Goal: Task Accomplishment & Management: Complete application form

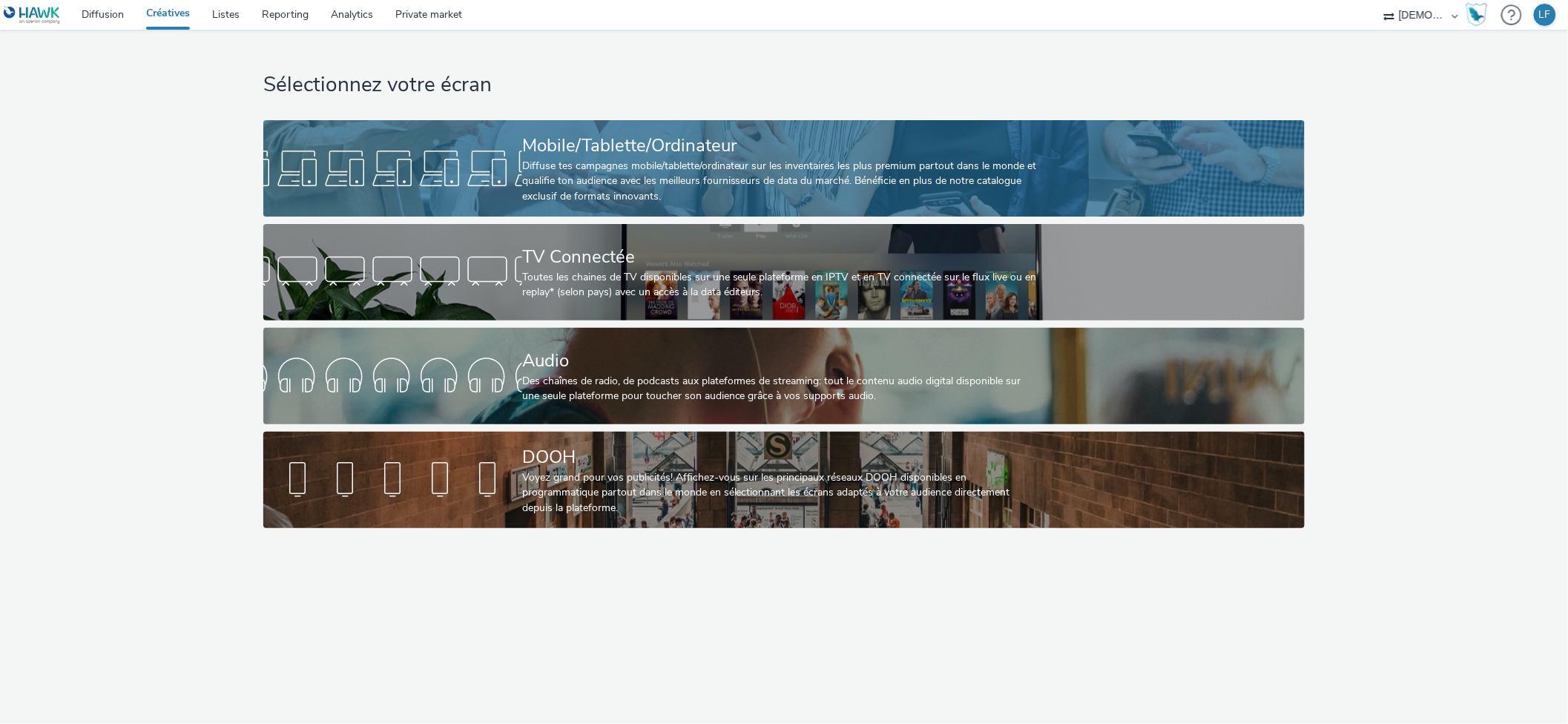
click at [905, 172] on div "Diffuse tes campagnes mobile/tablette/ordinateur sur les inventaires les plus p…" at bounding box center [781, 182] width 518 height 46
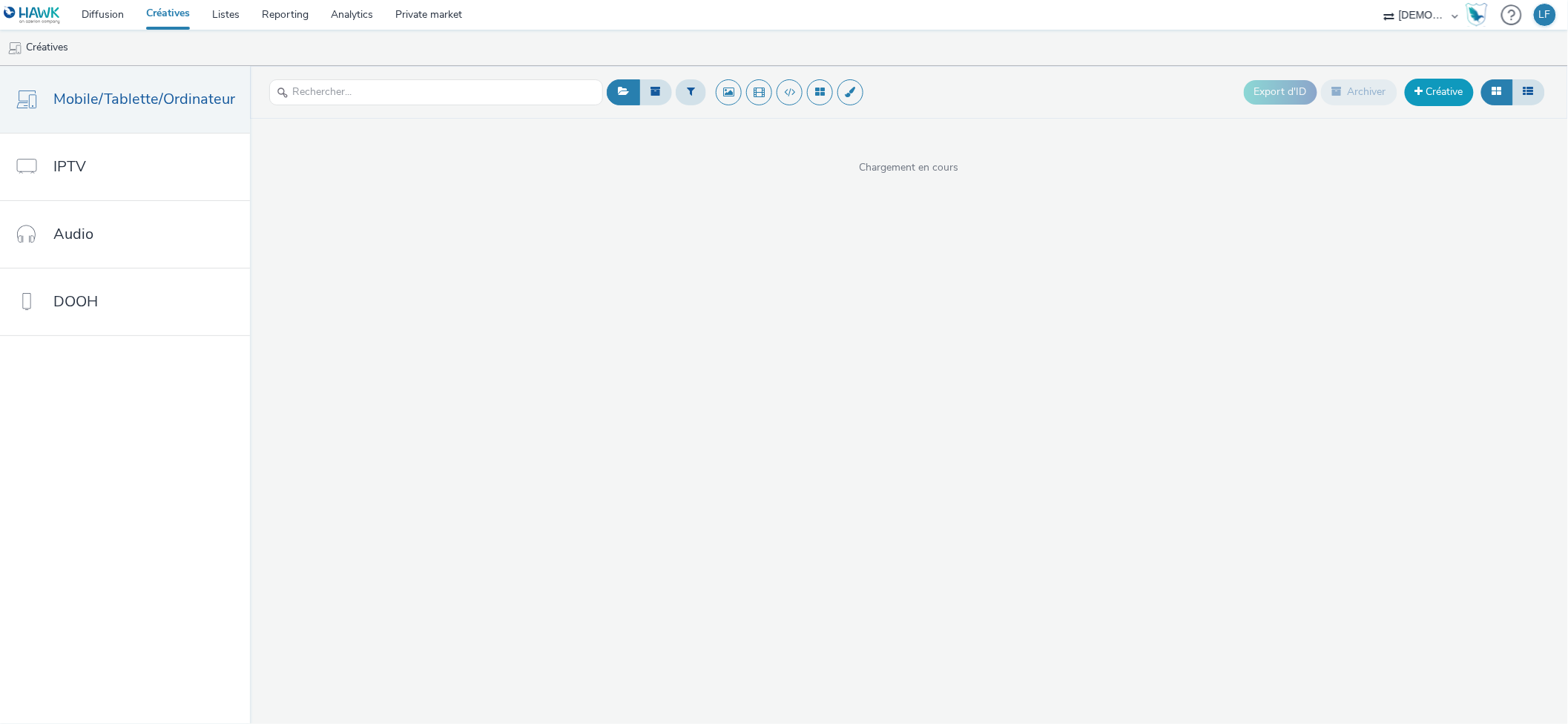
click at [1445, 92] on link "Créative" at bounding box center [1439, 92] width 69 height 26
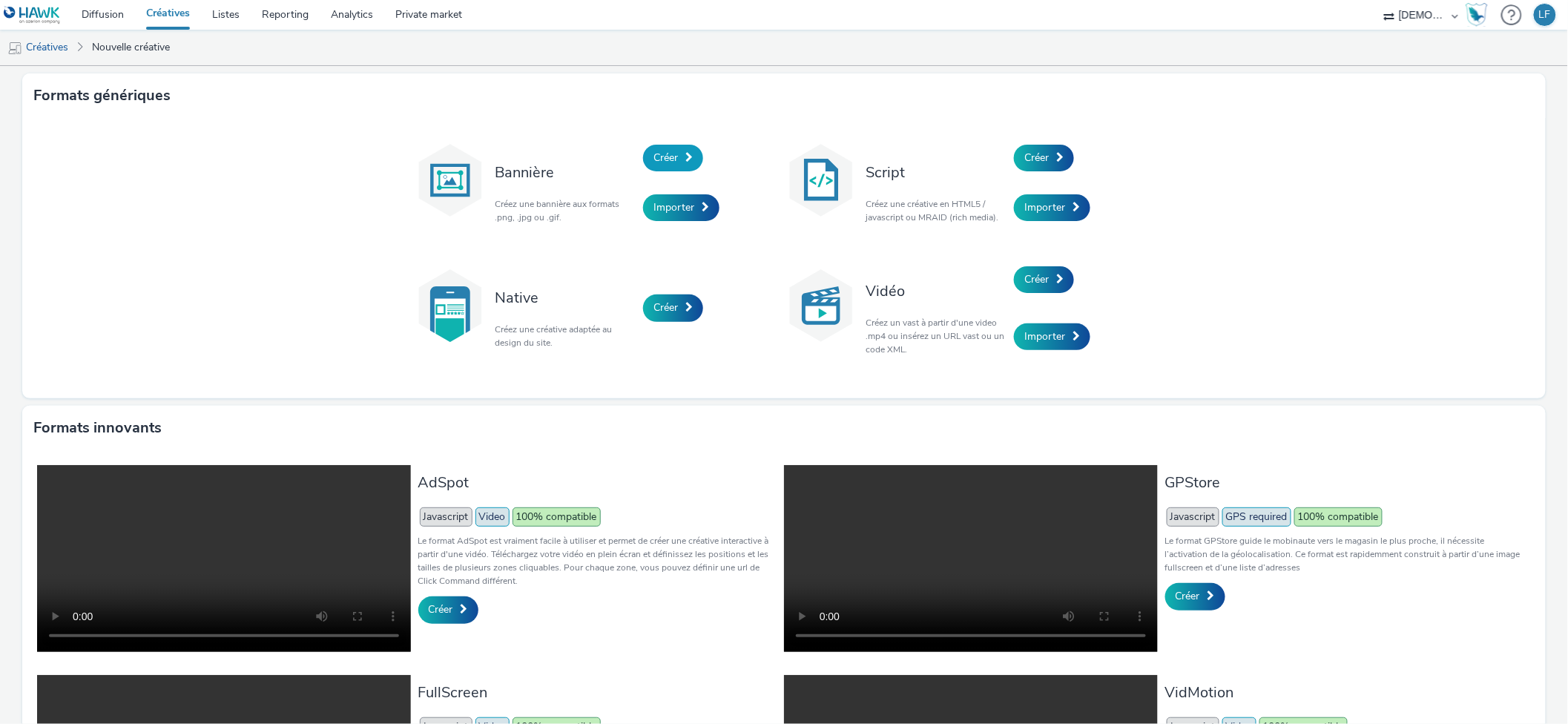
click at [663, 166] on link "Créer" at bounding box center [673, 158] width 60 height 26
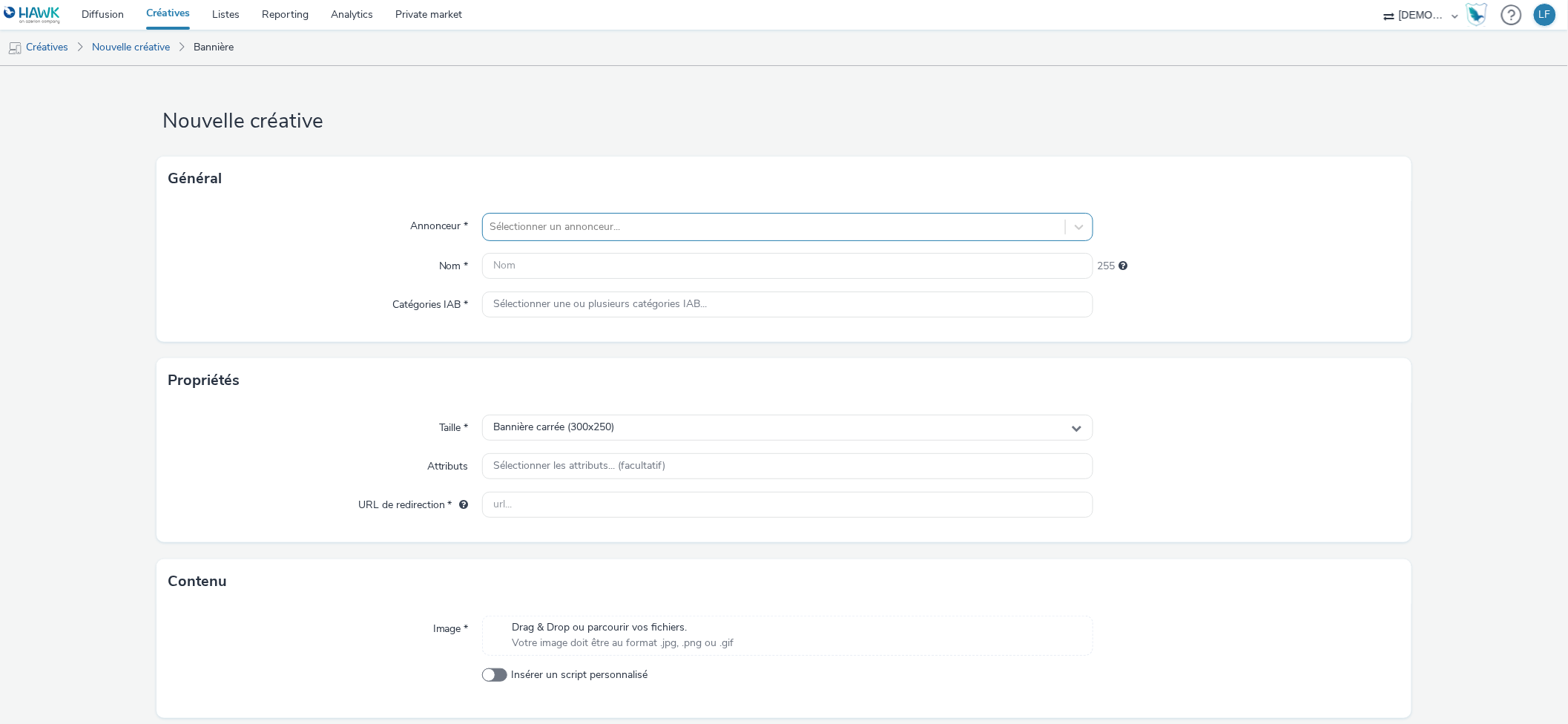
click at [686, 232] on div at bounding box center [774, 226] width 568 height 18
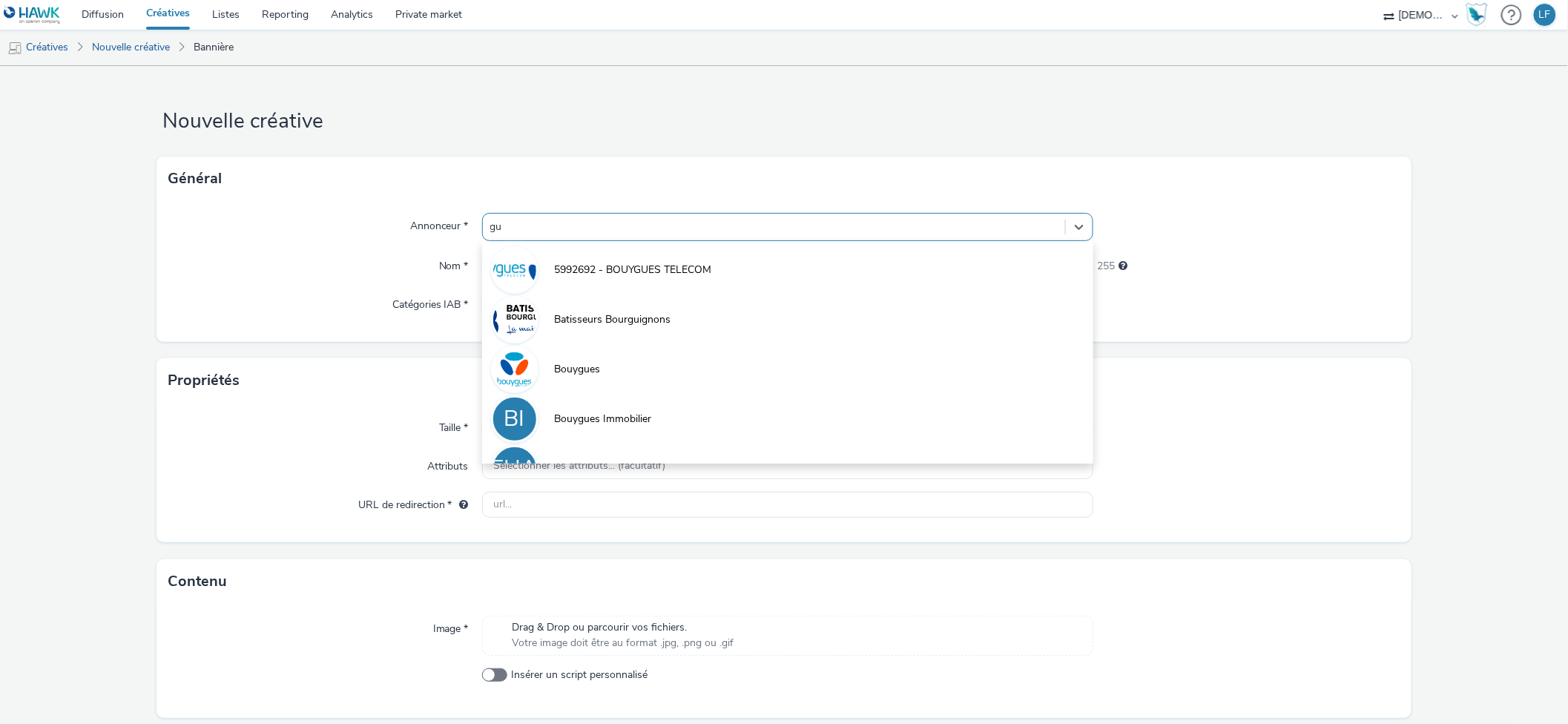
type input "gui"
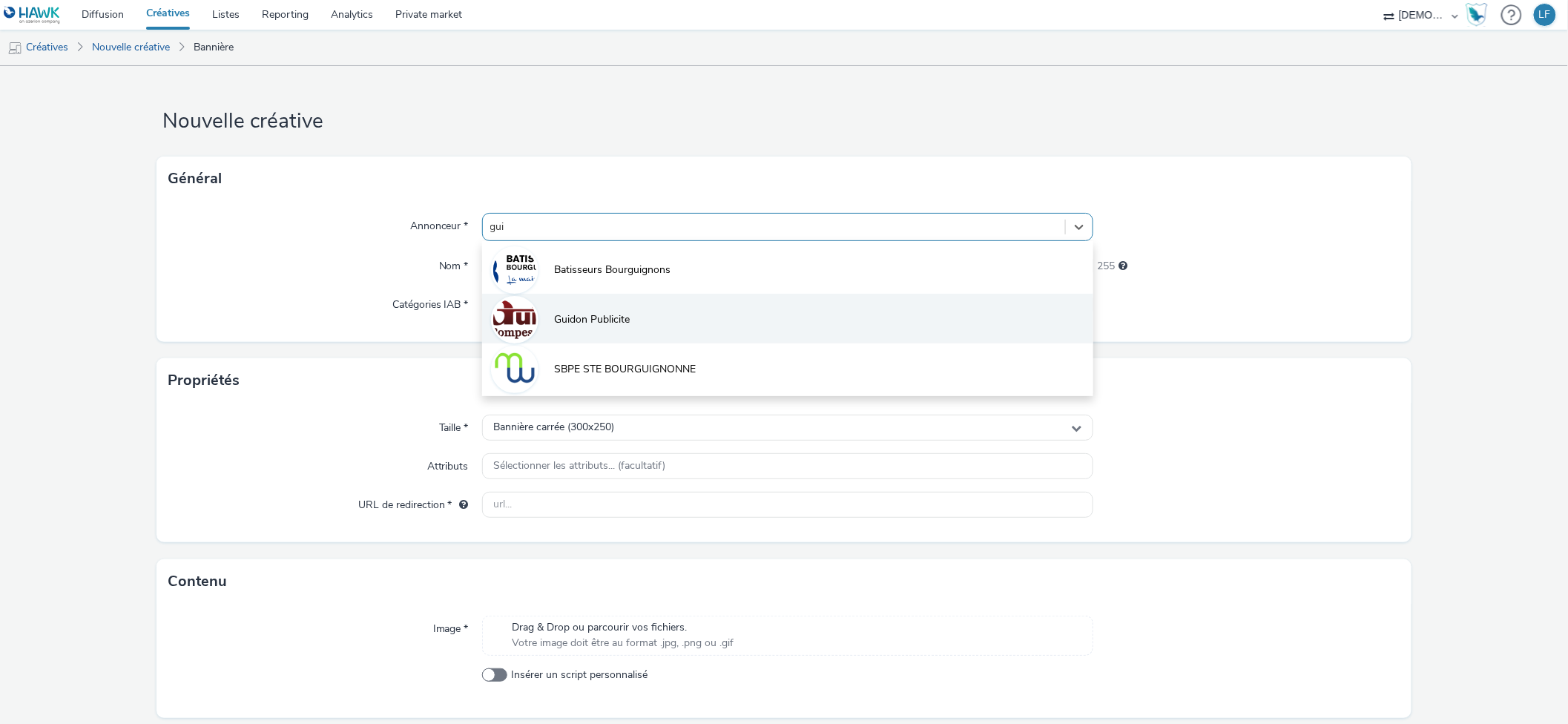
click at [625, 319] on span "Guidon Publicite" at bounding box center [592, 319] width 75 height 15
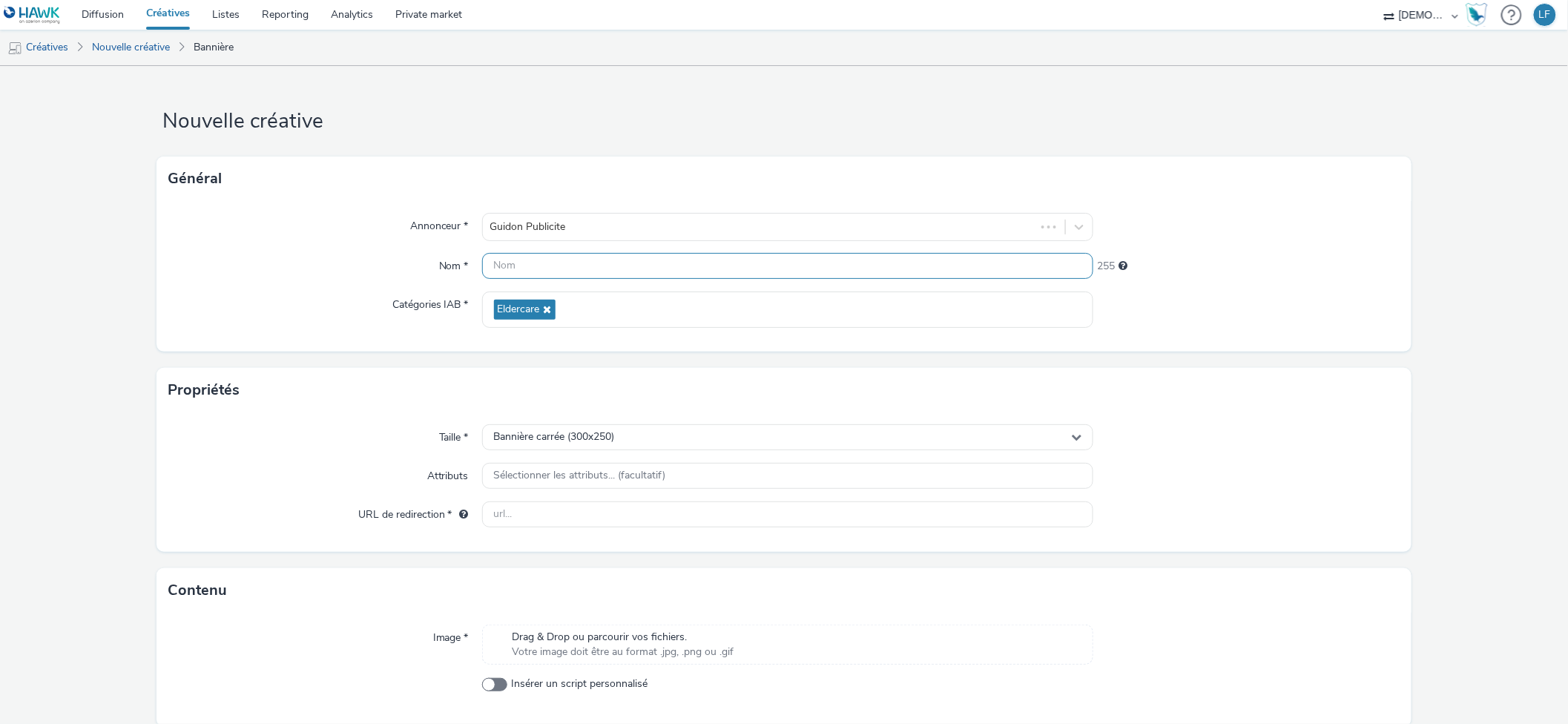
click at [618, 258] on input "text" at bounding box center [787, 266] width 612 height 26
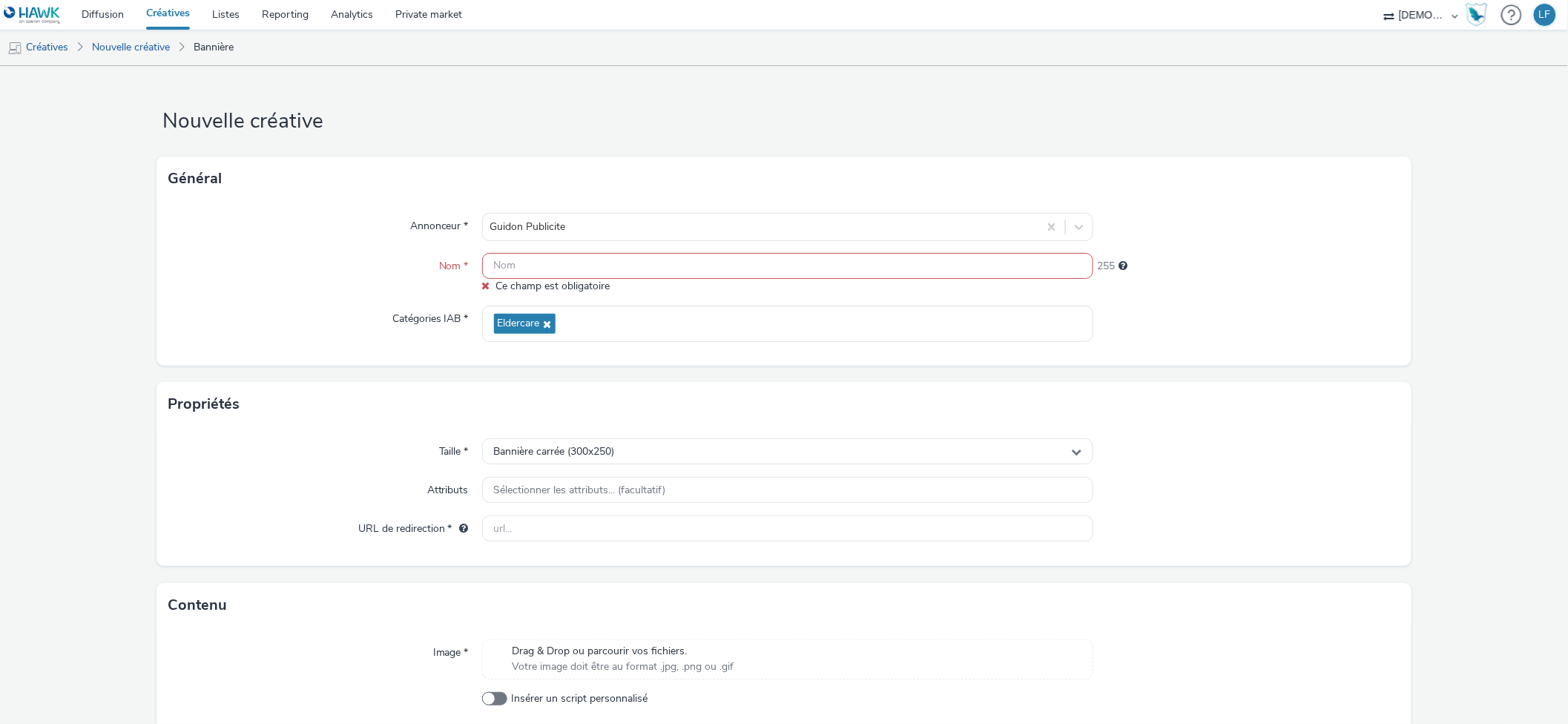
click at [657, 269] on input "text" at bounding box center [787, 266] width 612 height 26
paste input "300x250"
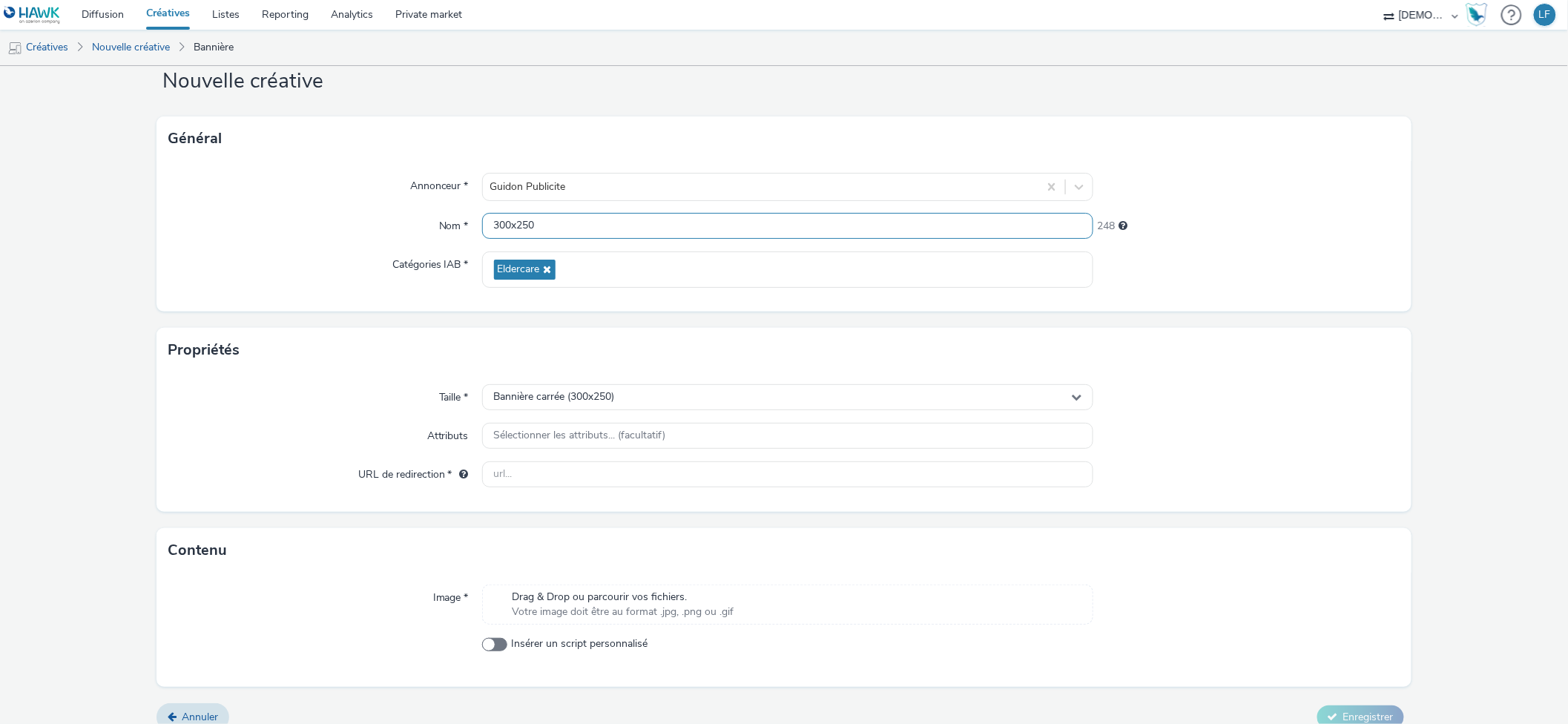
scroll to position [60, 0]
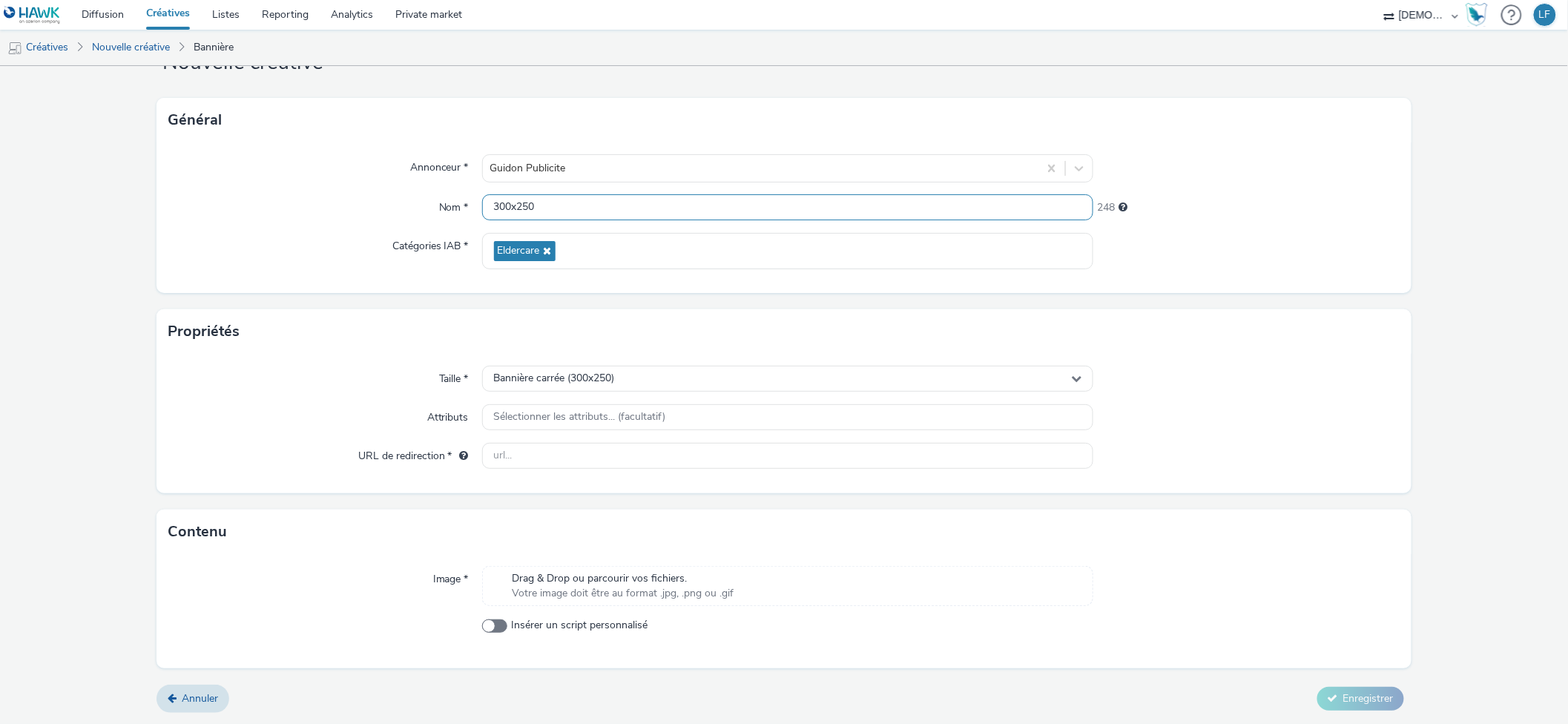
type input "300x250"
click at [862, 453] on input "text" at bounding box center [787, 456] width 612 height 26
paste input "http://pfguidon.fr/?utm_source=ERV&utm_campaign=437464900&utm_medium=PA1_300_250"
type input "http://pfguidon.fr/?utm_source=ERV&utm_campaign=437464900&utm_medium=PA1_300_250"
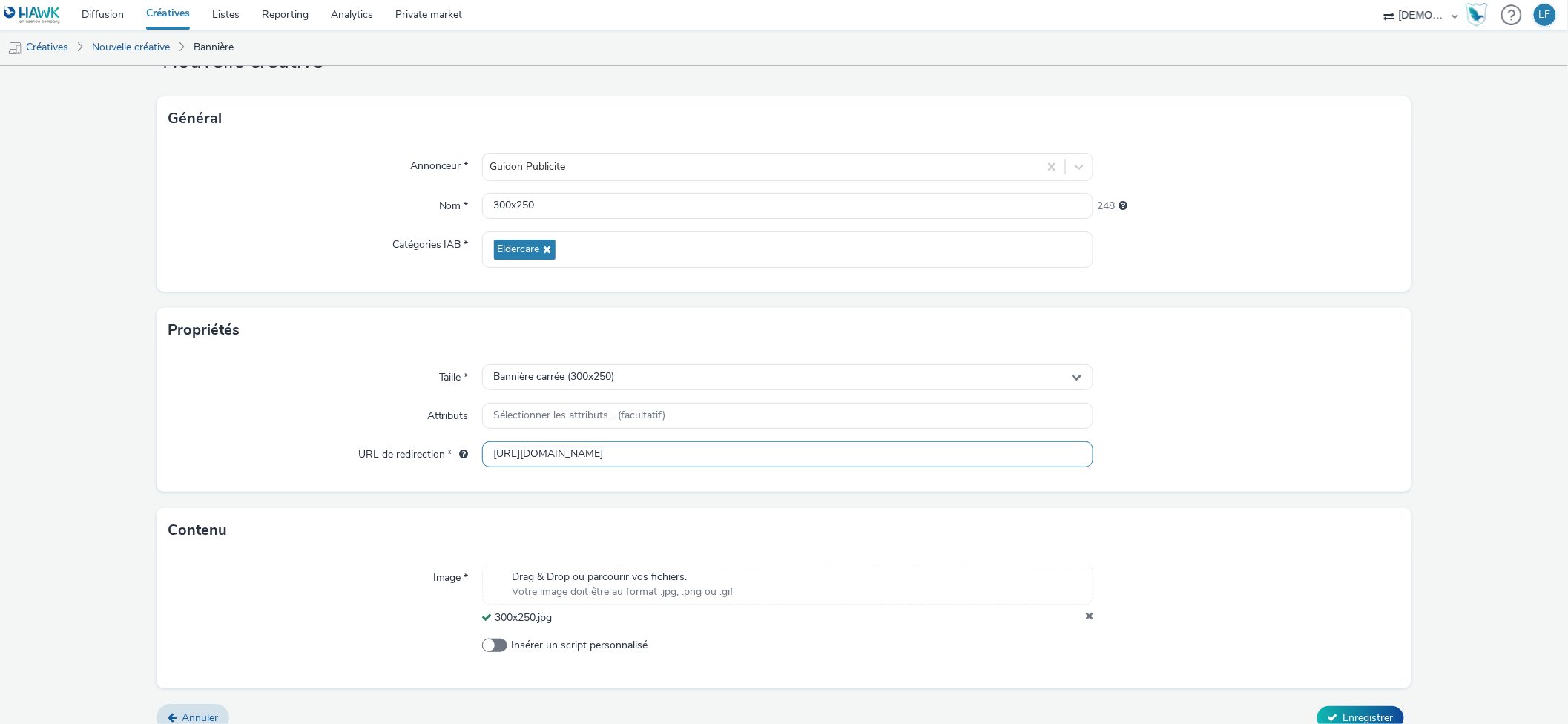
scroll to position [81, 0]
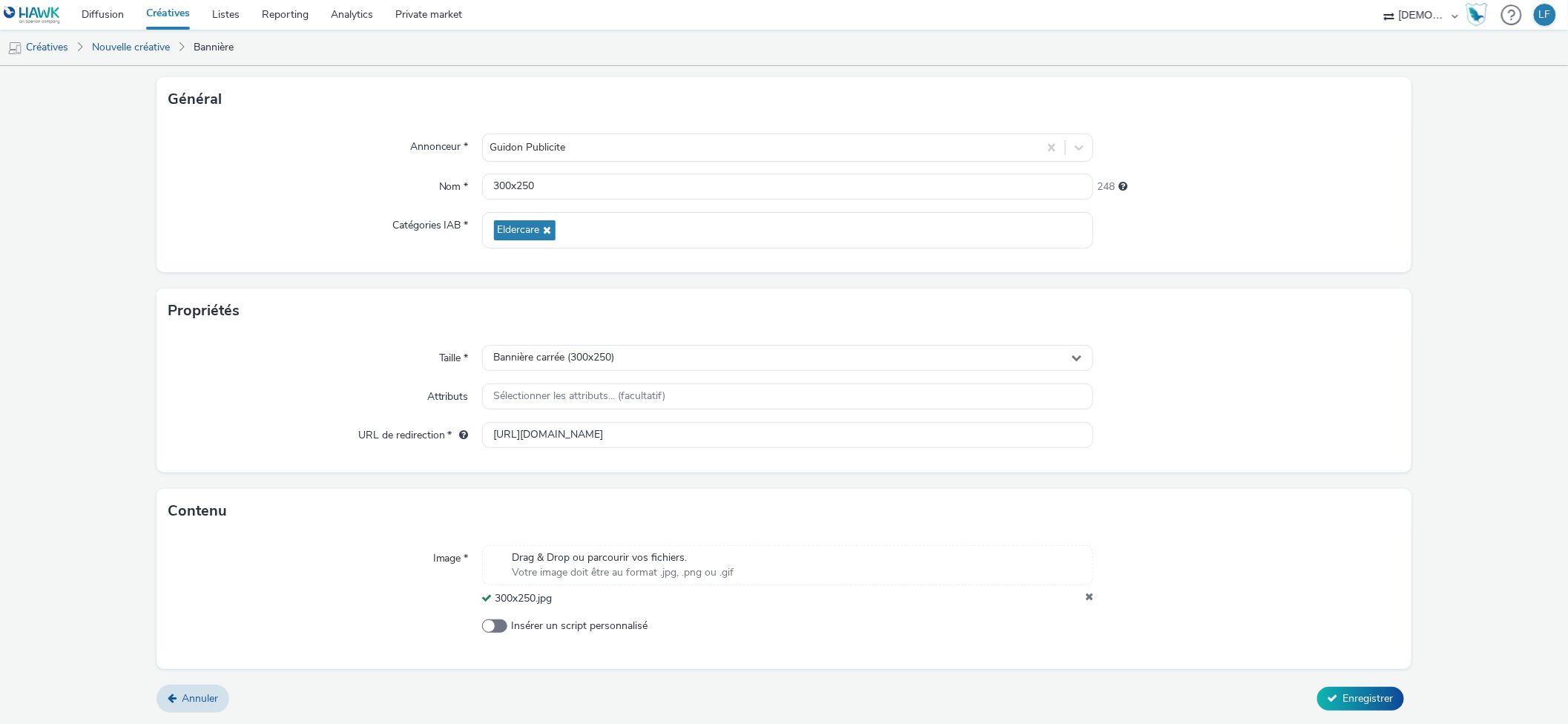
click at [1349, 711] on div "Annuler Enregistrer" at bounding box center [783, 699] width 1254 height 26
click at [1343, 699] on span "Enregistrer" at bounding box center [1368, 699] width 50 height 14
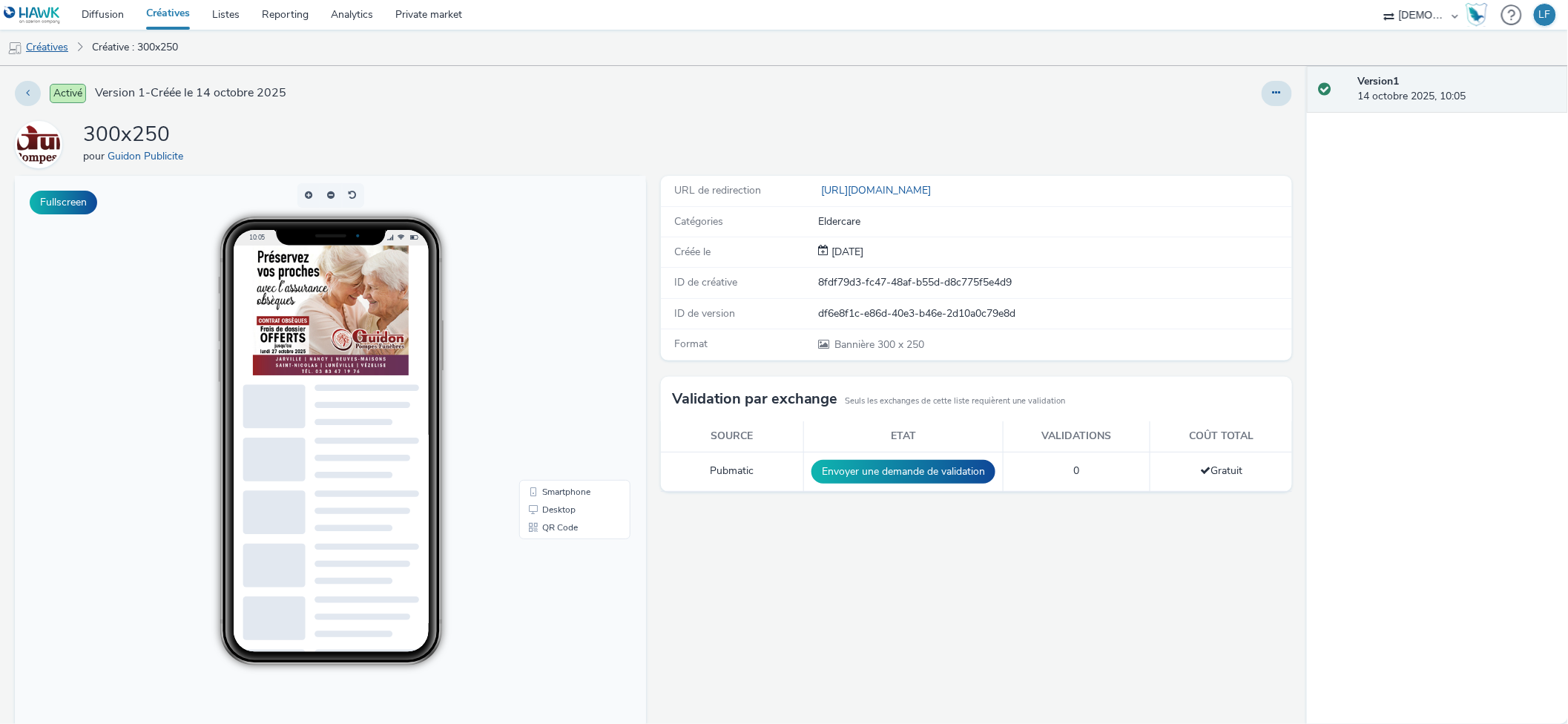
click at [49, 52] on link "Créatives" at bounding box center [38, 47] width 75 height 36
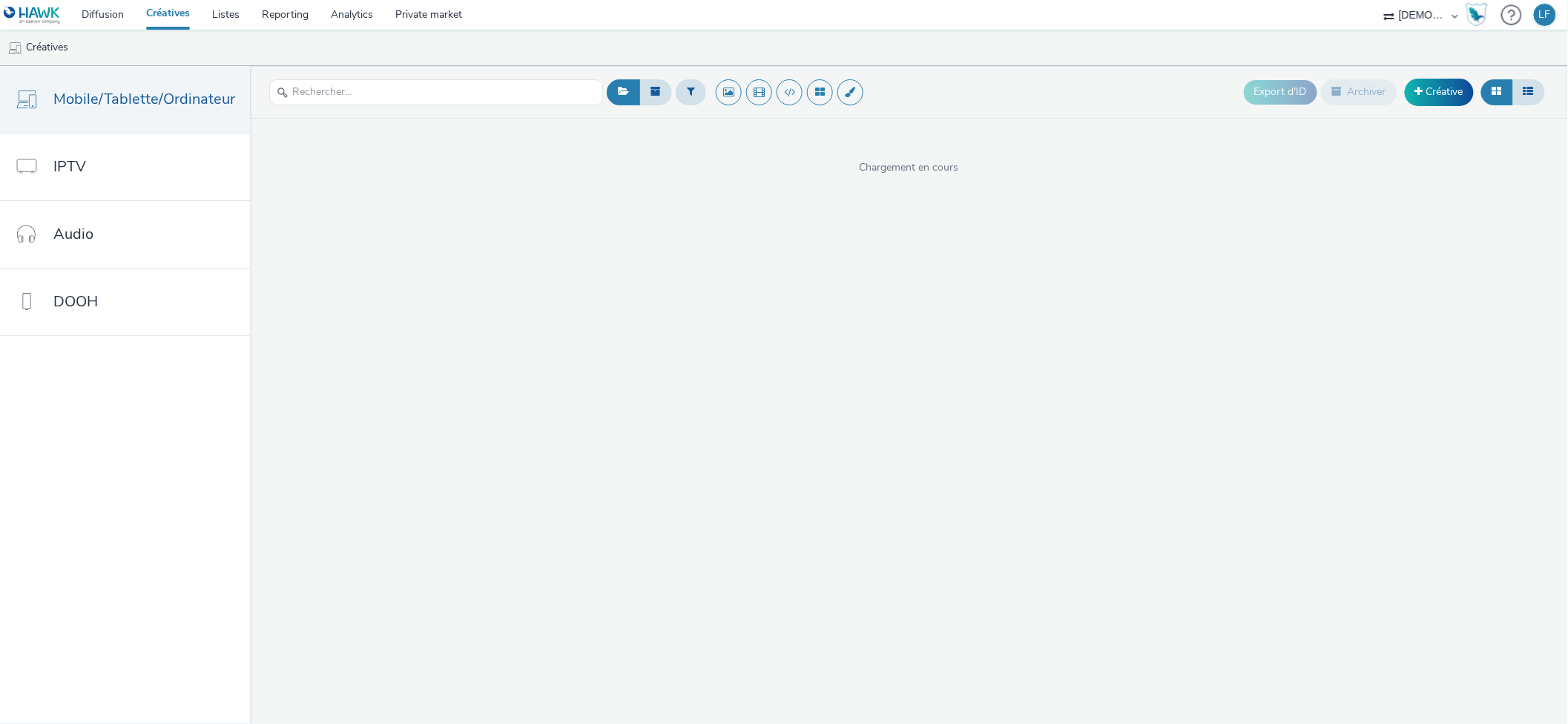
click at [184, 28] on link "Créatives" at bounding box center [168, 15] width 66 height 30
click at [234, 6] on link "Listes" at bounding box center [226, 15] width 50 height 30
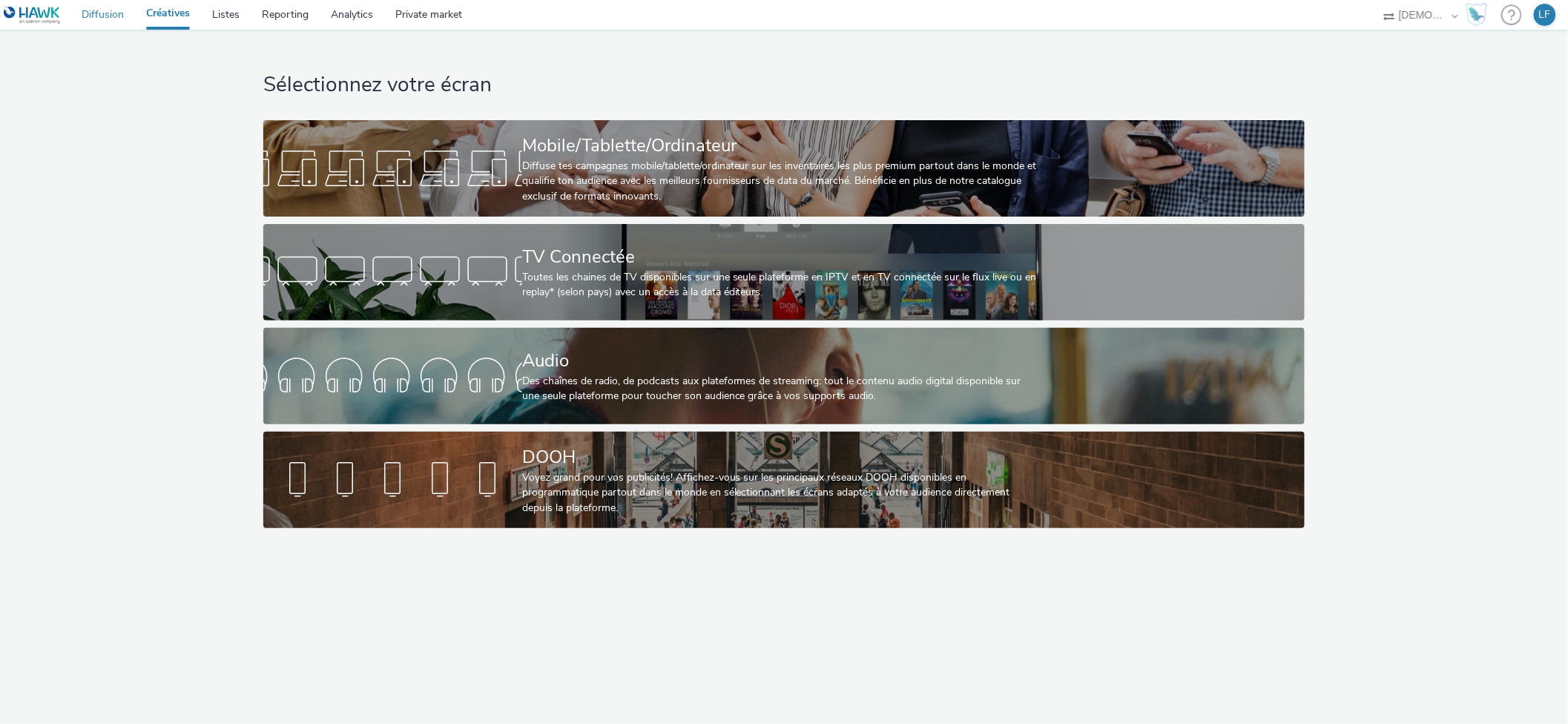
click at [114, 11] on link "Diffusion" at bounding box center [103, 15] width 65 height 30
click at [103, 12] on link "Diffusion" at bounding box center [103, 15] width 65 height 30
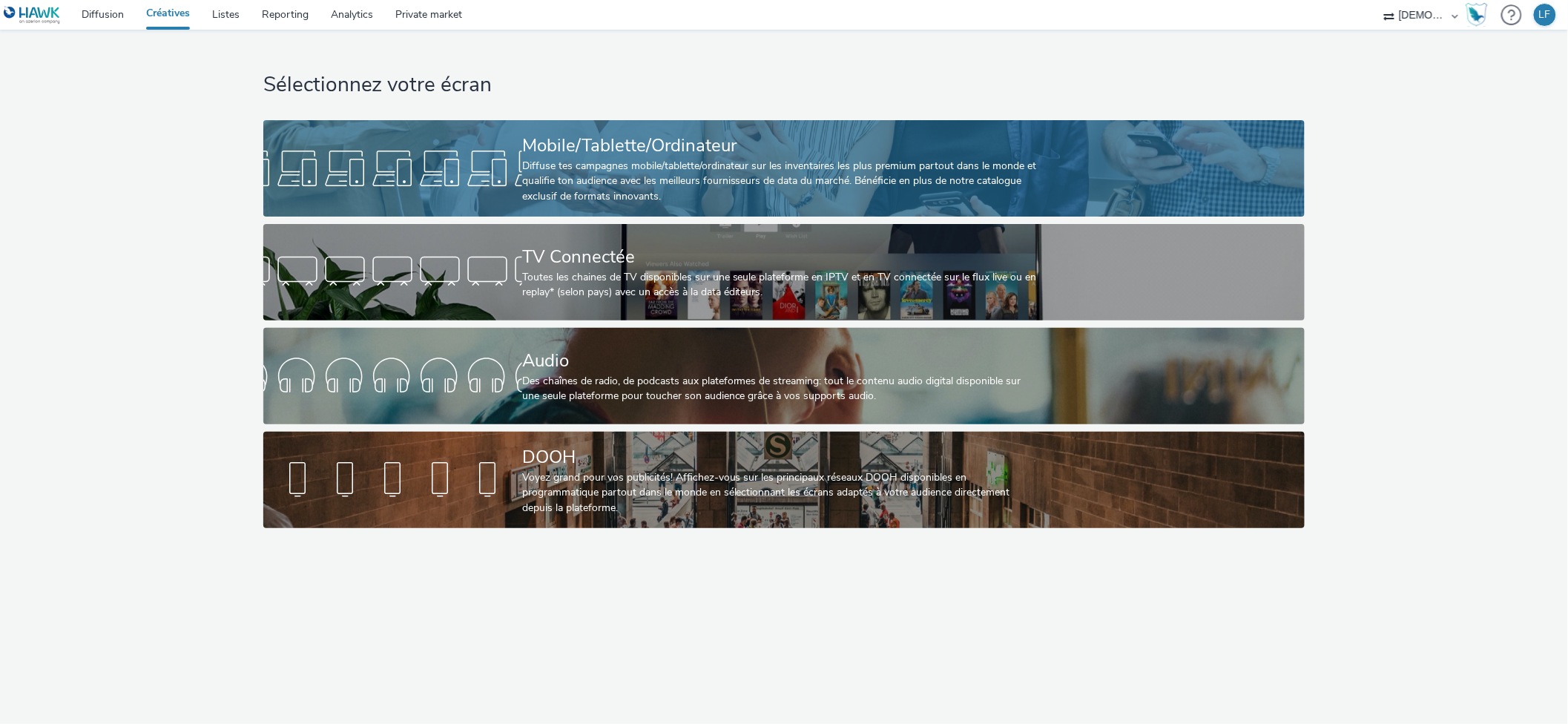
click at [635, 152] on div "Mobile/Tablette/Ordinateur" at bounding box center [781, 146] width 518 height 26
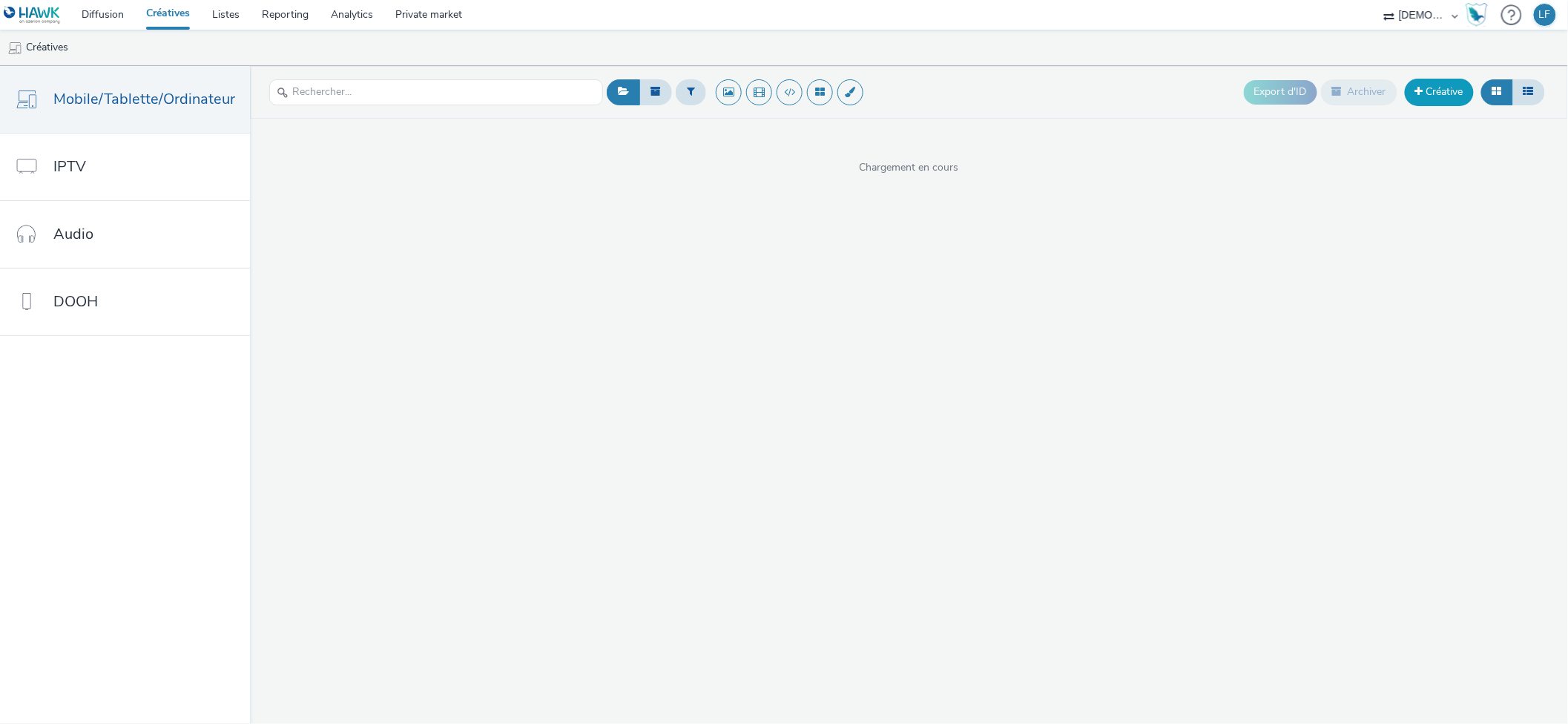
click at [1439, 90] on link "Créative" at bounding box center [1439, 92] width 69 height 26
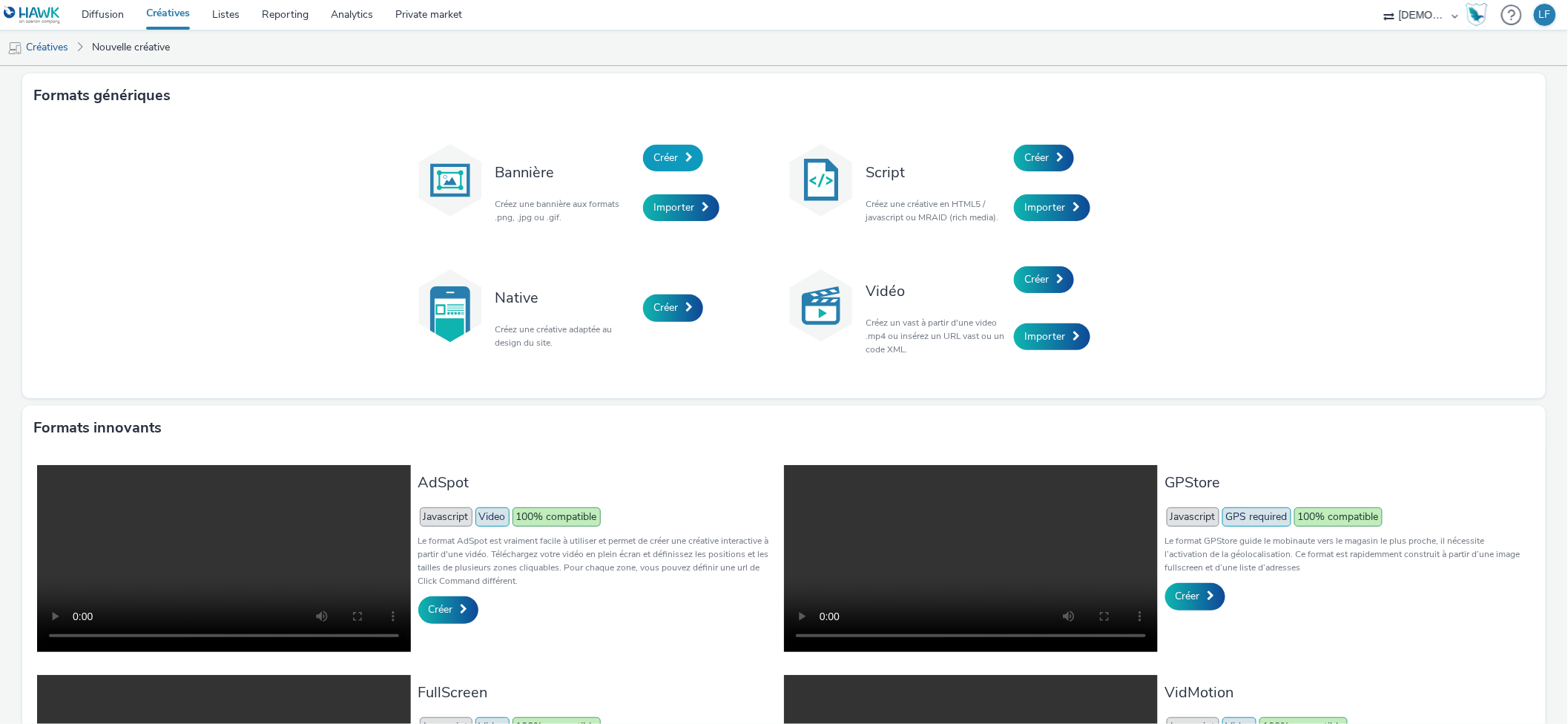
click at [670, 151] on span "Créer" at bounding box center [666, 158] width 25 height 14
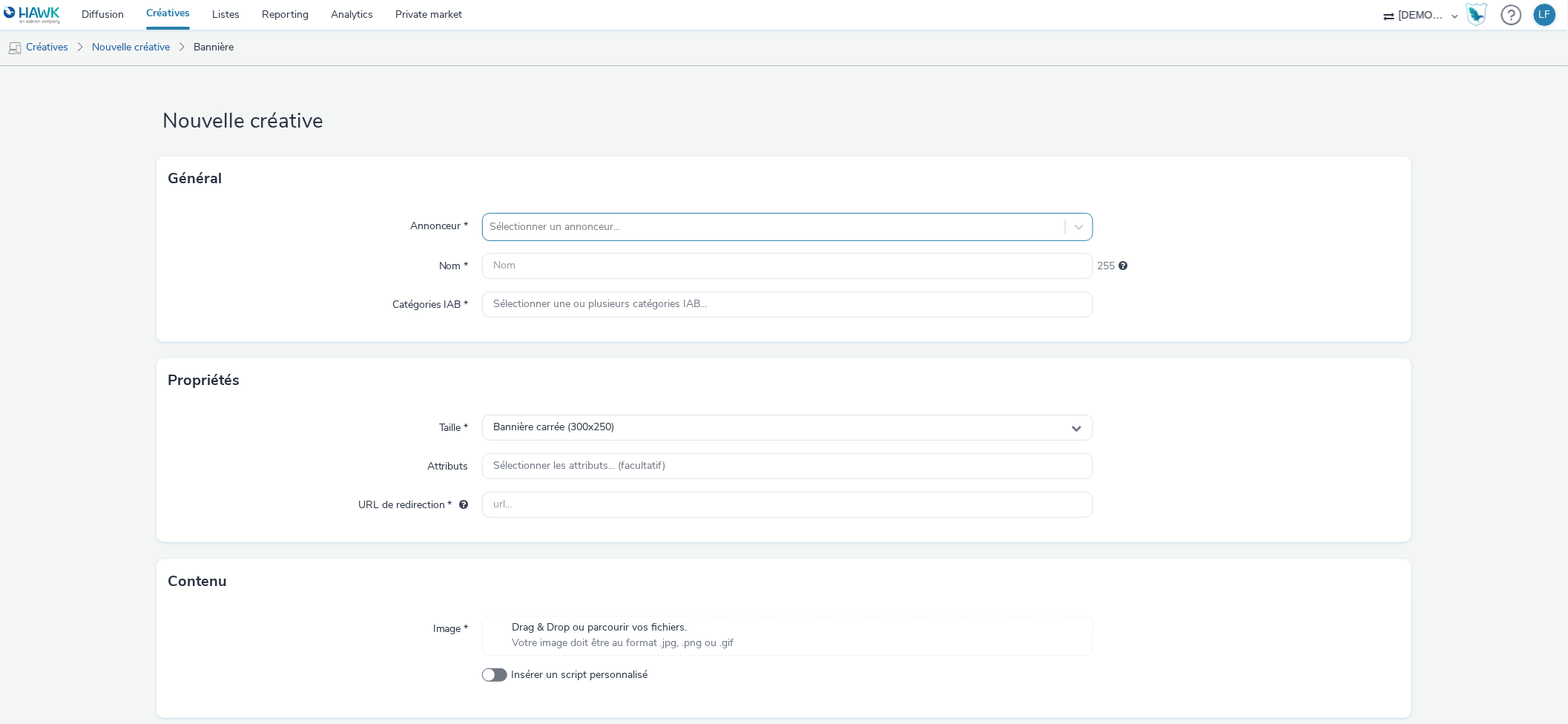
click at [969, 229] on div at bounding box center [774, 226] width 568 height 18
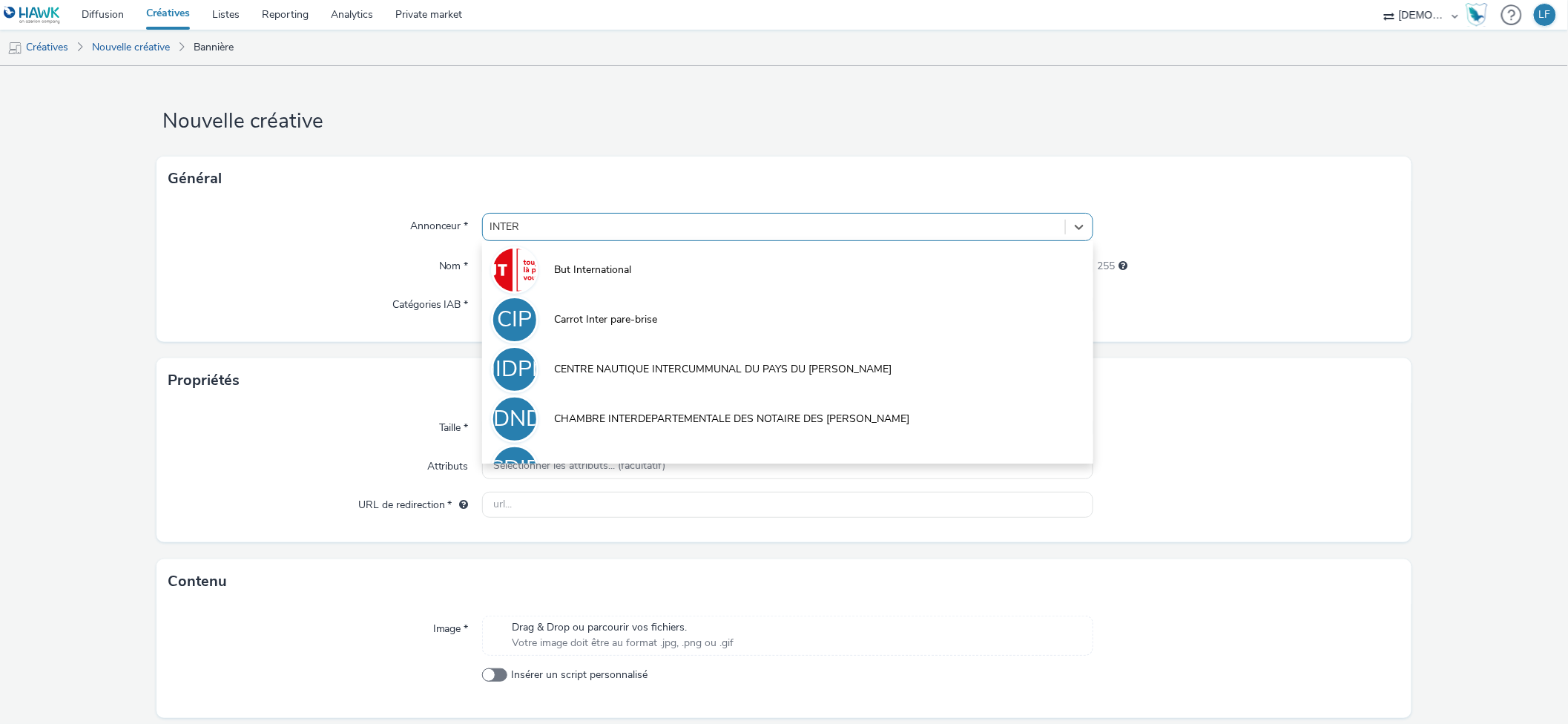
type input "INTERF"
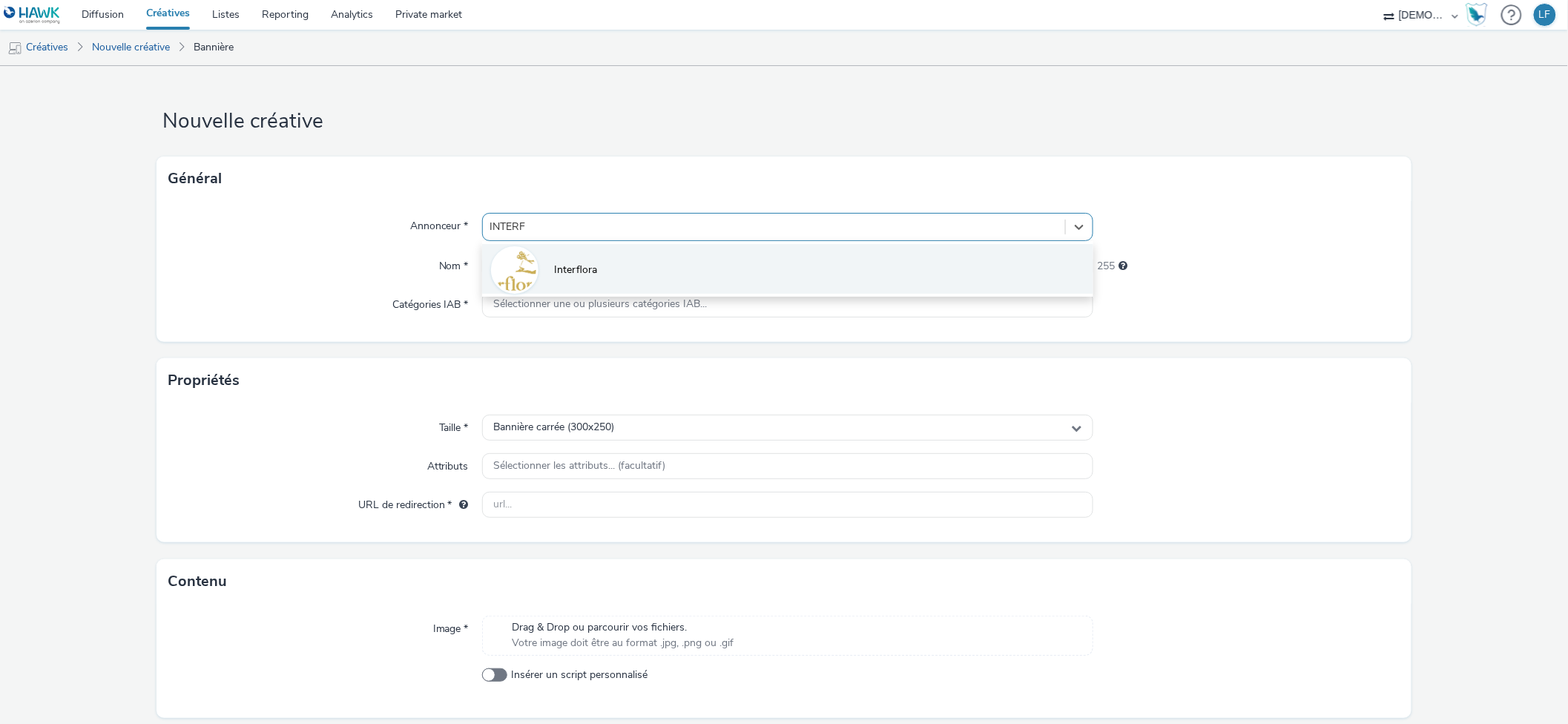
click at [949, 275] on li "Interflora" at bounding box center [787, 269] width 612 height 50
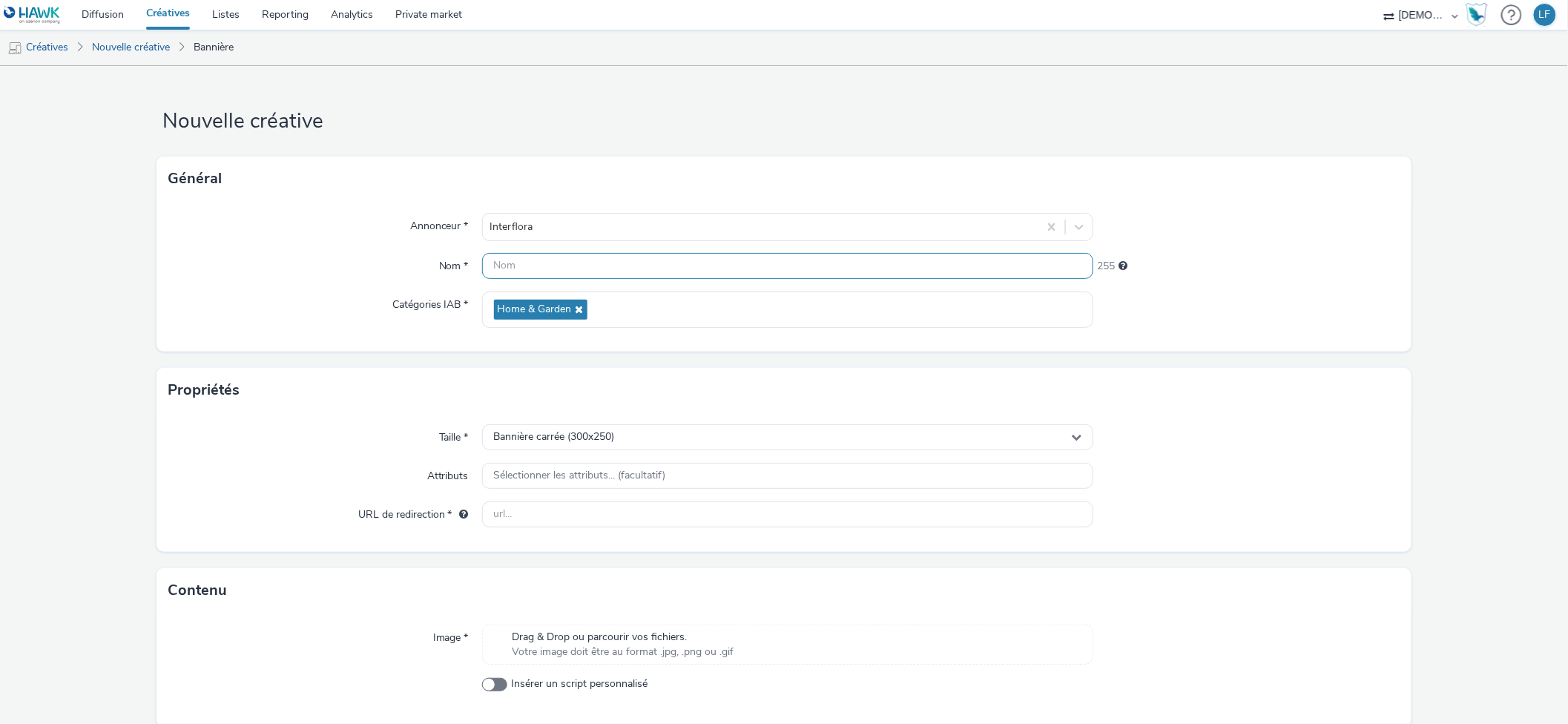
click at [580, 260] on input "text" at bounding box center [787, 266] width 612 height 26
paste input "300x250"
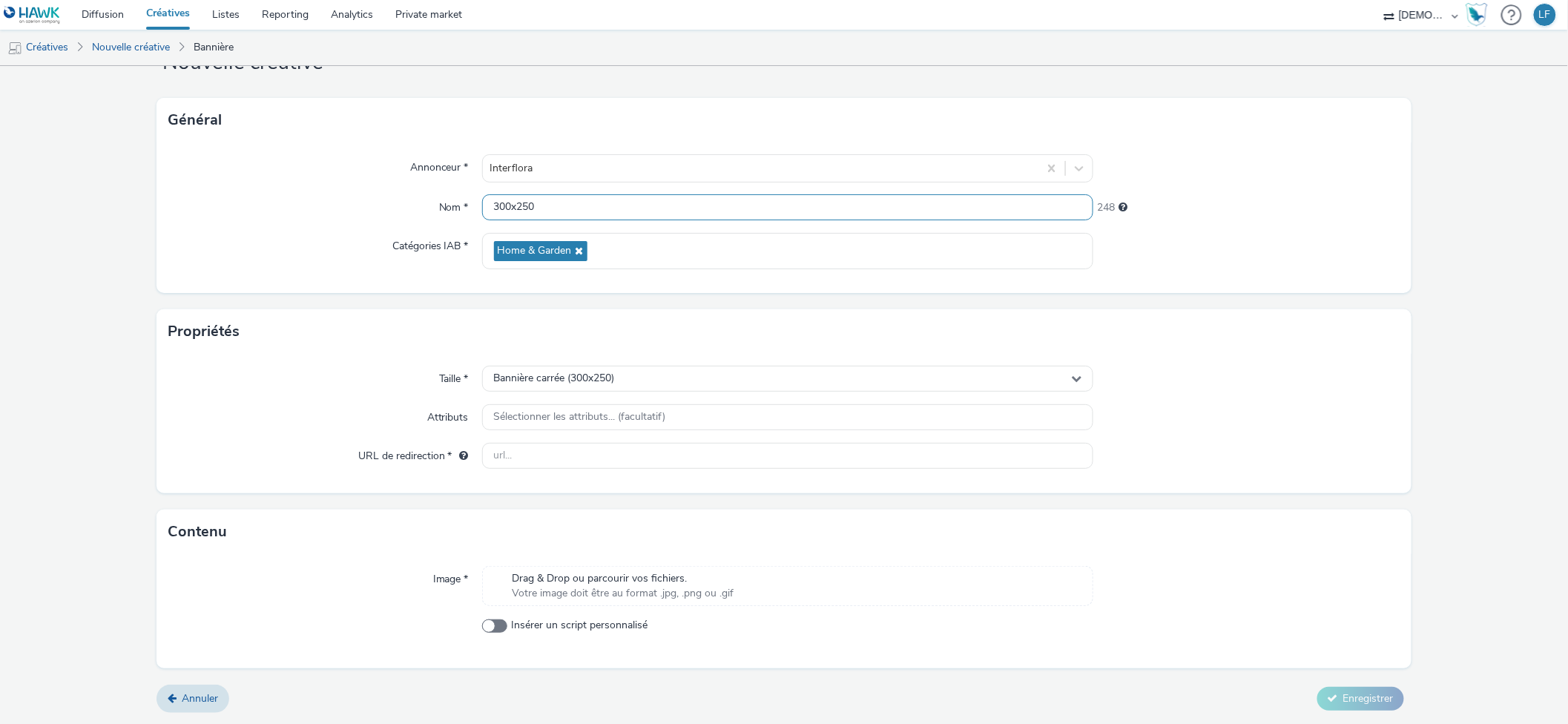
type input "300x250"
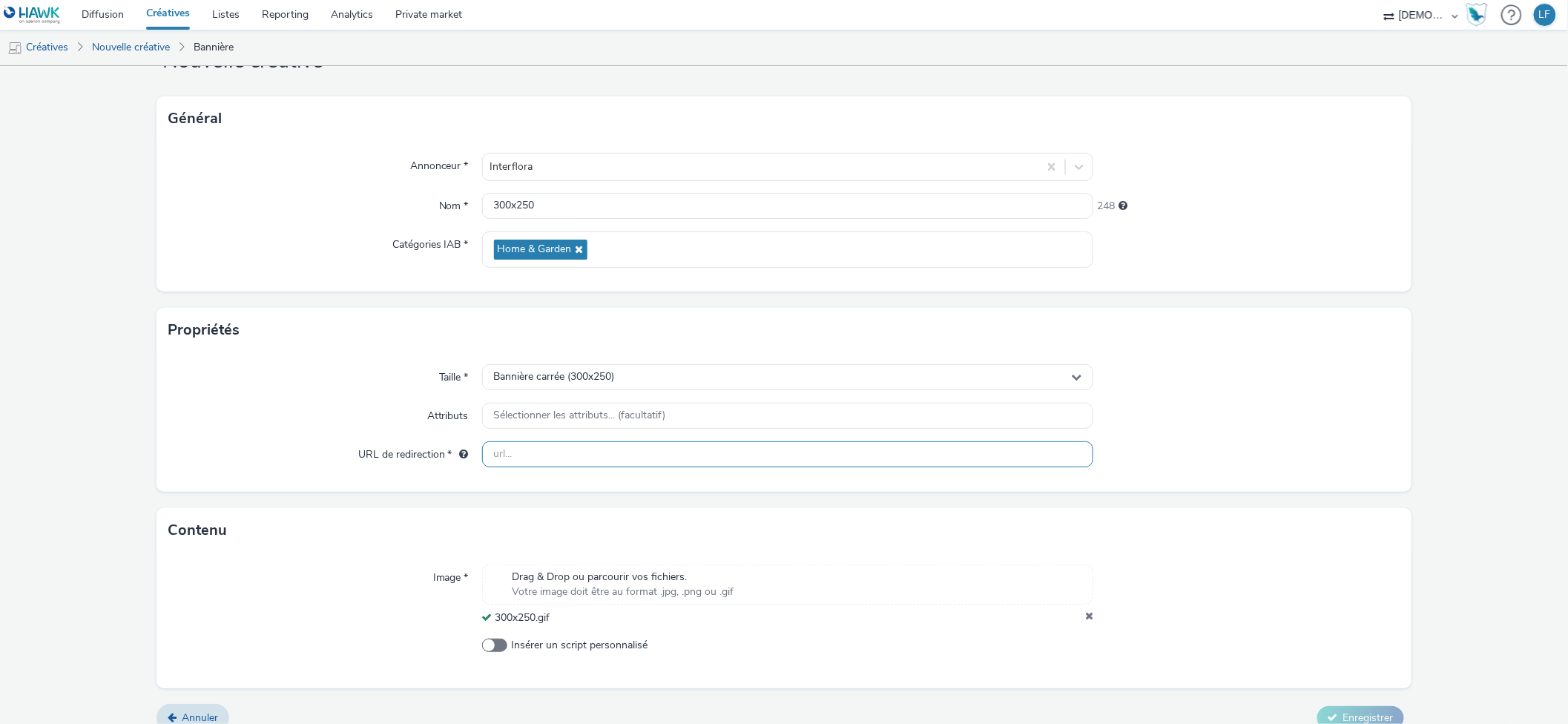
click at [645, 457] on input "text" at bounding box center [787, 455] width 612 height 26
paste input "https://partenaire.interflora.fr/partenaire/LIBRA-MEMORIA/c/fleurs-toussaint?ut…"
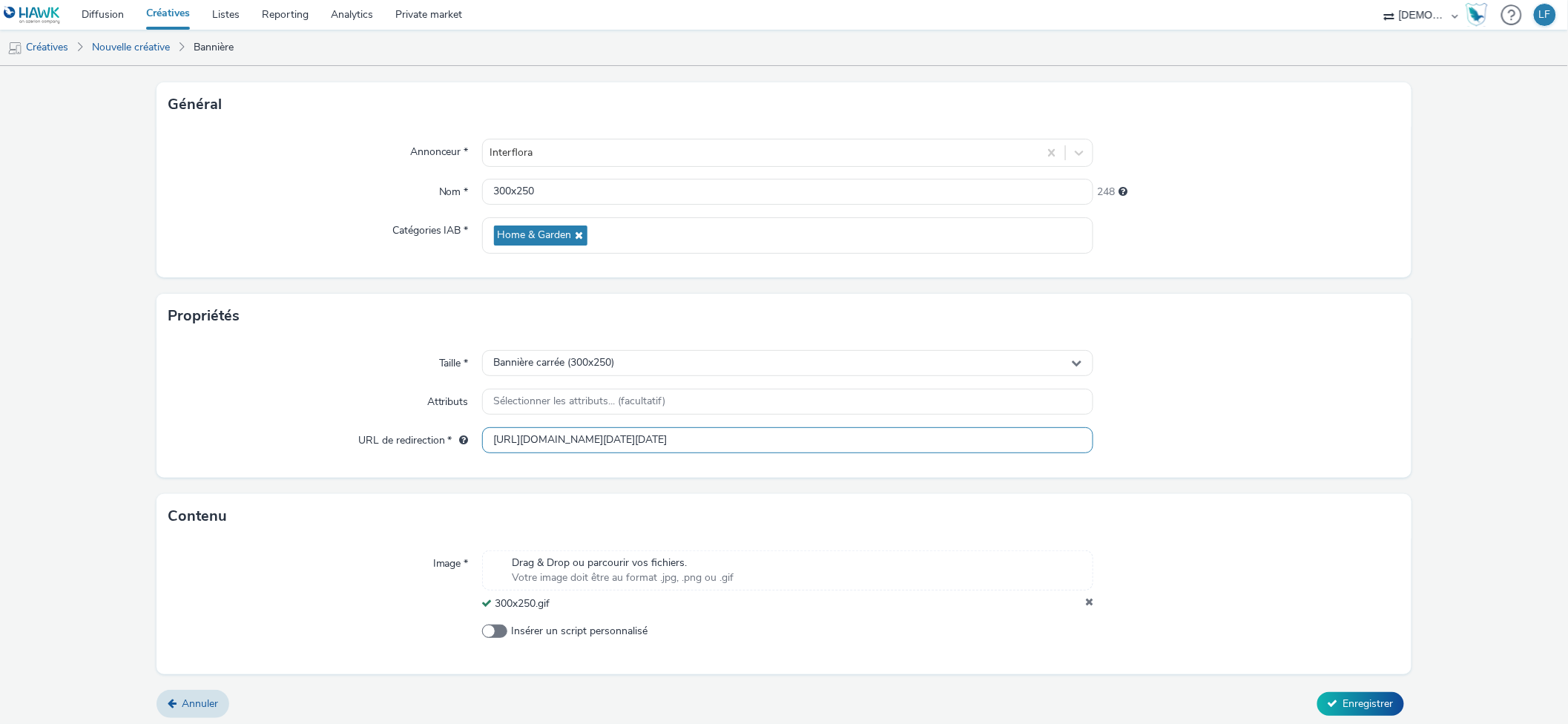
scroll to position [81, 0]
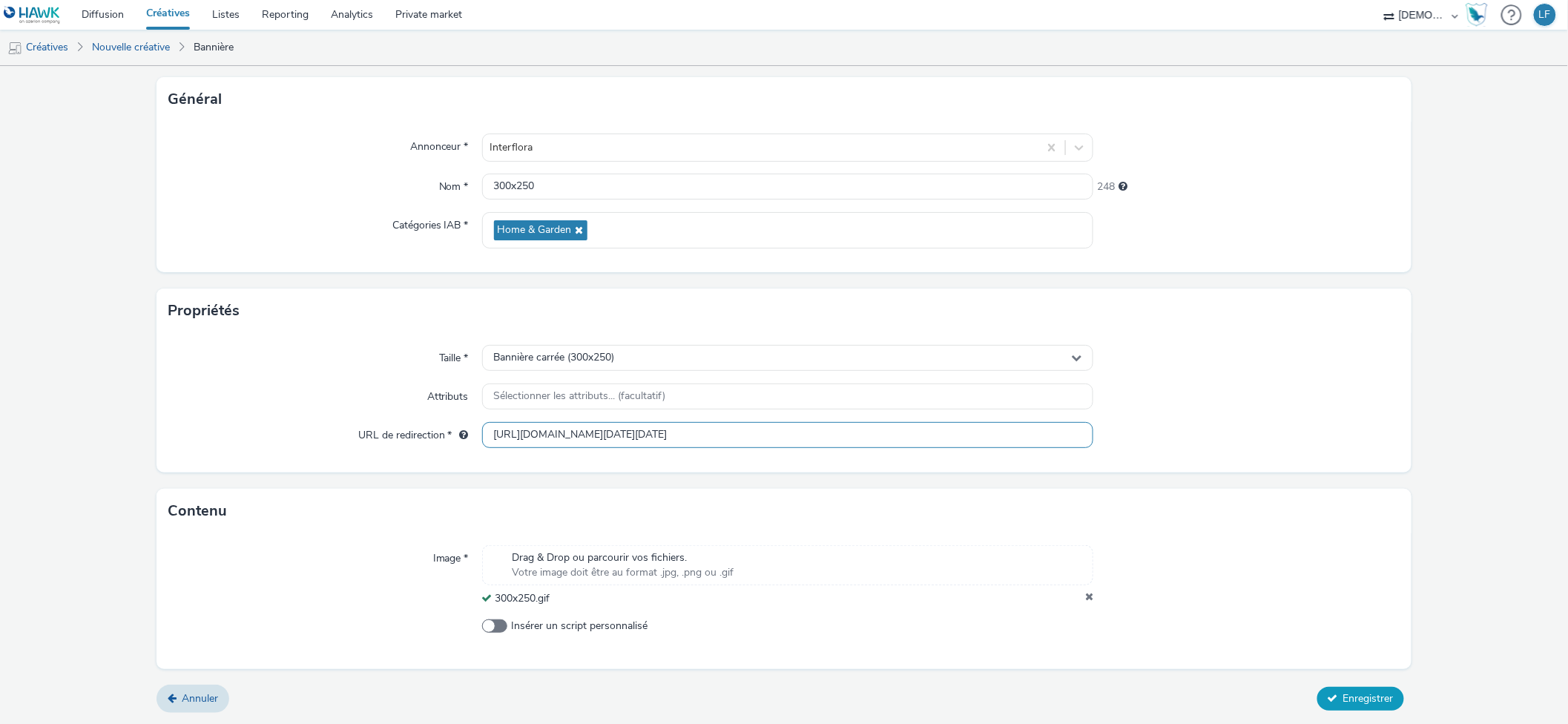
type input "https://partenaire.interflora.fr/partenaire/LIBRA-MEMORIA/c/fleurs-toussaint?ut…"
click at [1359, 699] on span "Enregistrer" at bounding box center [1368, 699] width 50 height 14
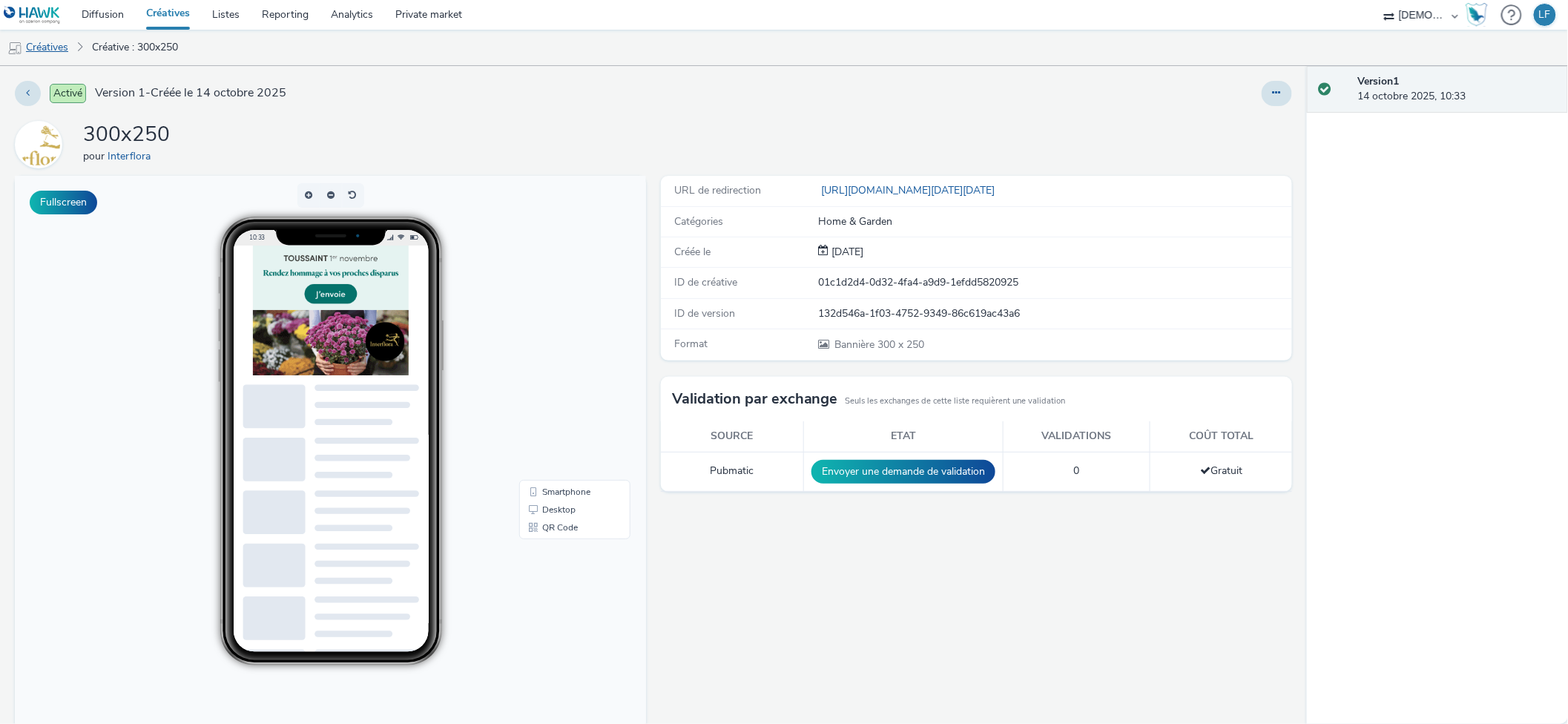
click at [56, 42] on link "Créatives" at bounding box center [38, 47] width 75 height 36
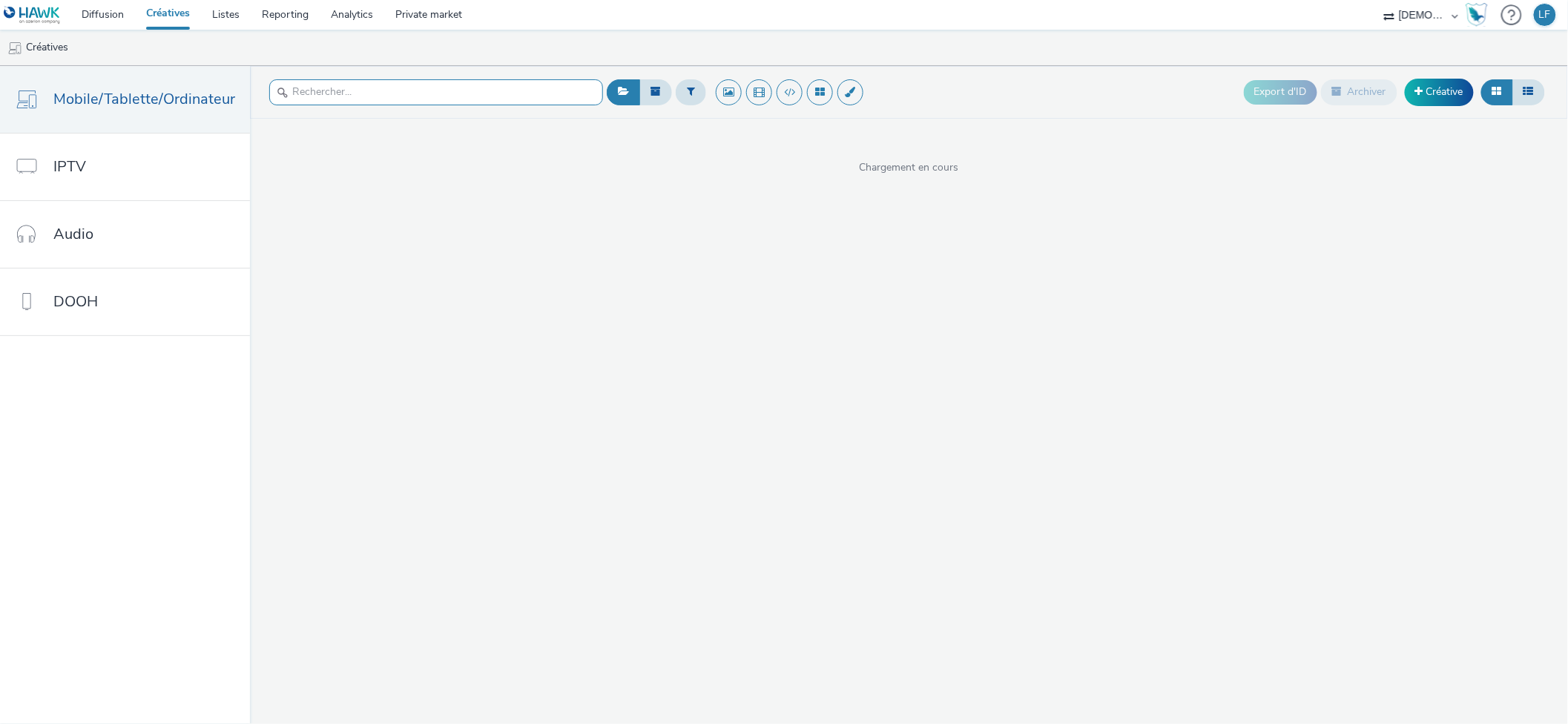
click at [414, 92] on input "text" at bounding box center [436, 92] width 333 height 26
type input "I"
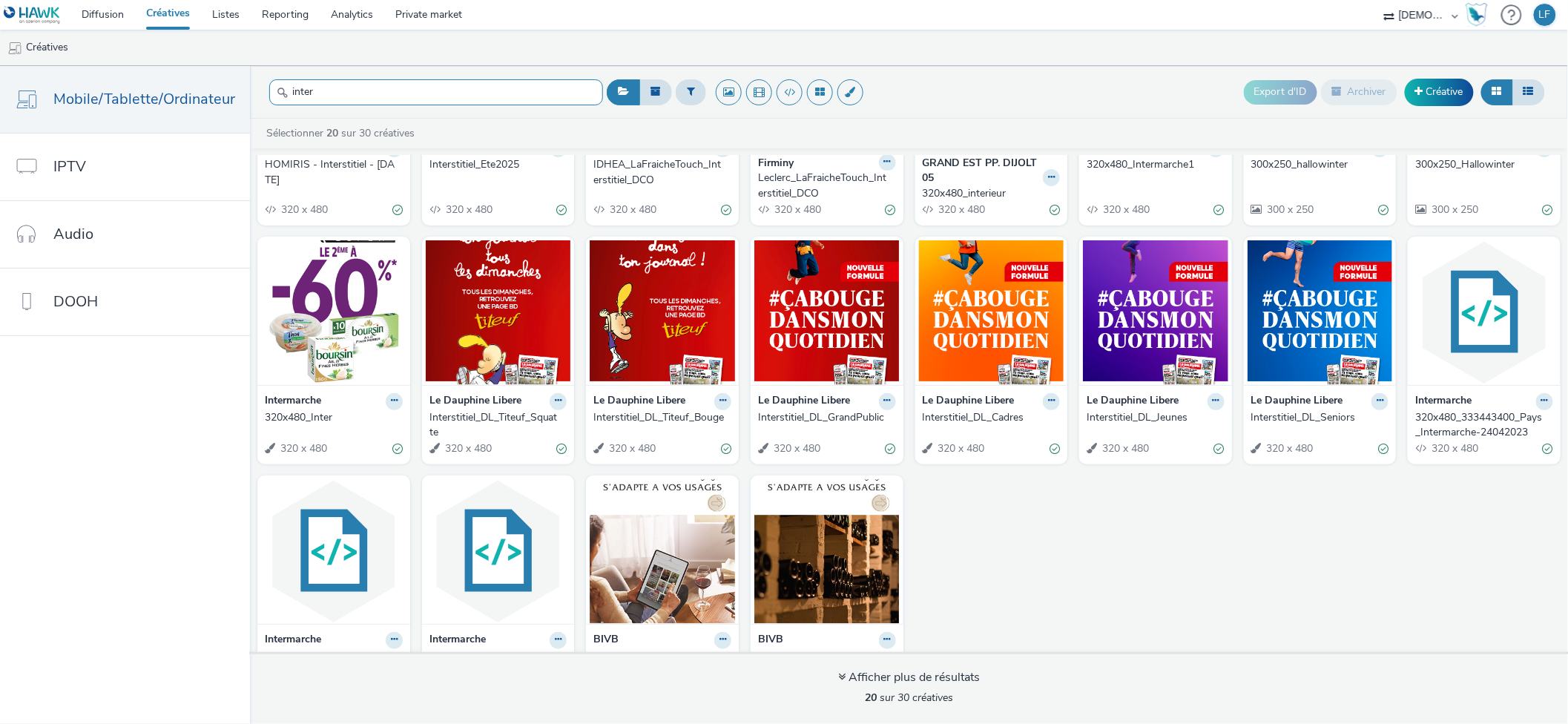
scroll to position [254, 0]
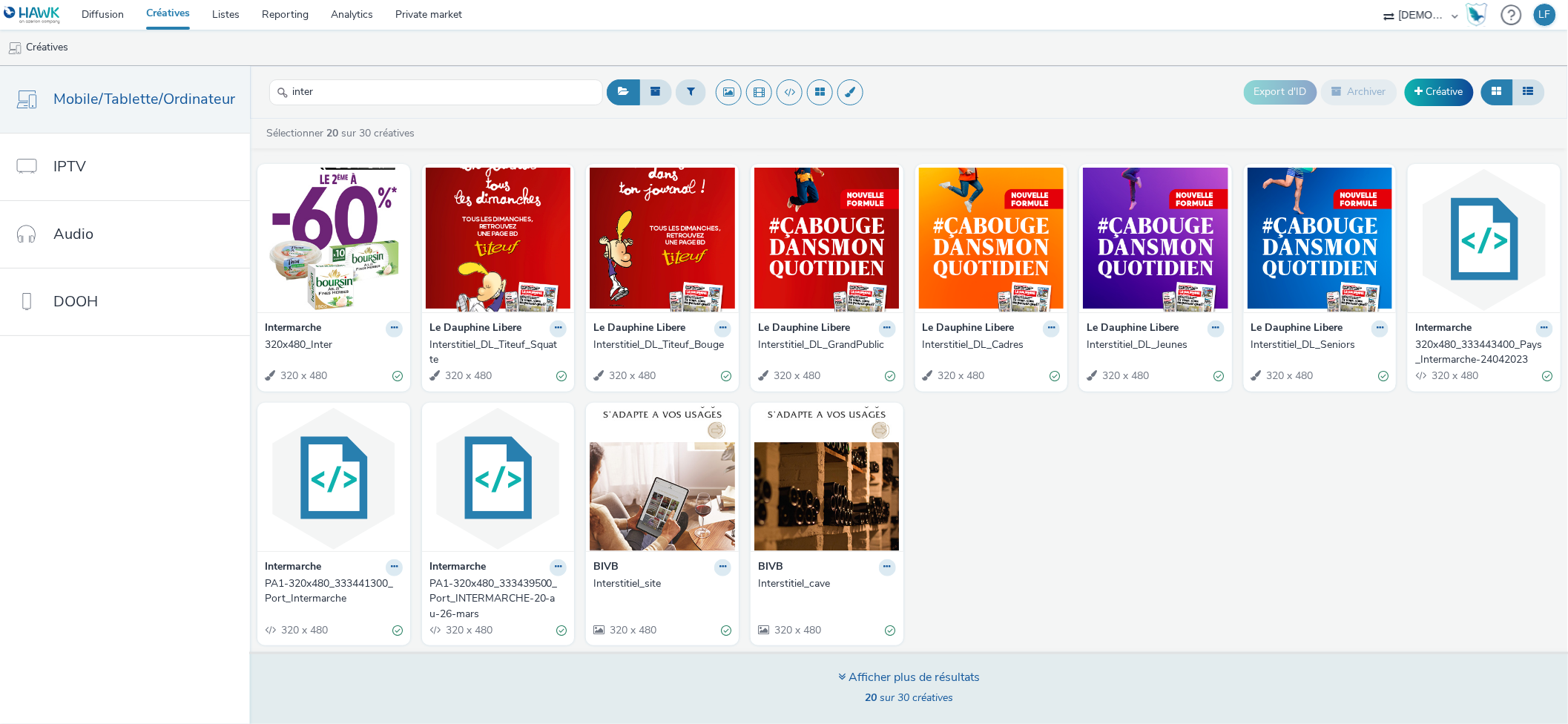
click at [881, 677] on div "Afficher plus de résultats" at bounding box center [908, 677] width 141 height 17
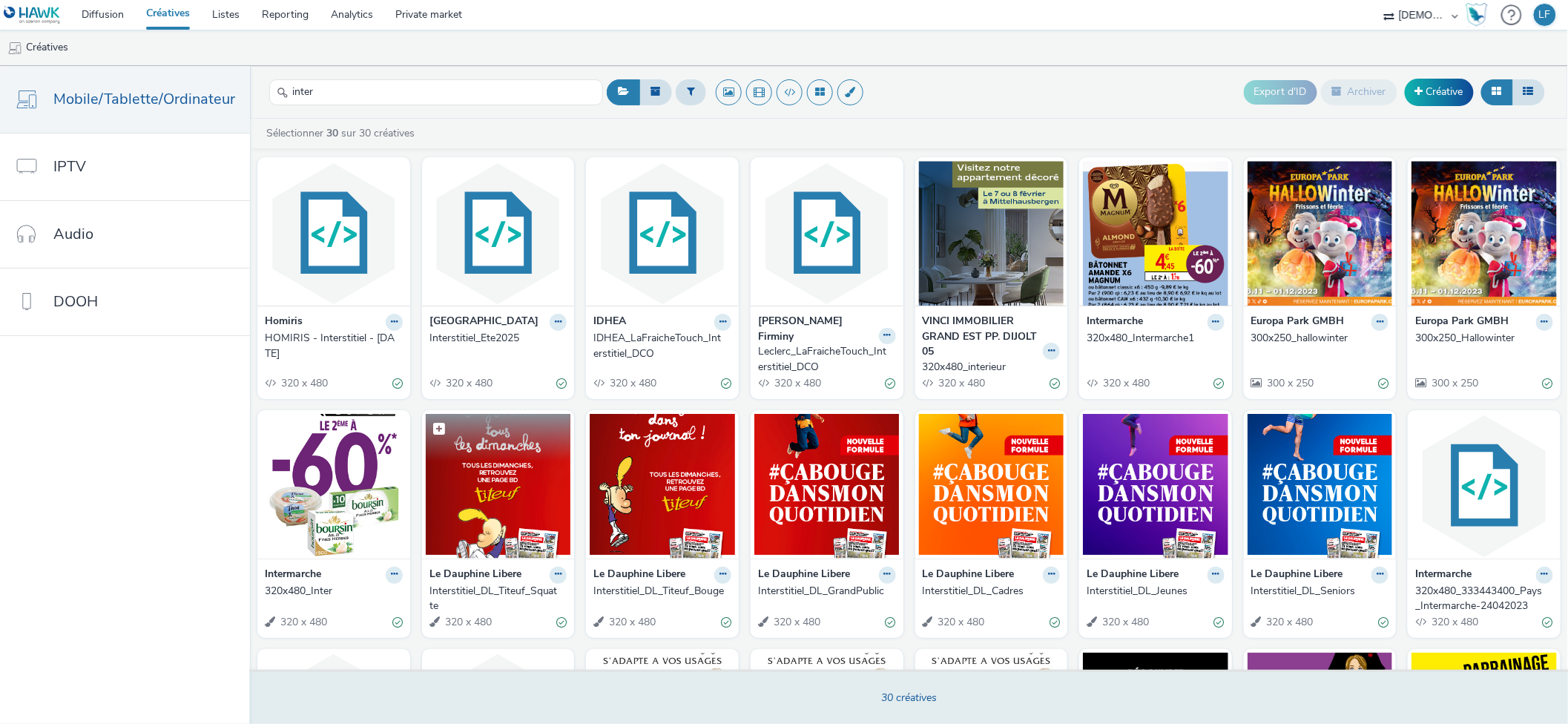
scroll to position [0, 0]
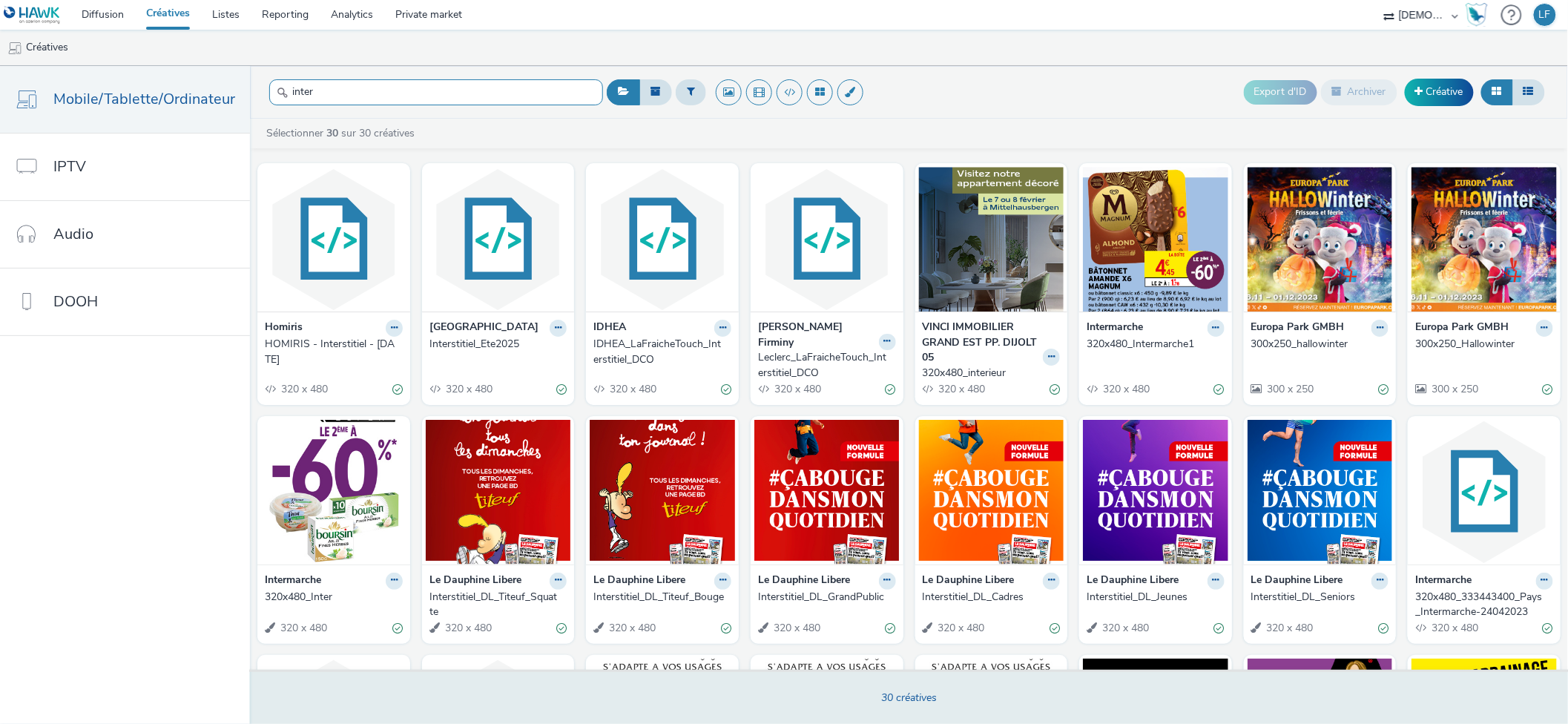
click at [387, 93] on input "inter" at bounding box center [436, 92] width 333 height 26
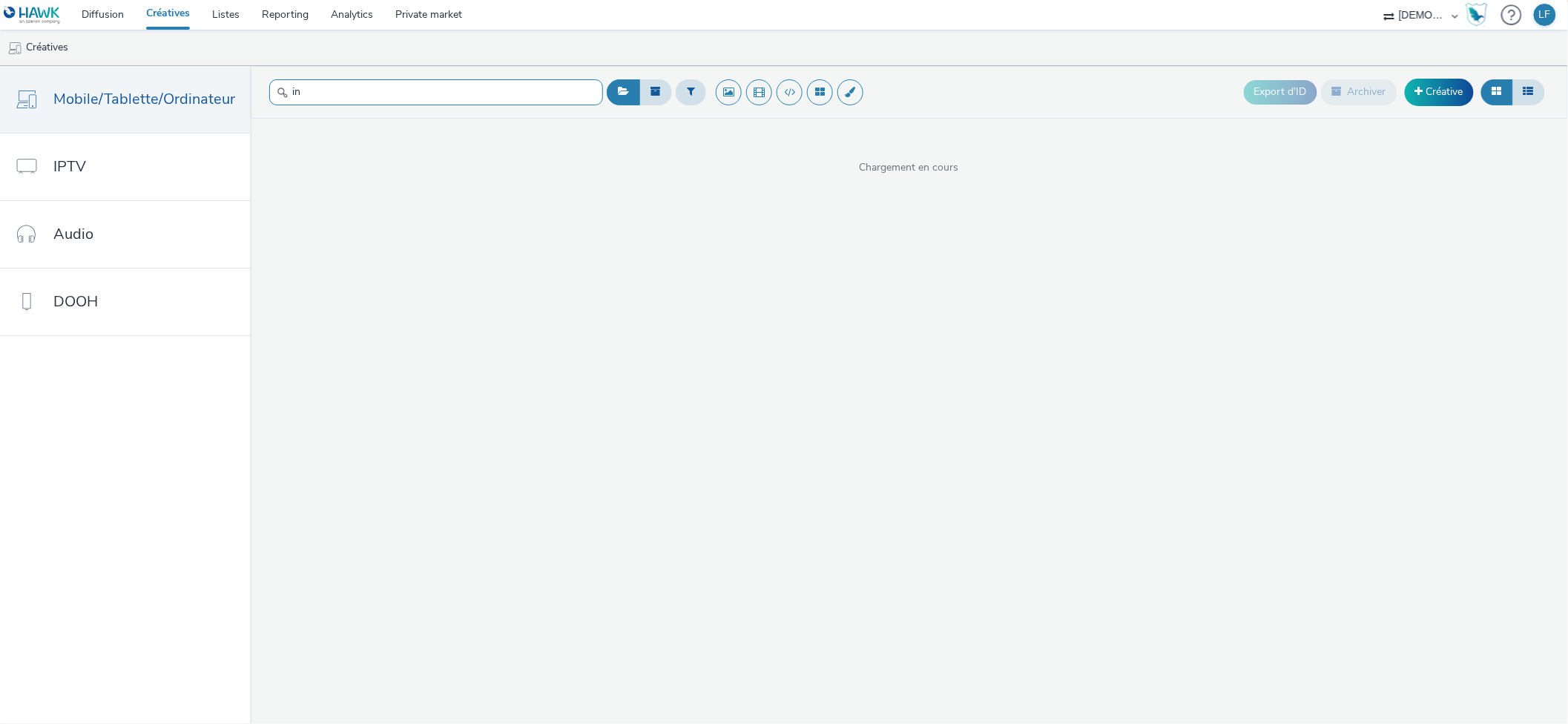
type input "i"
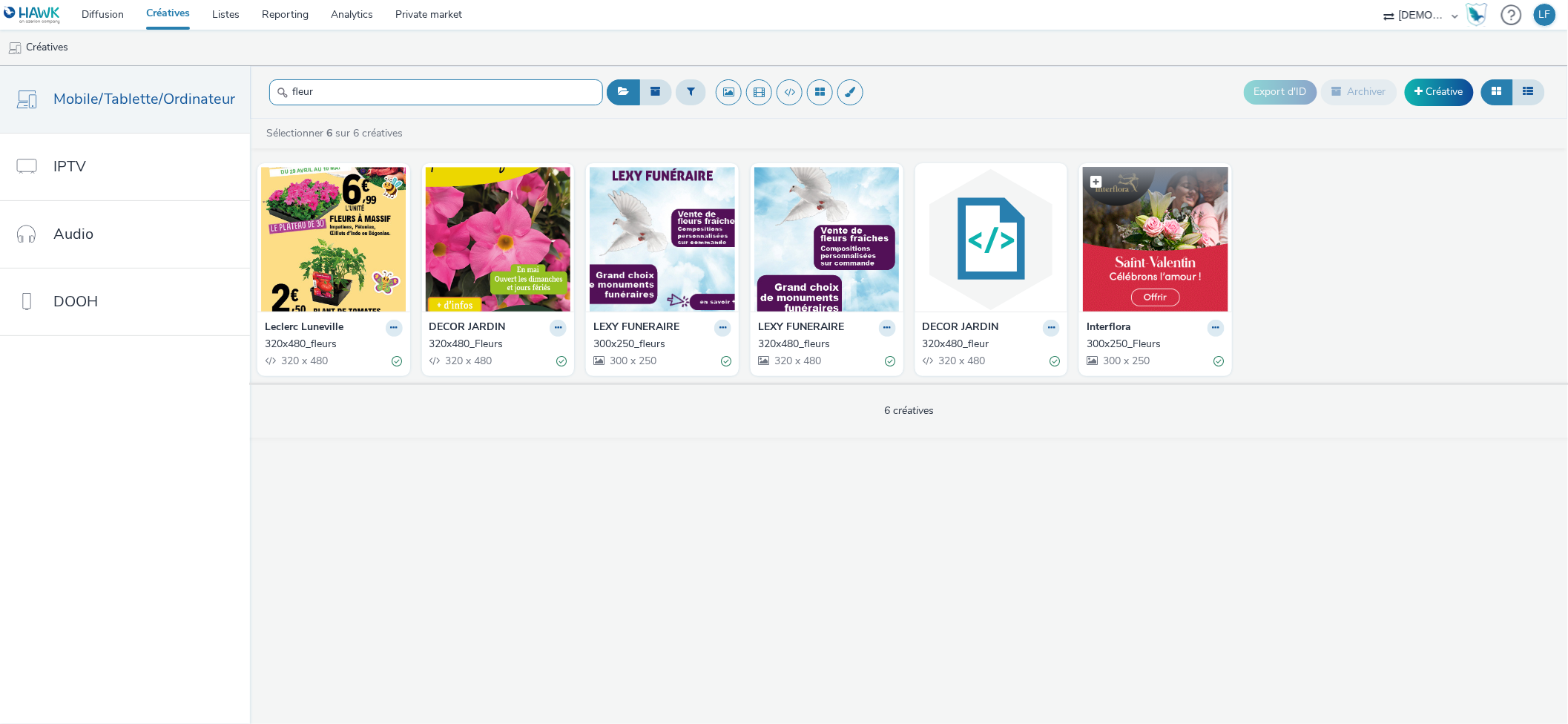
type input "fleur"
click at [1143, 280] on img at bounding box center [1156, 239] width 146 height 145
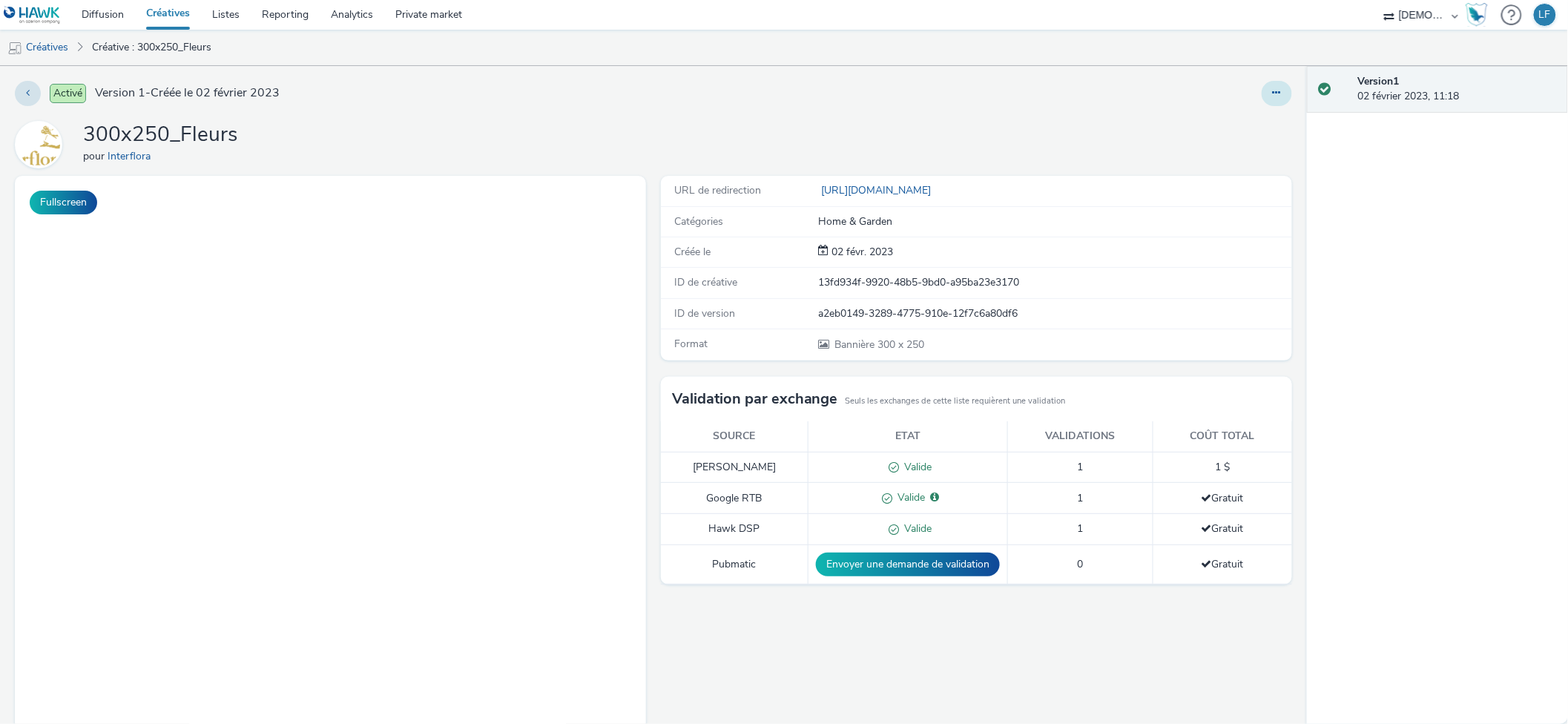
click at [1262, 99] on button at bounding box center [1277, 93] width 31 height 25
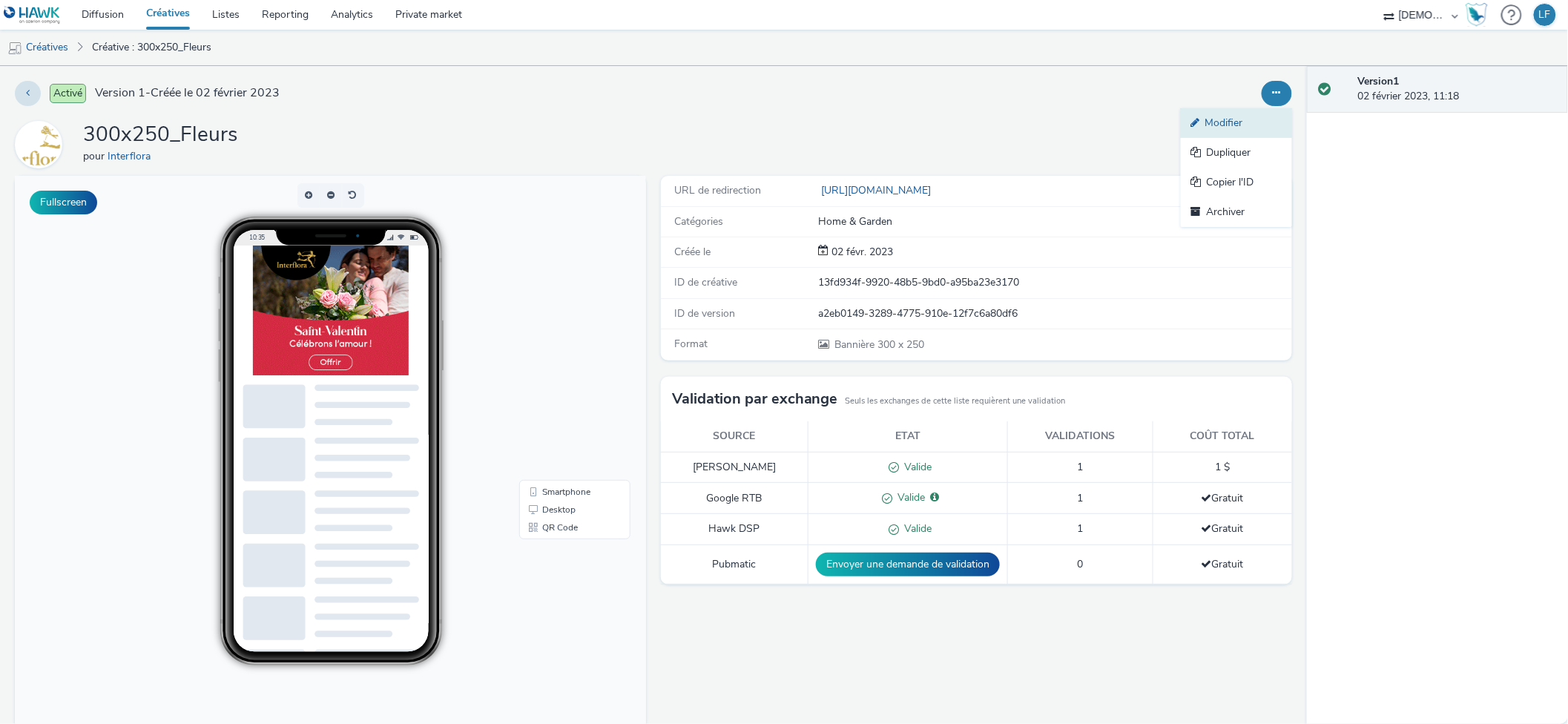
click at [1226, 120] on link "Modifier" at bounding box center [1235, 123] width 111 height 30
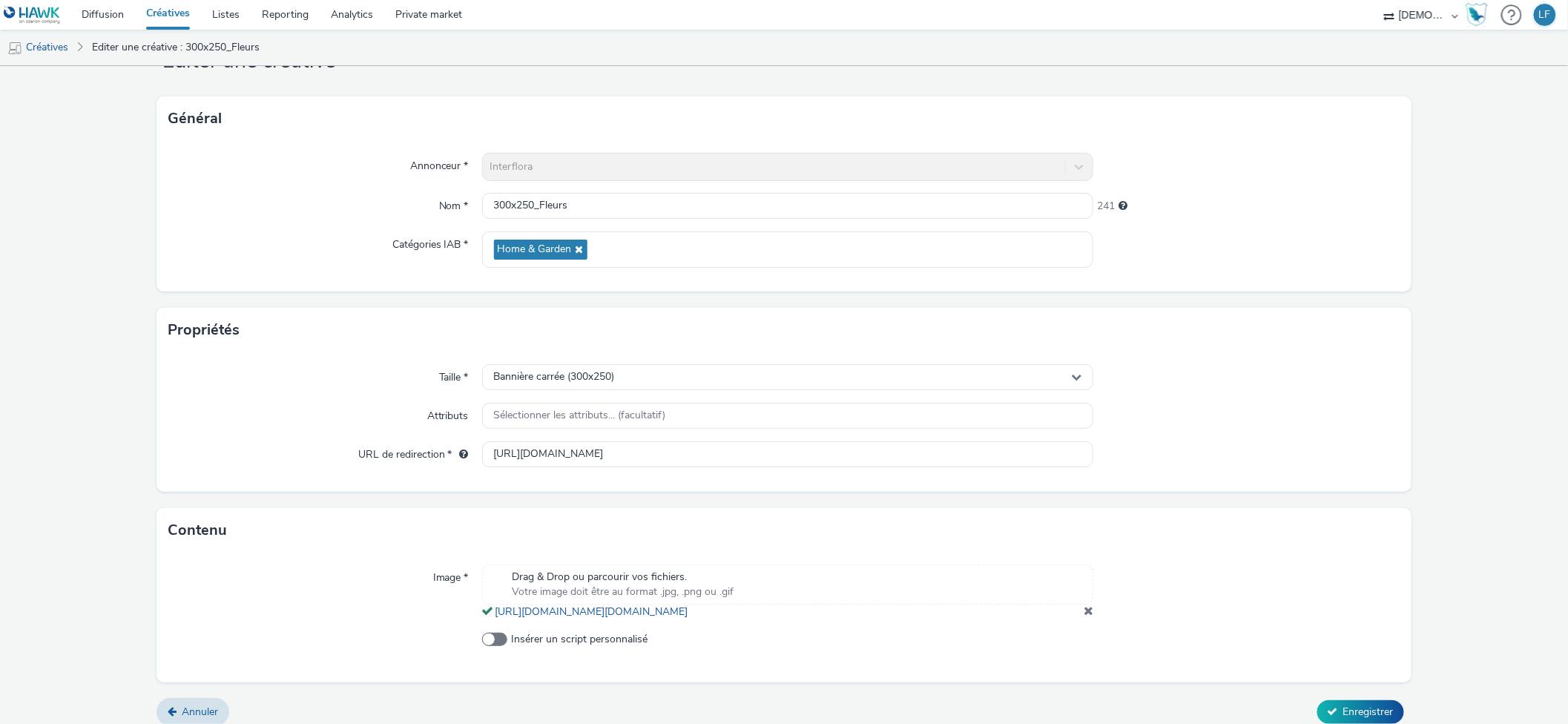
scroll to position [90, 0]
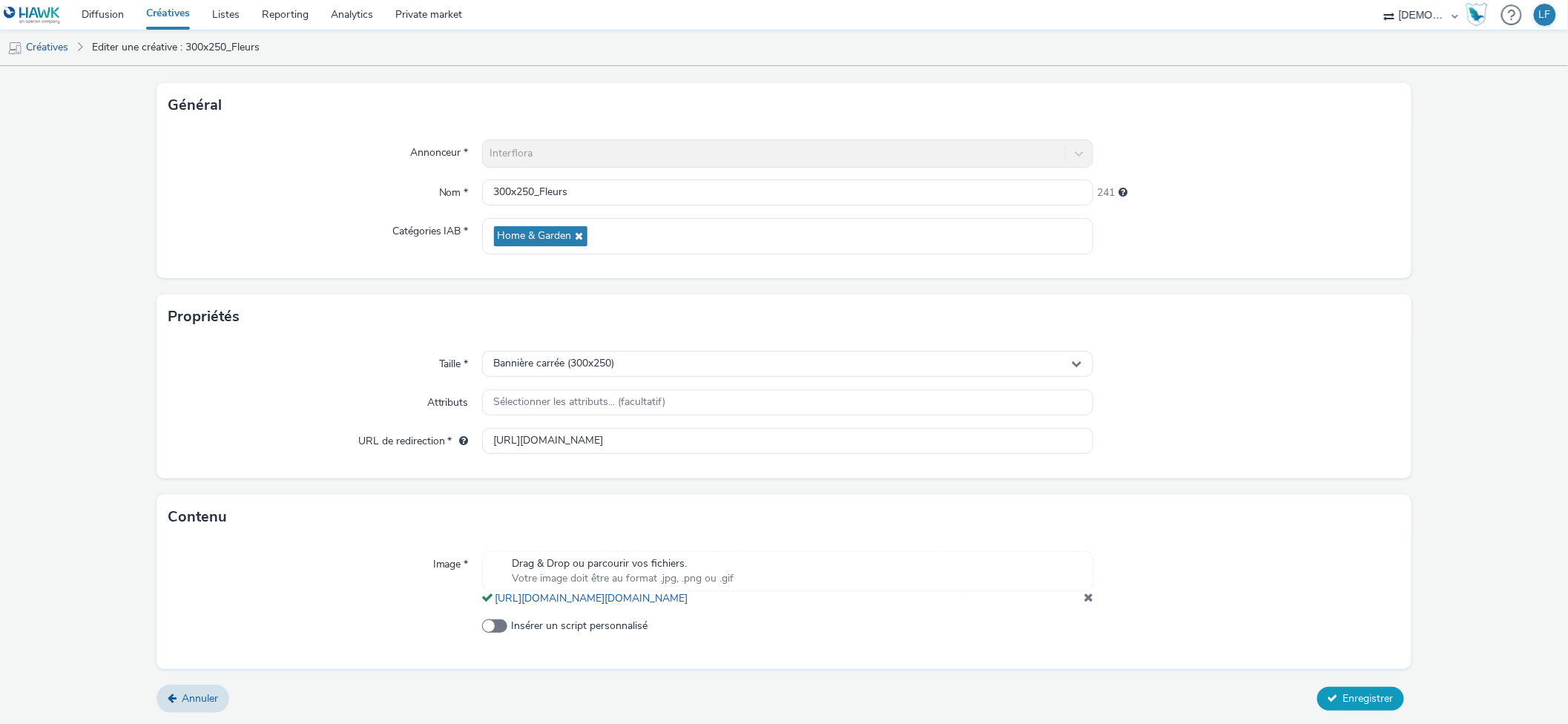
click at [1343, 701] on span "Enregistrer" at bounding box center [1368, 699] width 50 height 14
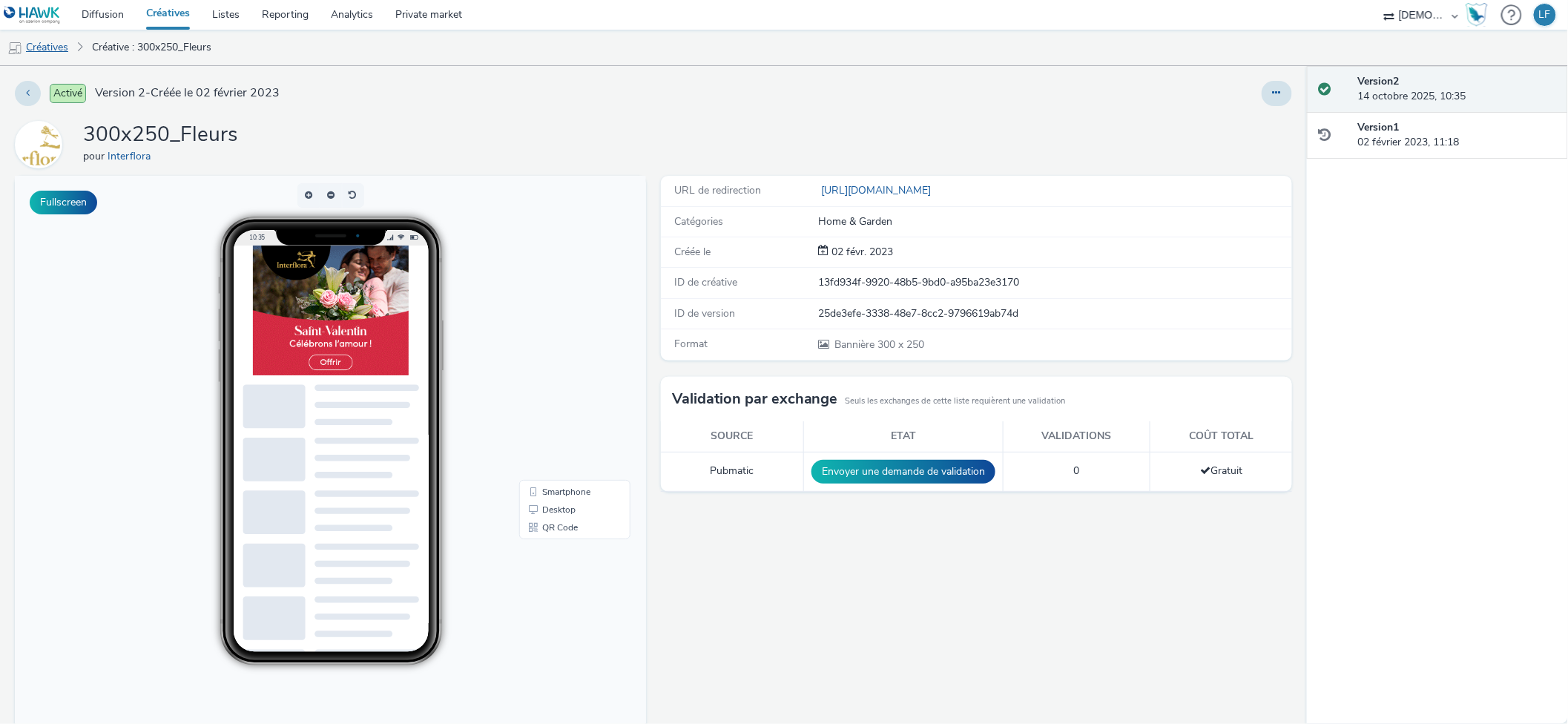
click at [56, 39] on link "Créatives" at bounding box center [38, 47] width 75 height 36
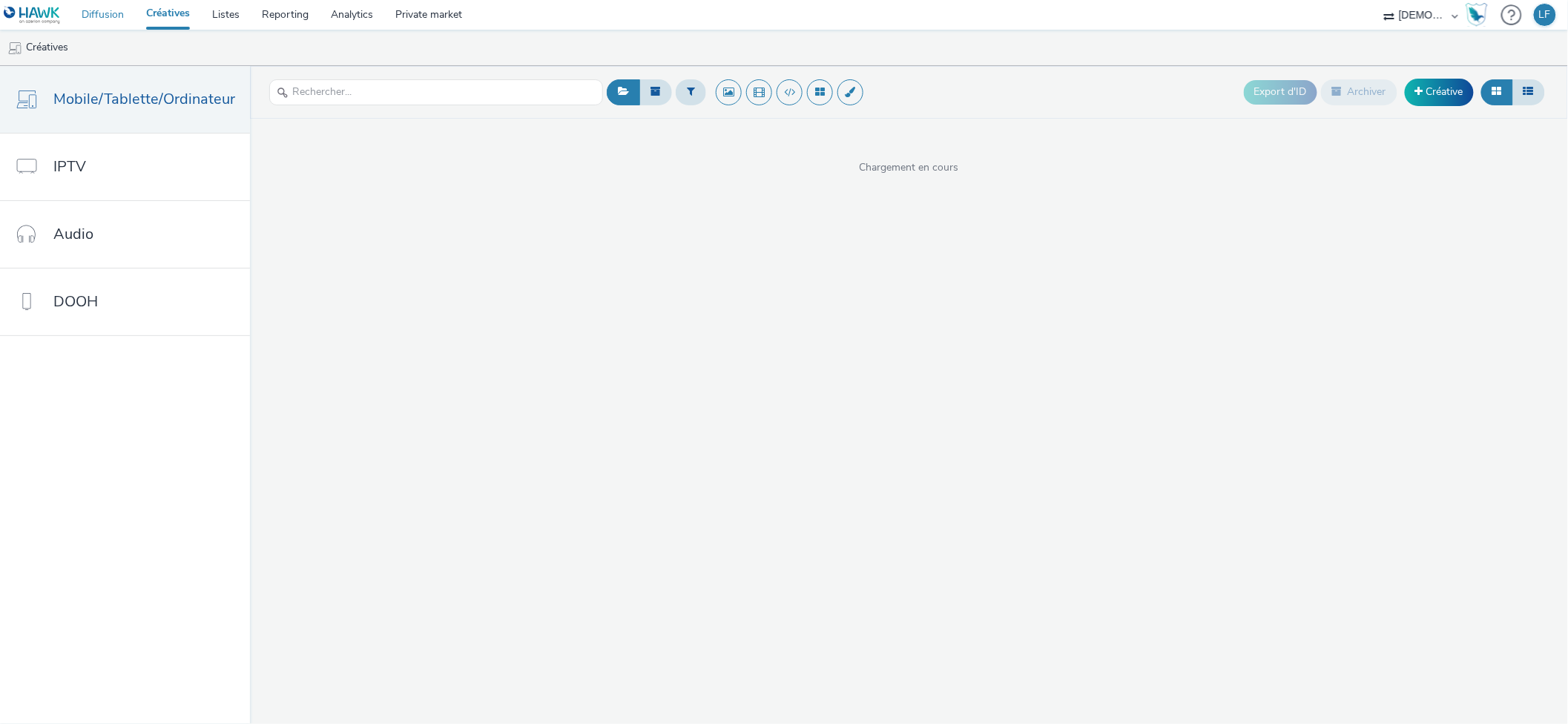
click at [89, 12] on link "Diffusion" at bounding box center [103, 15] width 65 height 30
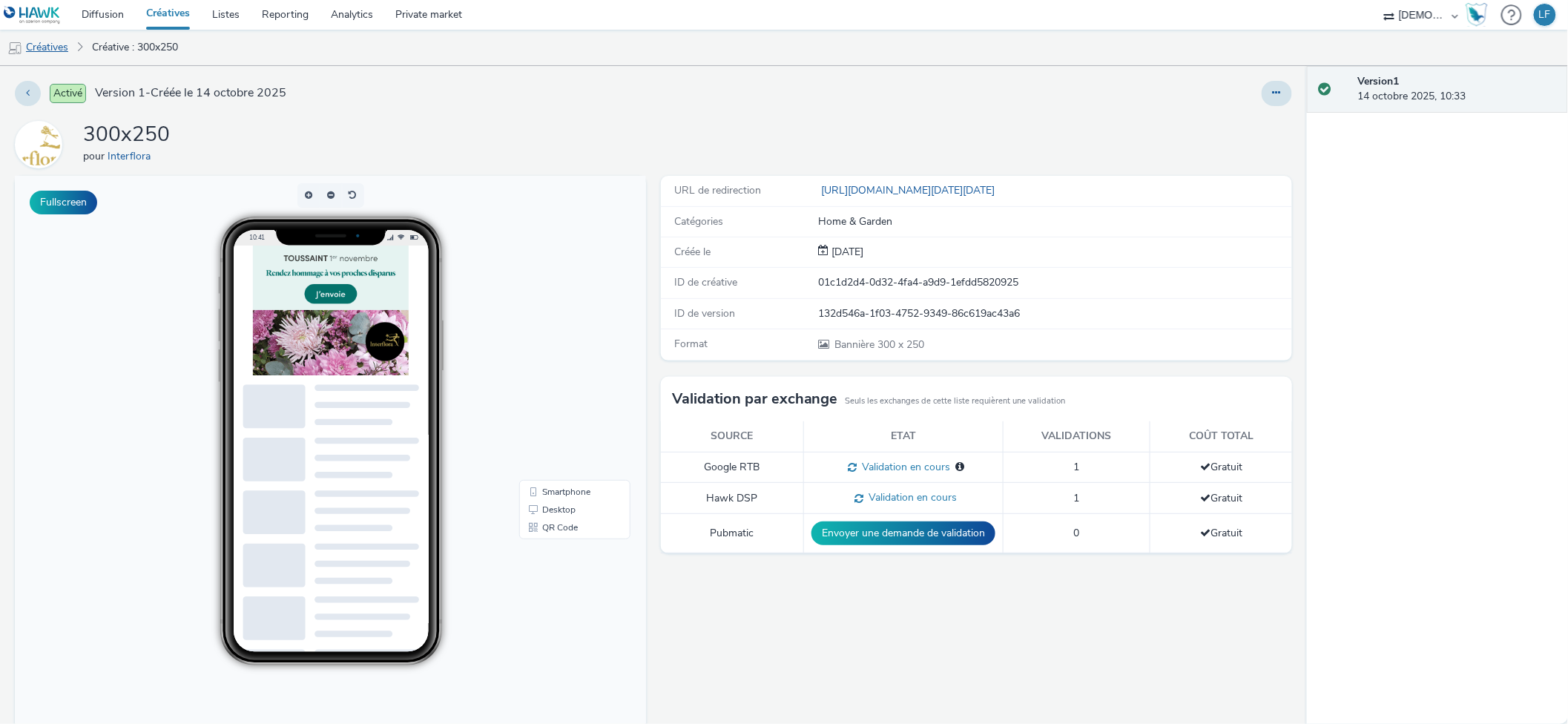
click at [48, 50] on link "Créatives" at bounding box center [38, 47] width 75 height 36
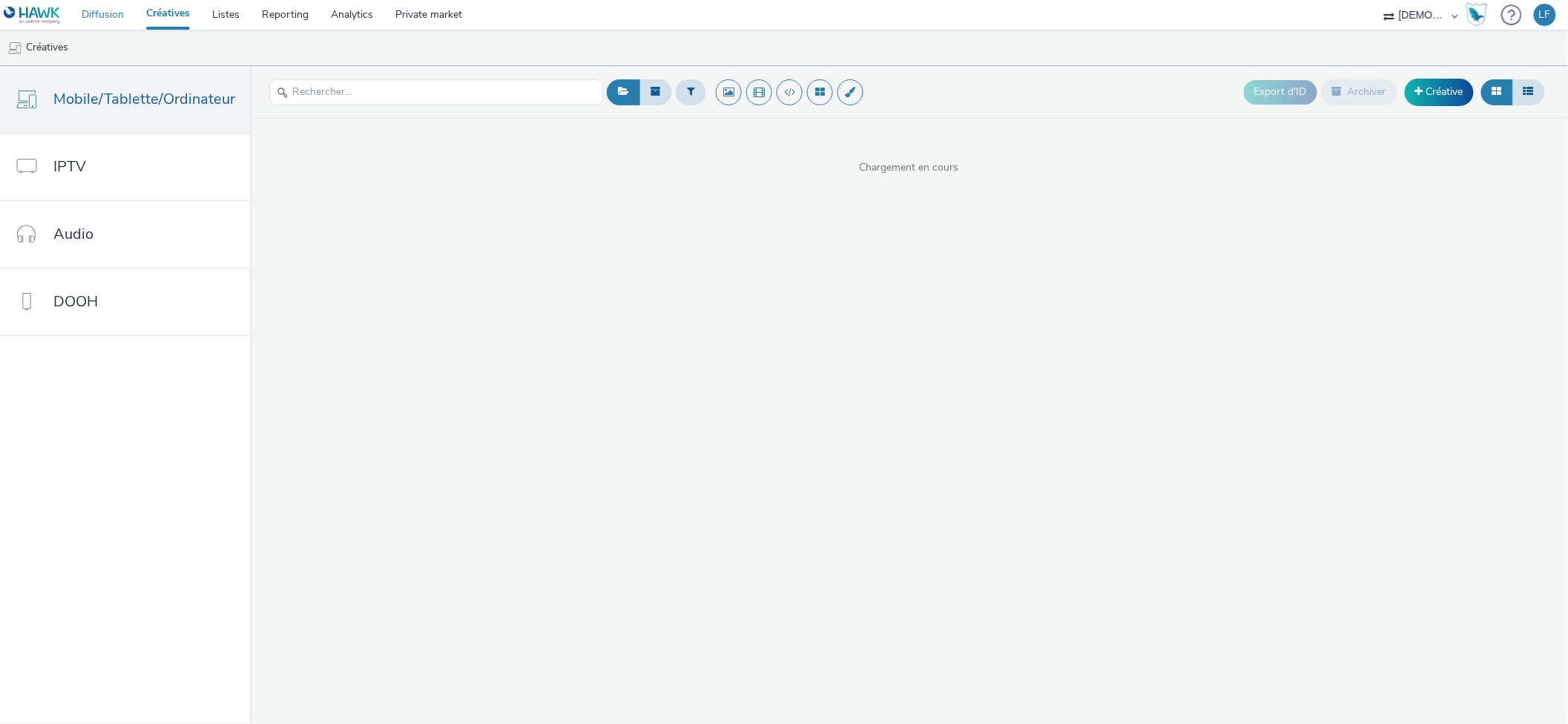
click at [95, 7] on link "Diffusion" at bounding box center [103, 15] width 65 height 30
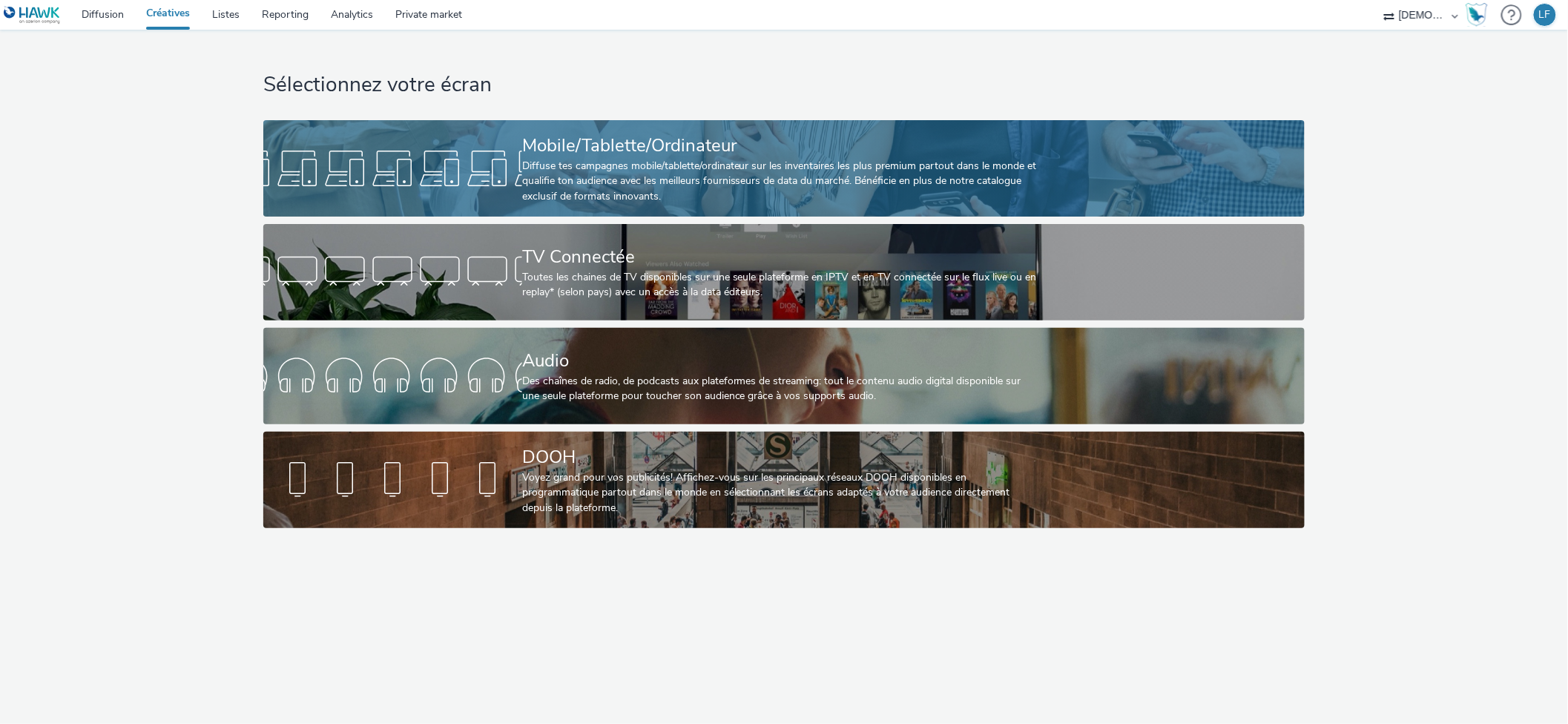
click at [878, 180] on div "Diffuse tes campagnes mobile/tablette/ordinateur sur les inventaires les plus p…" at bounding box center [781, 182] width 518 height 46
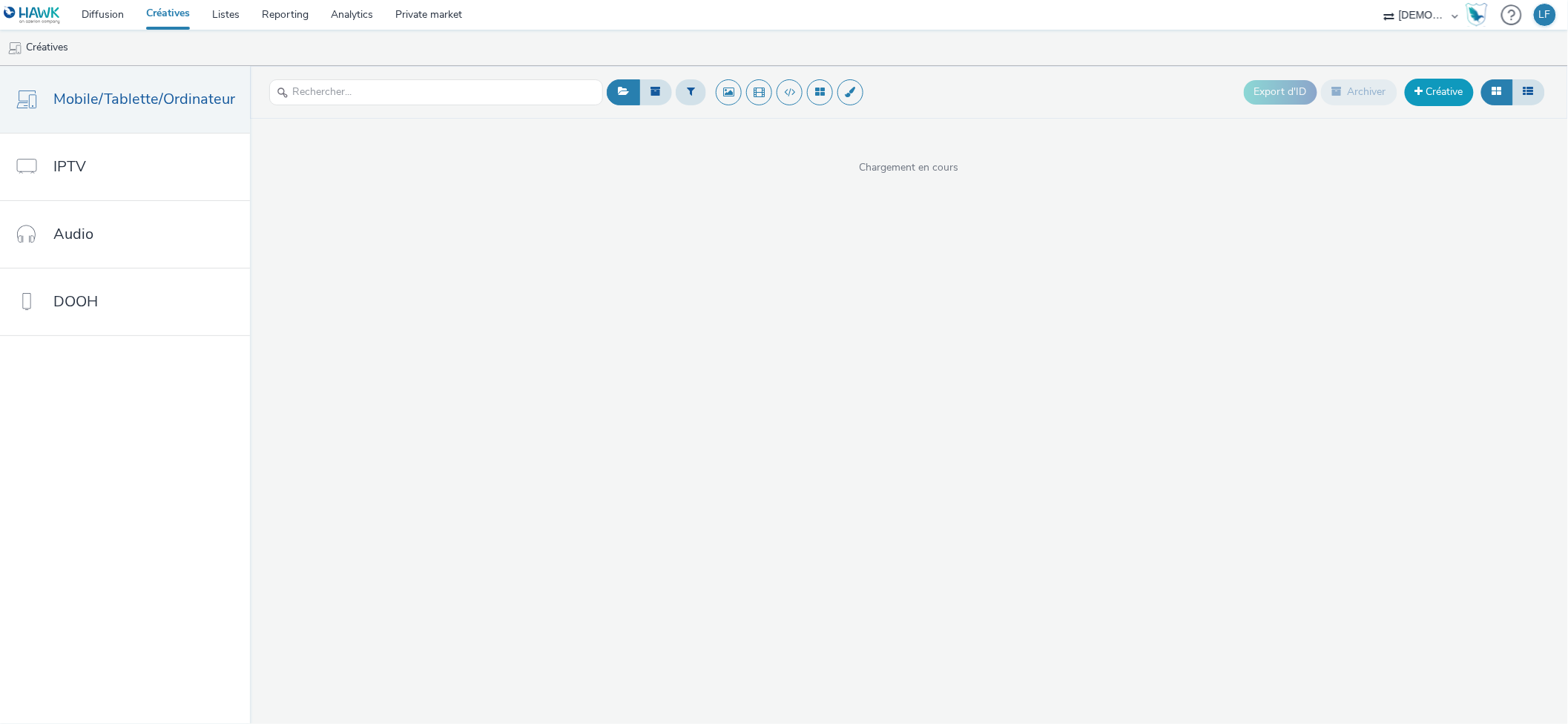
click at [1435, 97] on link "Créative" at bounding box center [1439, 92] width 69 height 26
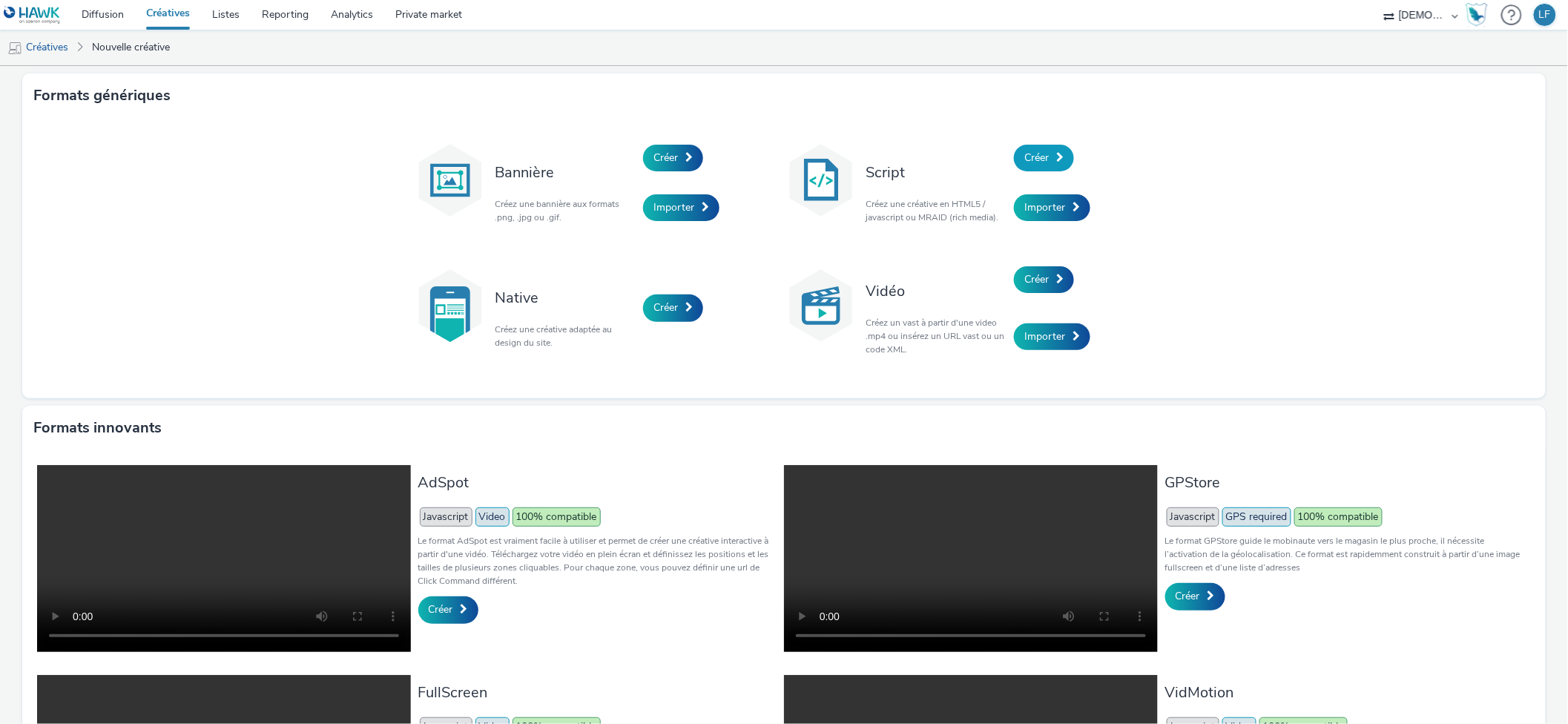
click at [1024, 155] on span "Créer" at bounding box center [1036, 158] width 25 height 14
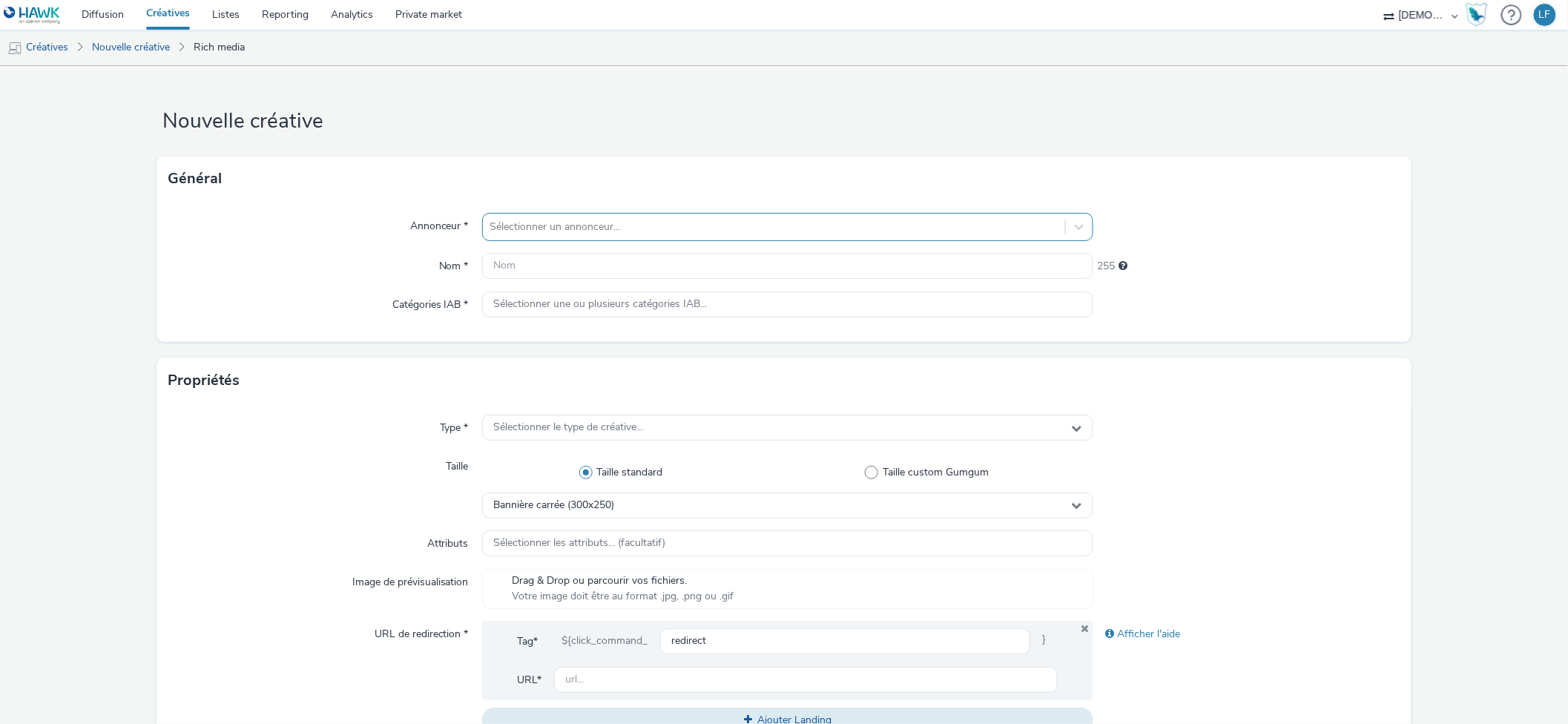
click at [665, 227] on div at bounding box center [774, 226] width 568 height 18
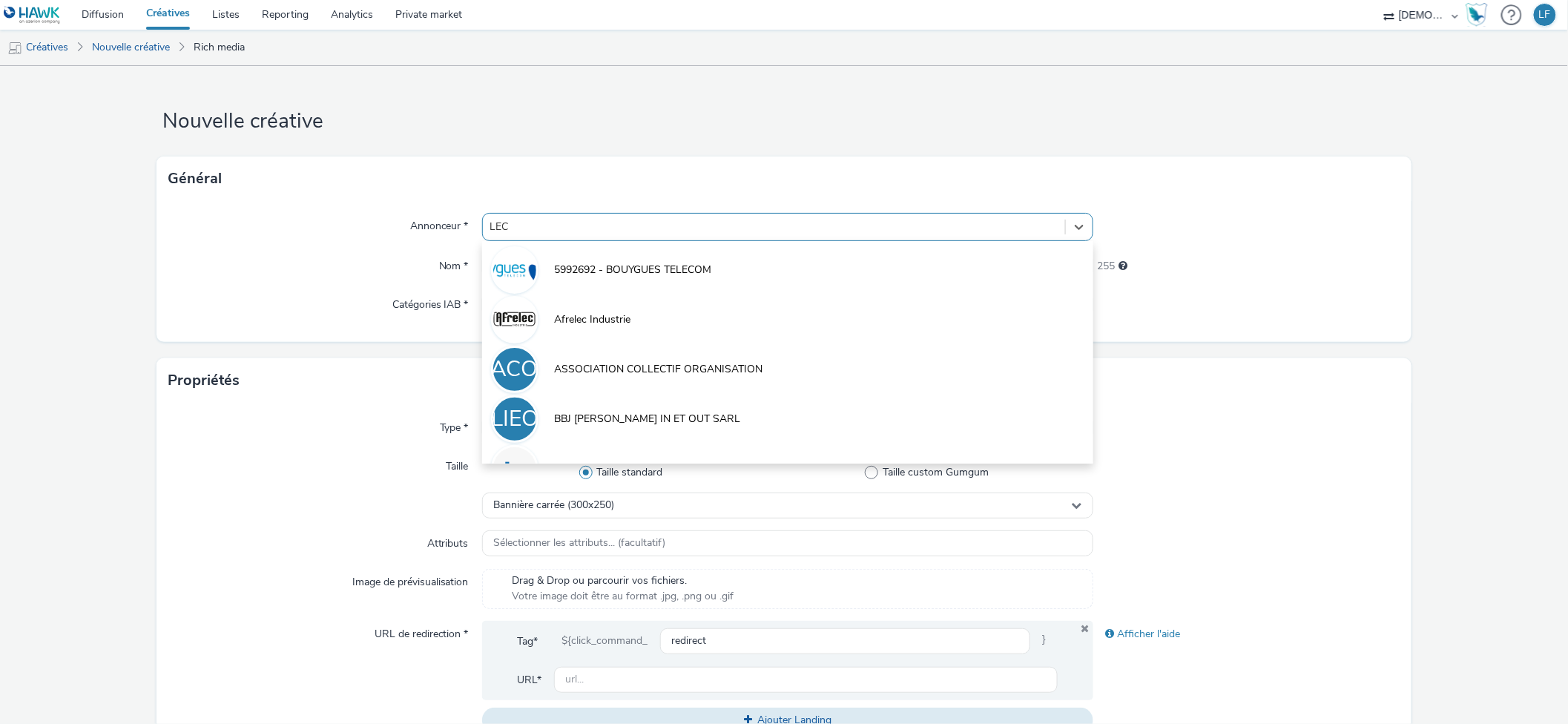
type input "LECL"
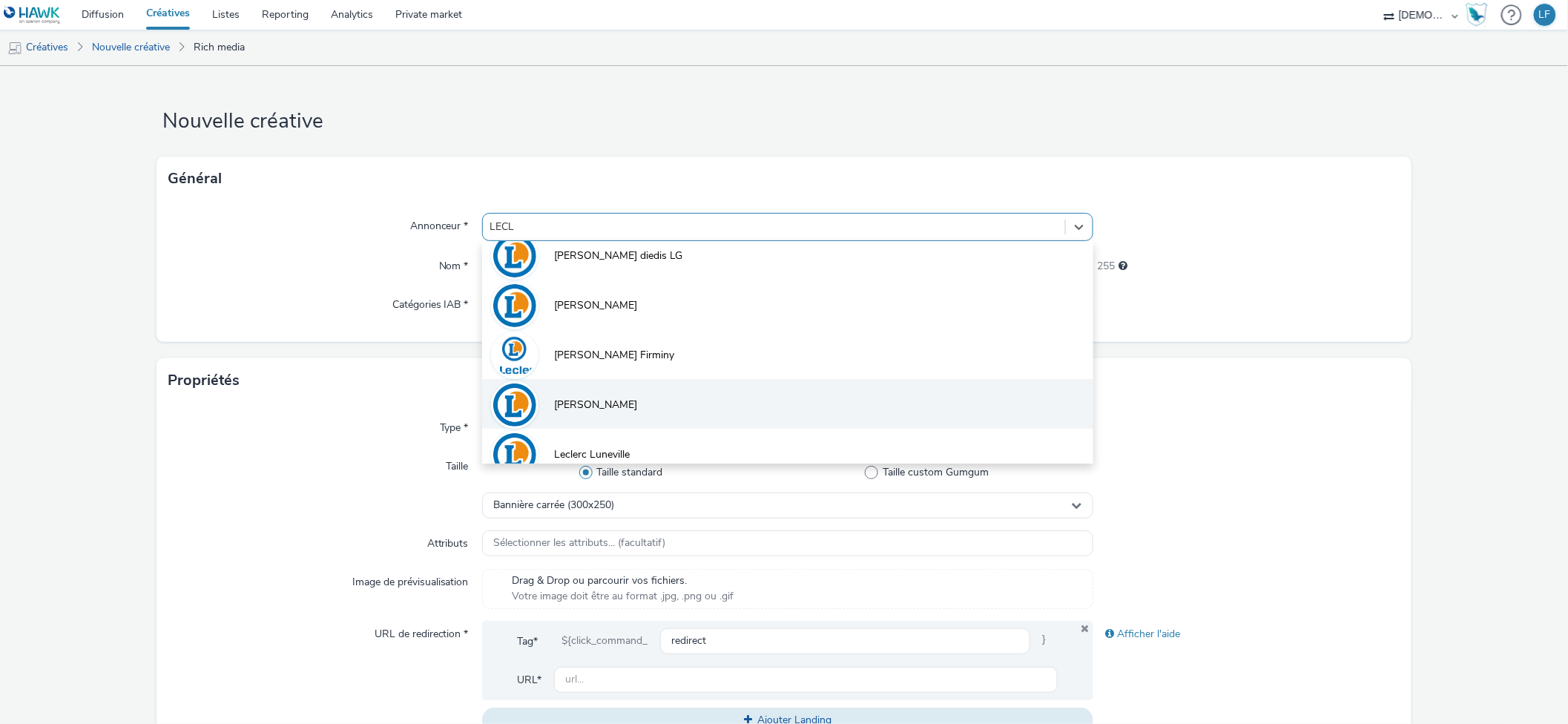
scroll to position [197, 0]
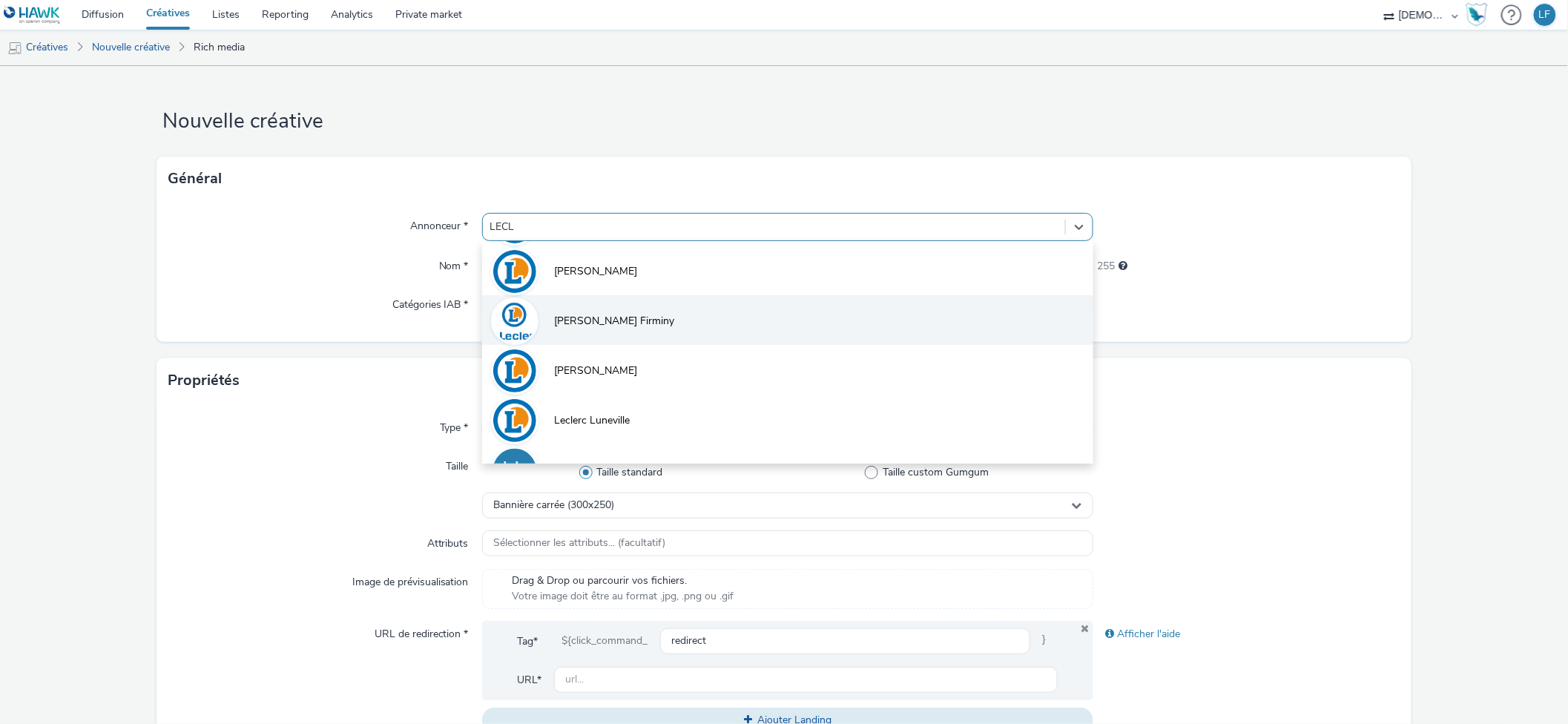
click at [591, 326] on span "[PERSON_NAME] Firminy" at bounding box center [614, 321] width 120 height 15
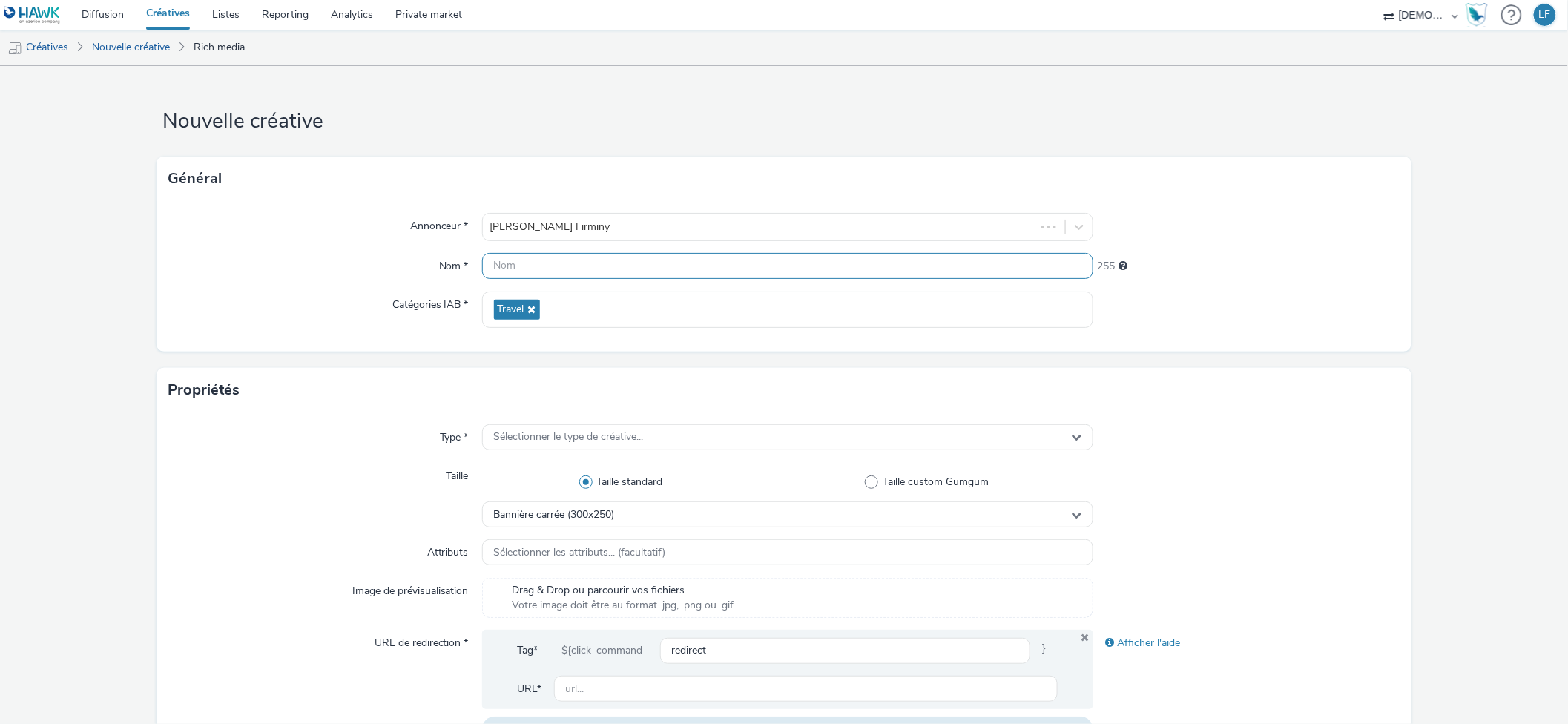
click at [564, 264] on input "text" at bounding box center [787, 266] width 612 height 26
paste input "320x480"
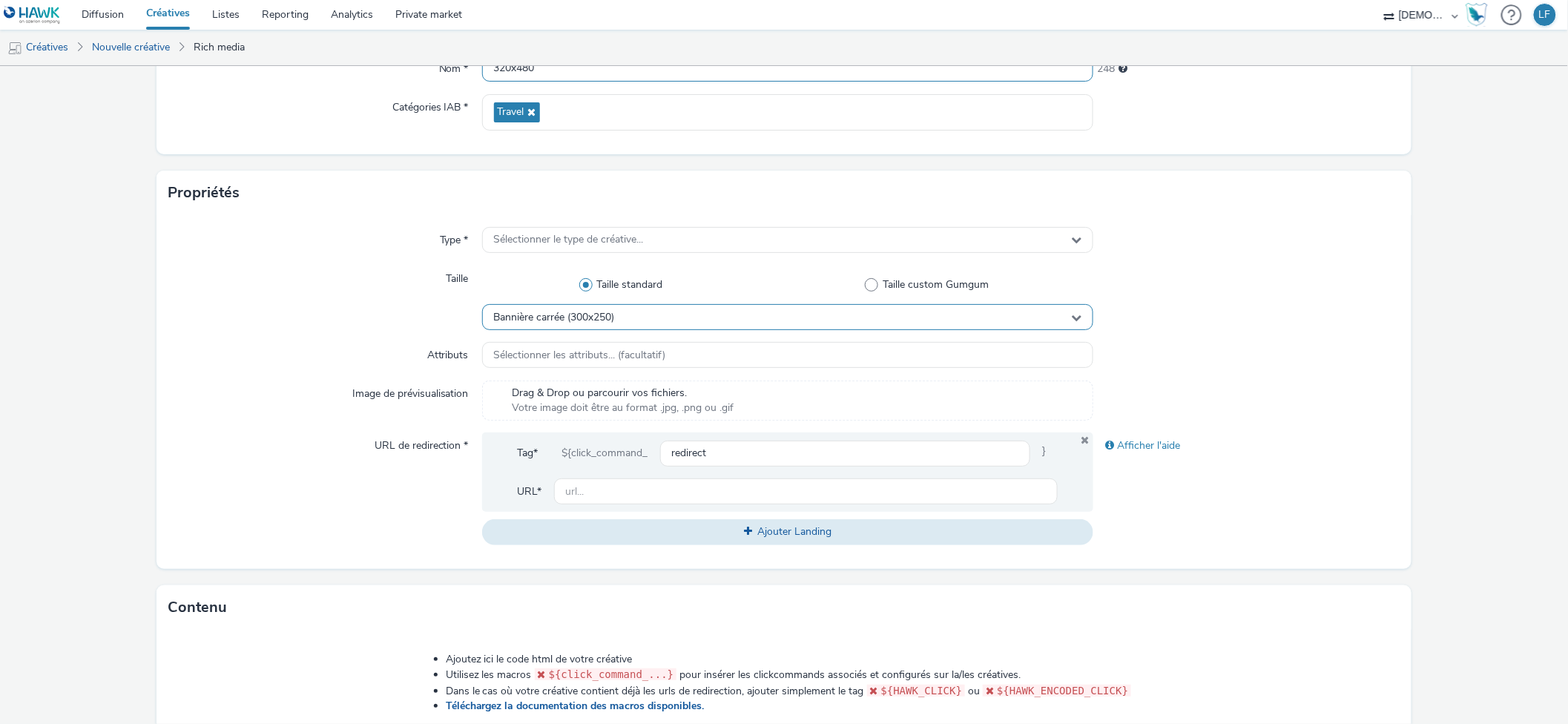
type input "320x480"
click at [549, 315] on span "Bannière carrée (300x250)" at bounding box center [555, 318] width 121 height 12
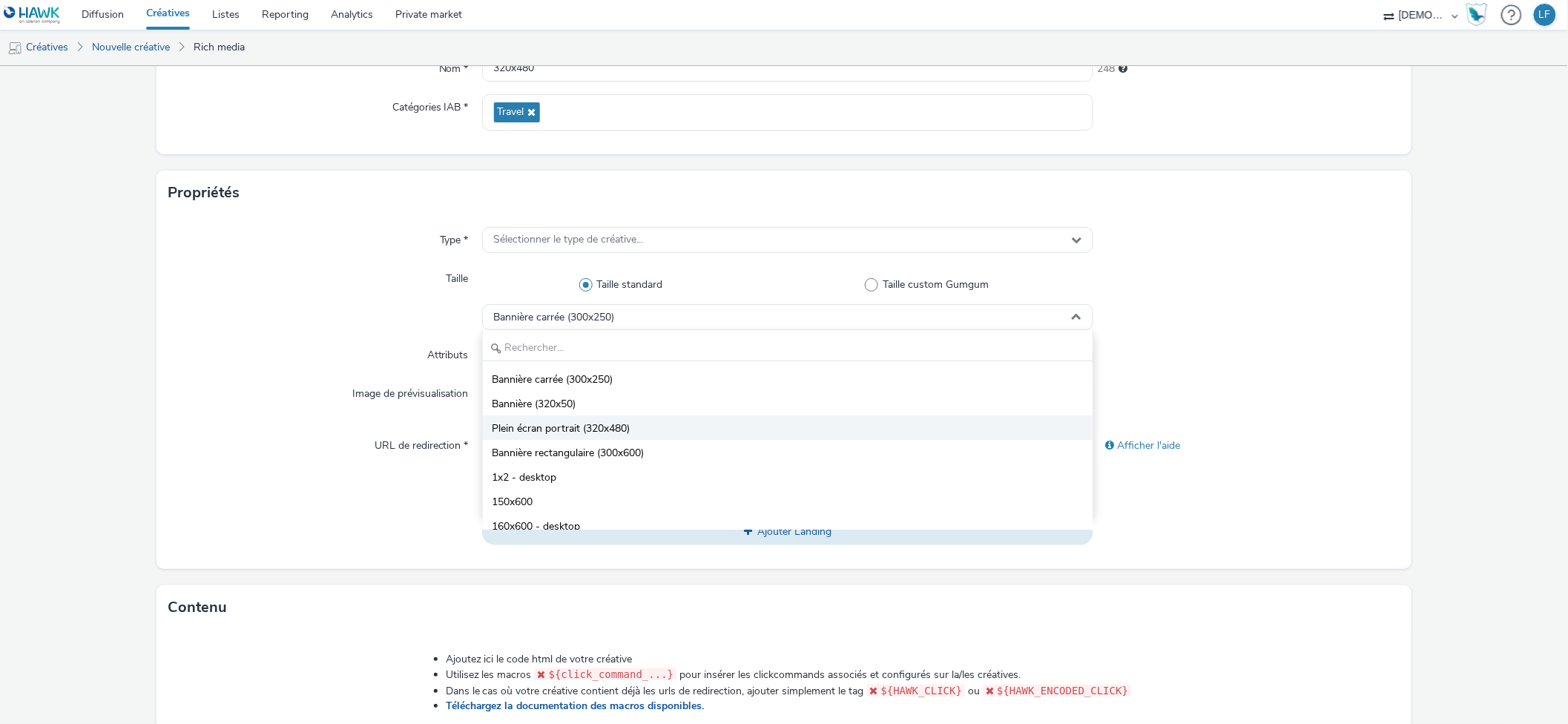
click at [597, 424] on span "Plein écran portrait (320x480)" at bounding box center [560, 428] width 138 height 15
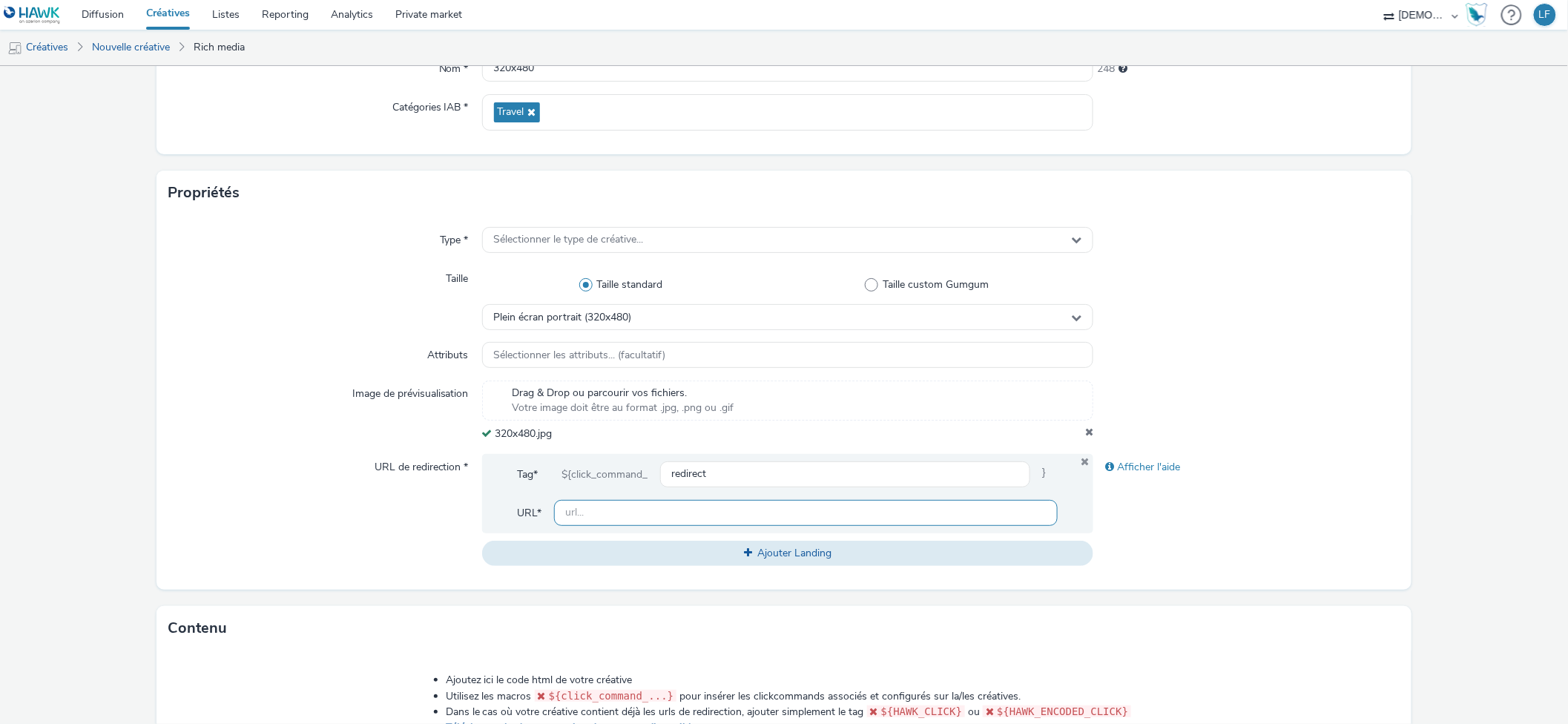
click at [736, 510] on input "text" at bounding box center [805, 513] width 505 height 26
paste input "[URL][DOMAIN_NAME]"
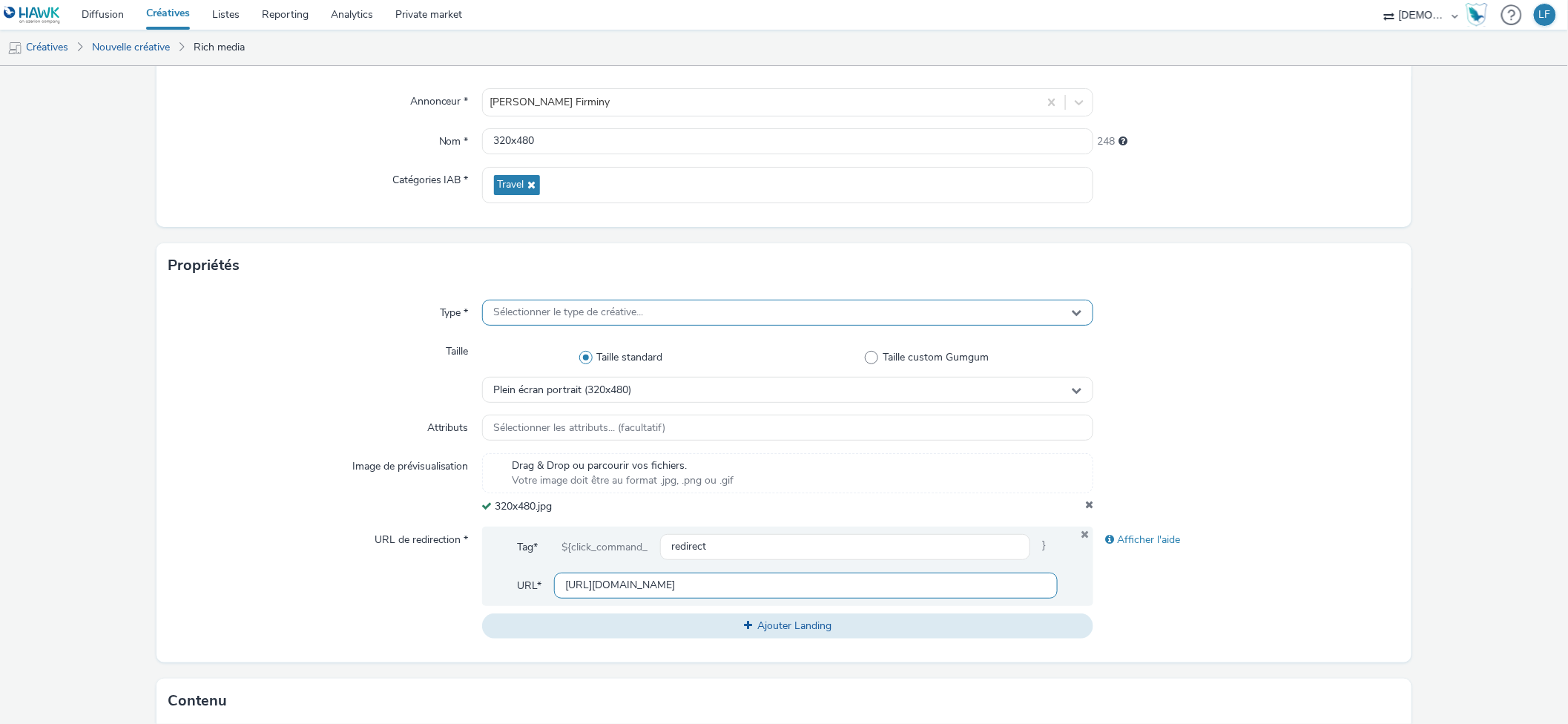
scroll to position [98, 0]
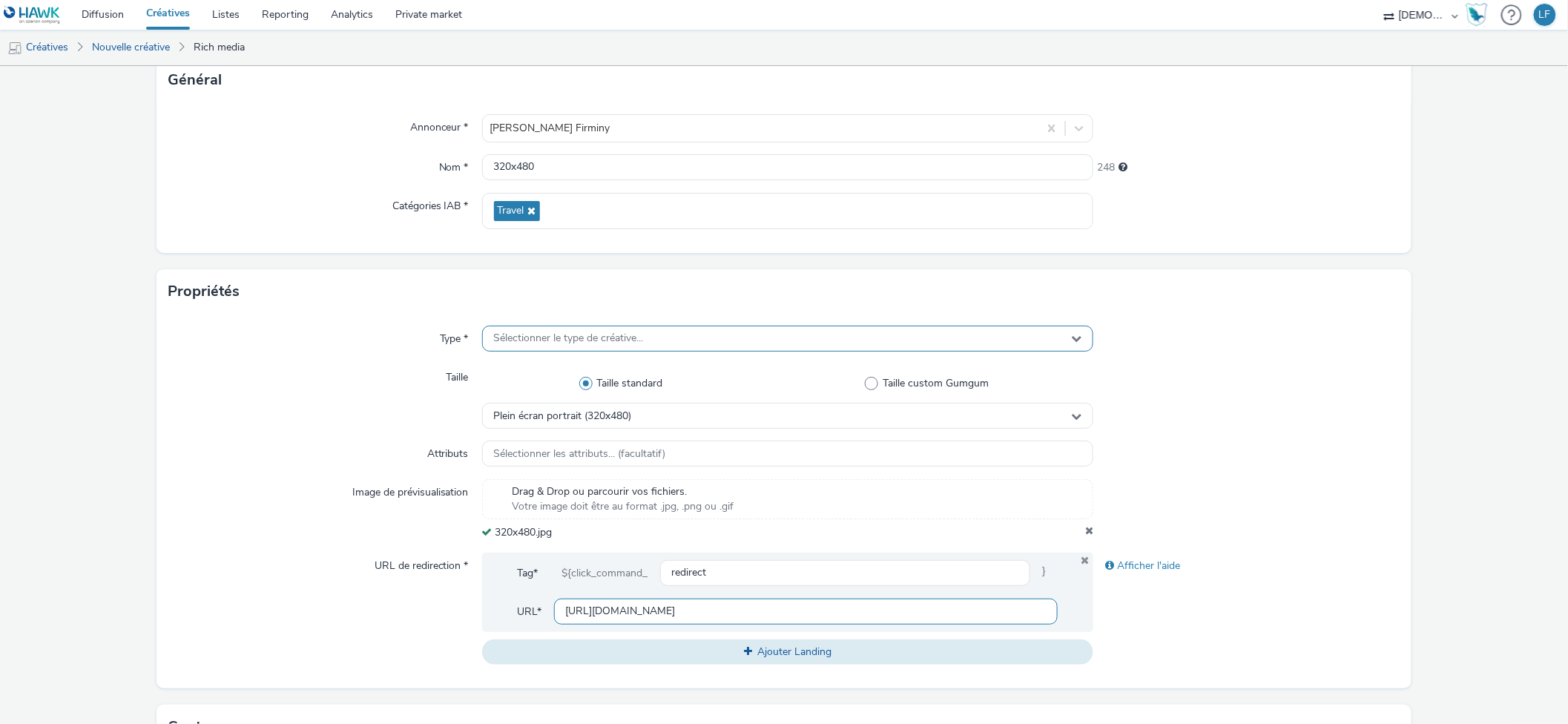
type input "[URL][DOMAIN_NAME]"
click at [578, 327] on div "Sélectionner le type de créative..." at bounding box center [787, 339] width 612 height 26
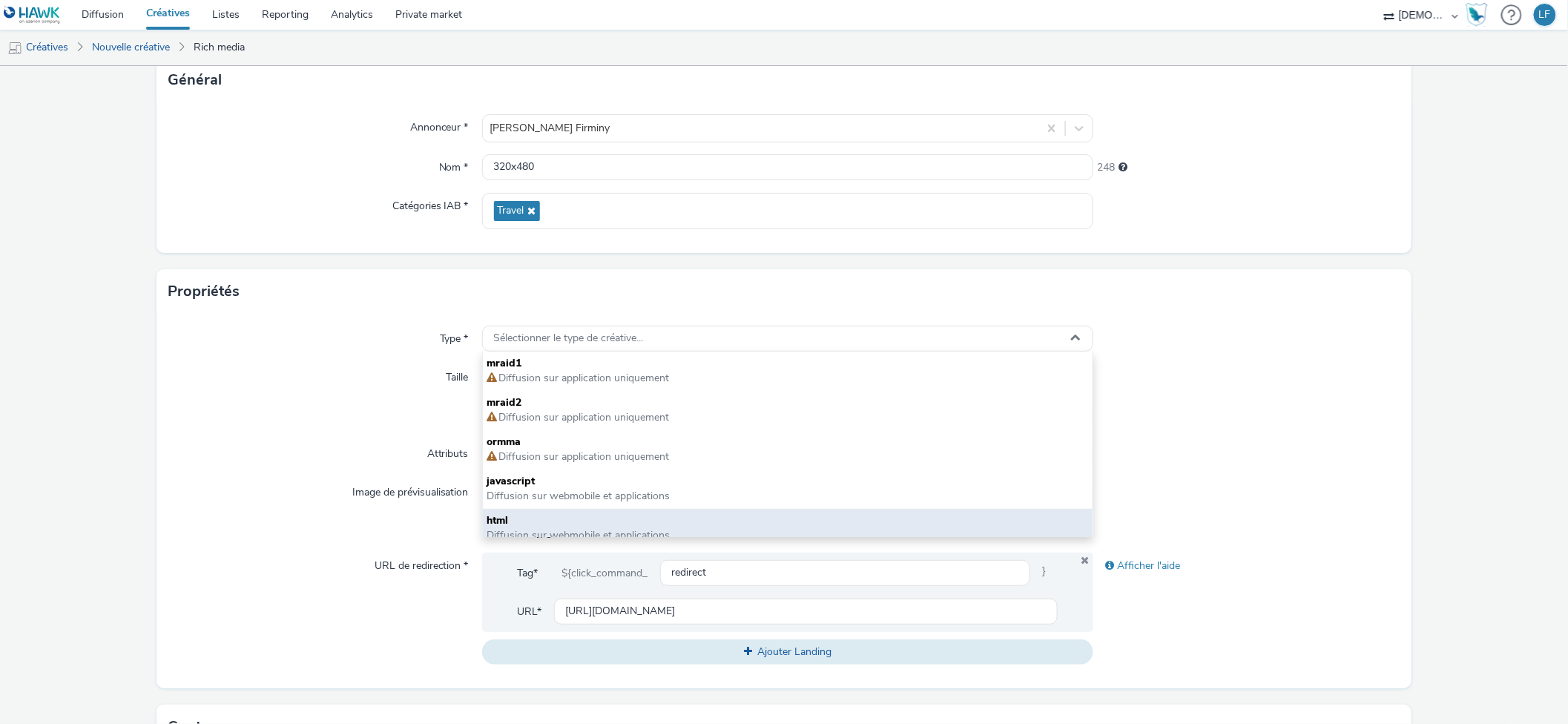
click at [591, 520] on span "html" at bounding box center [787, 520] width 601 height 15
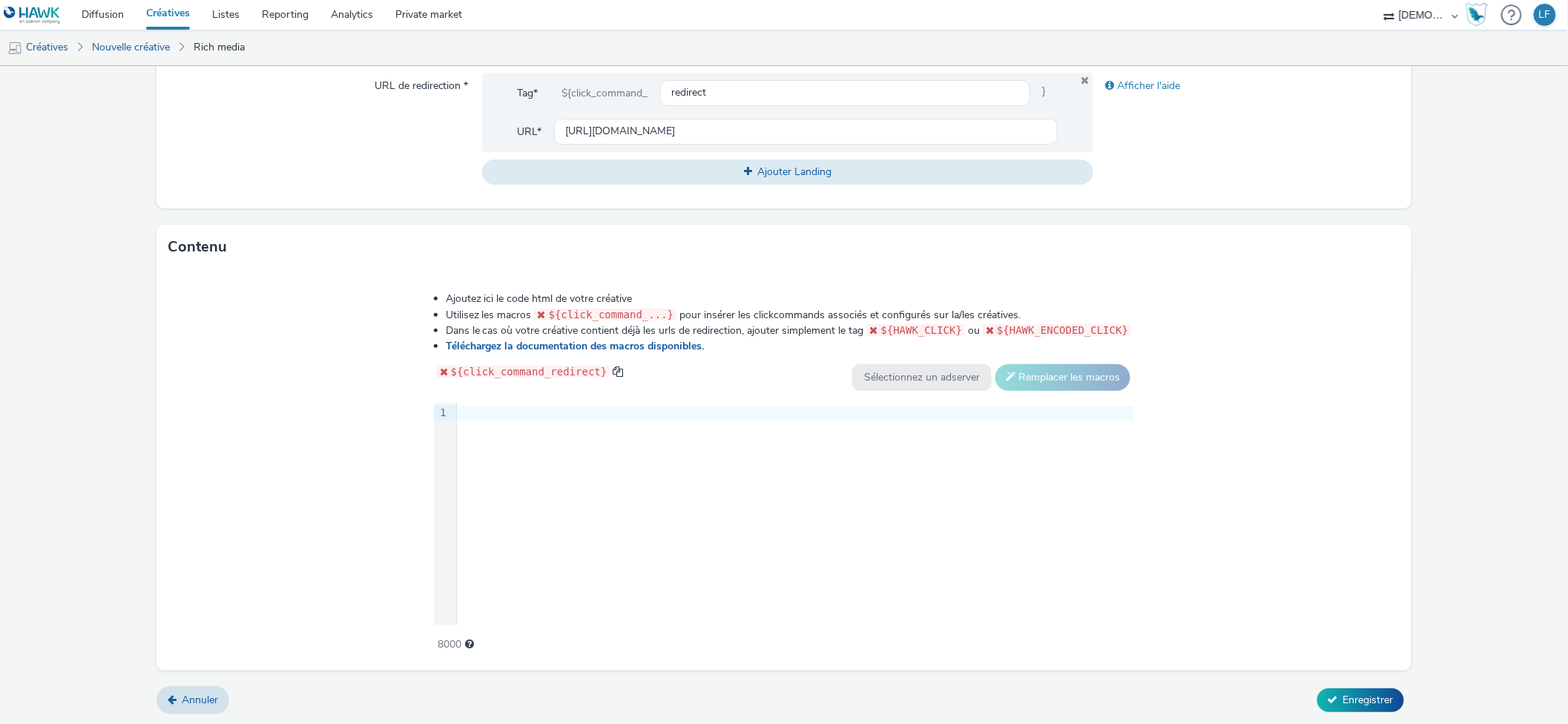
scroll to position [580, 0]
click at [711, 491] on div "9 1 ›" at bounding box center [784, 513] width 701 height 223
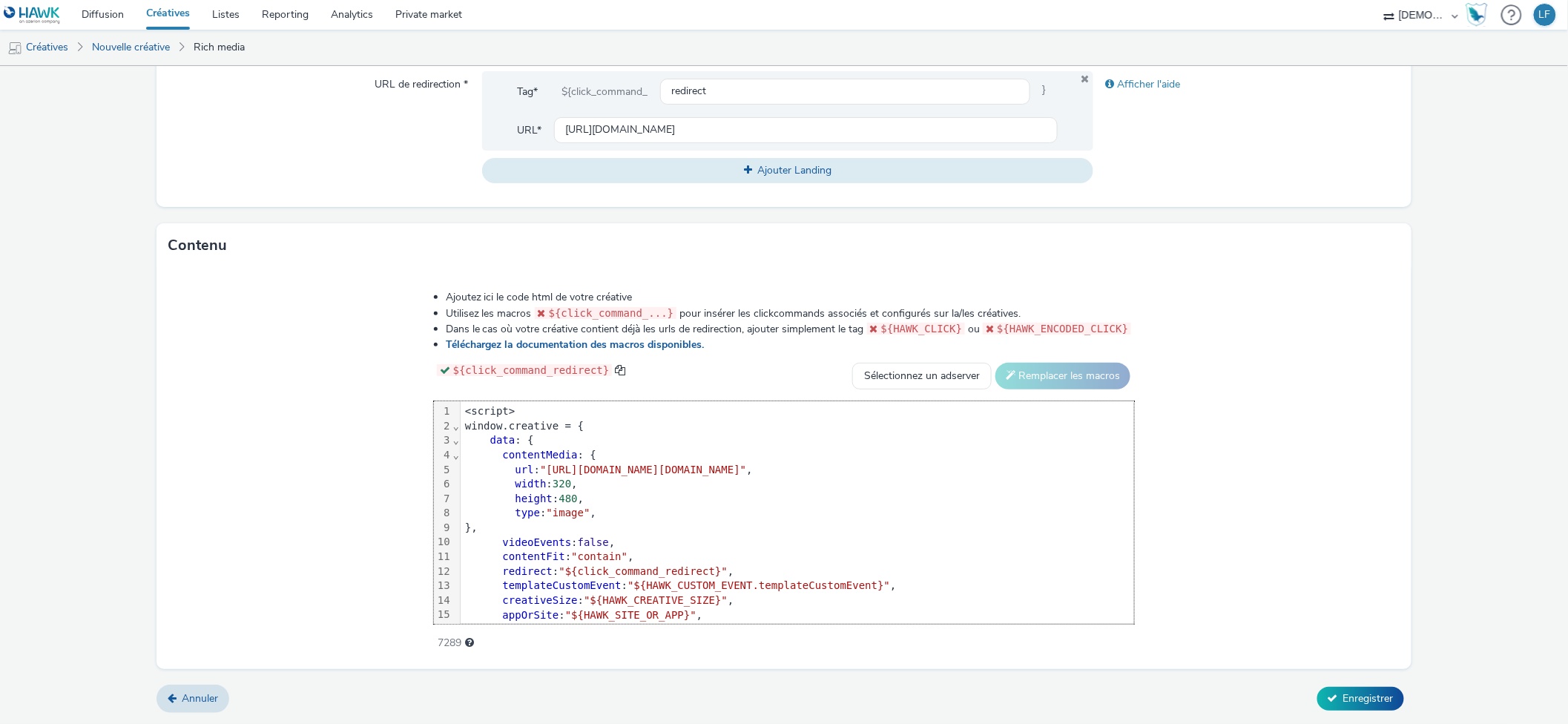
scroll to position [73, 0]
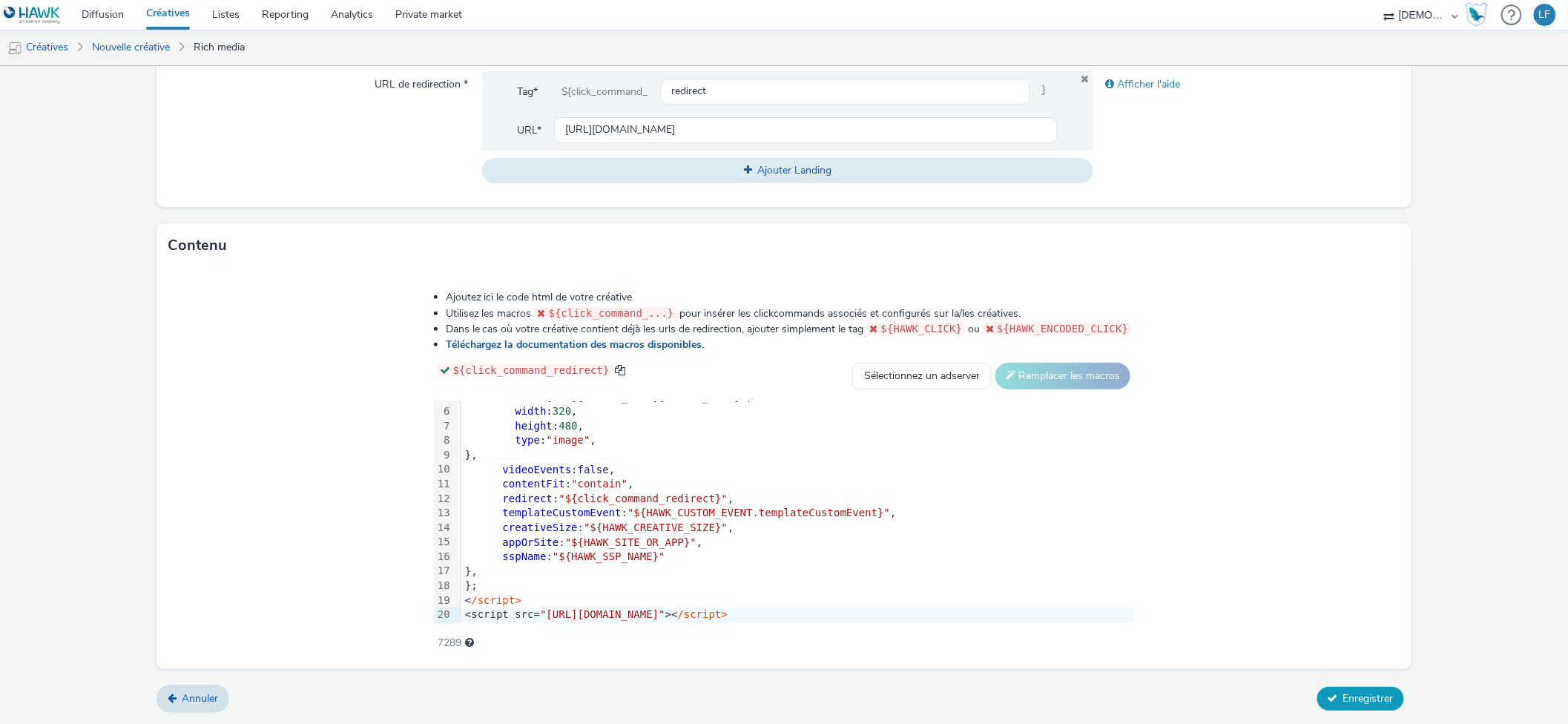
click at [1343, 692] on span "Enregistrer" at bounding box center [1368, 699] width 50 height 14
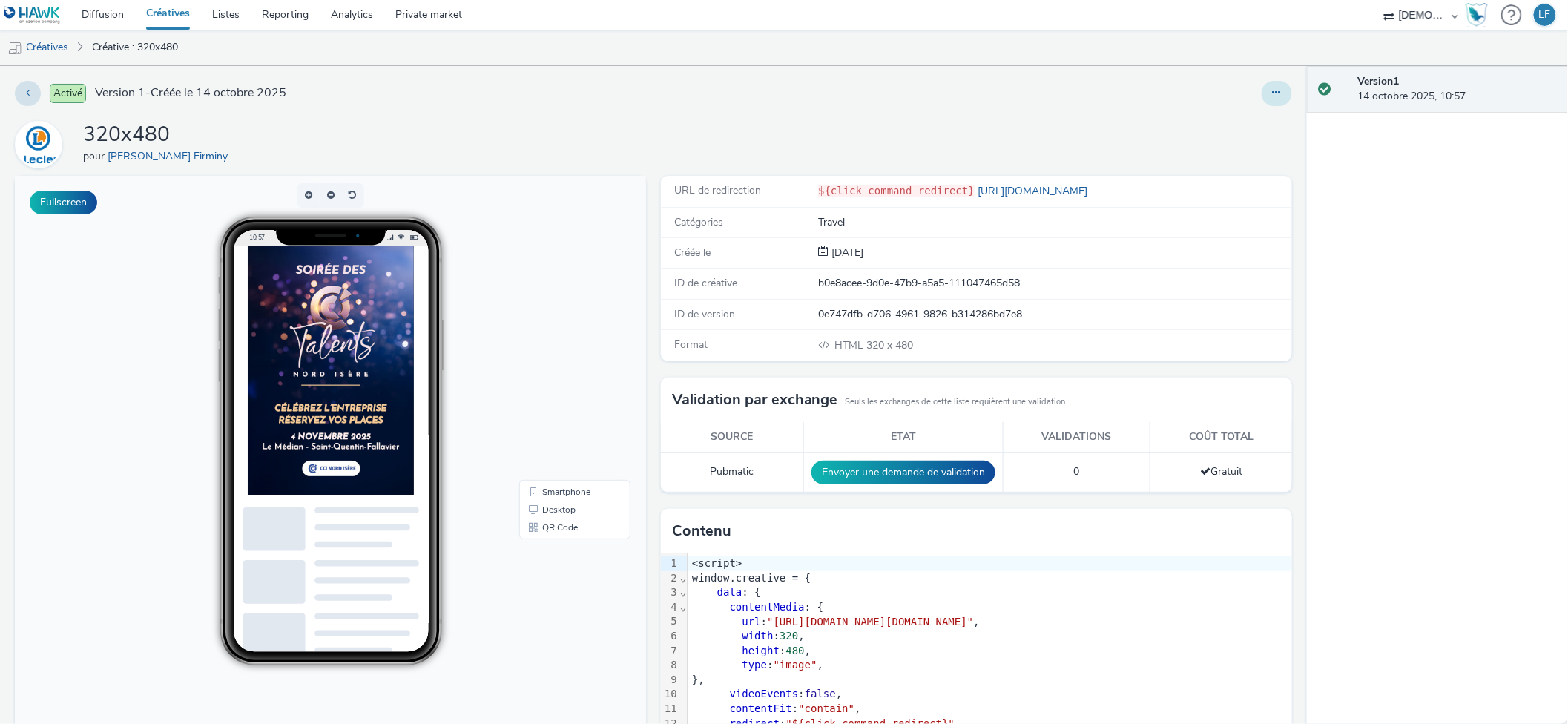
click at [1272, 90] on icon at bounding box center [1276, 93] width 8 height 11
click at [1232, 123] on link "Modifier" at bounding box center [1235, 123] width 111 height 30
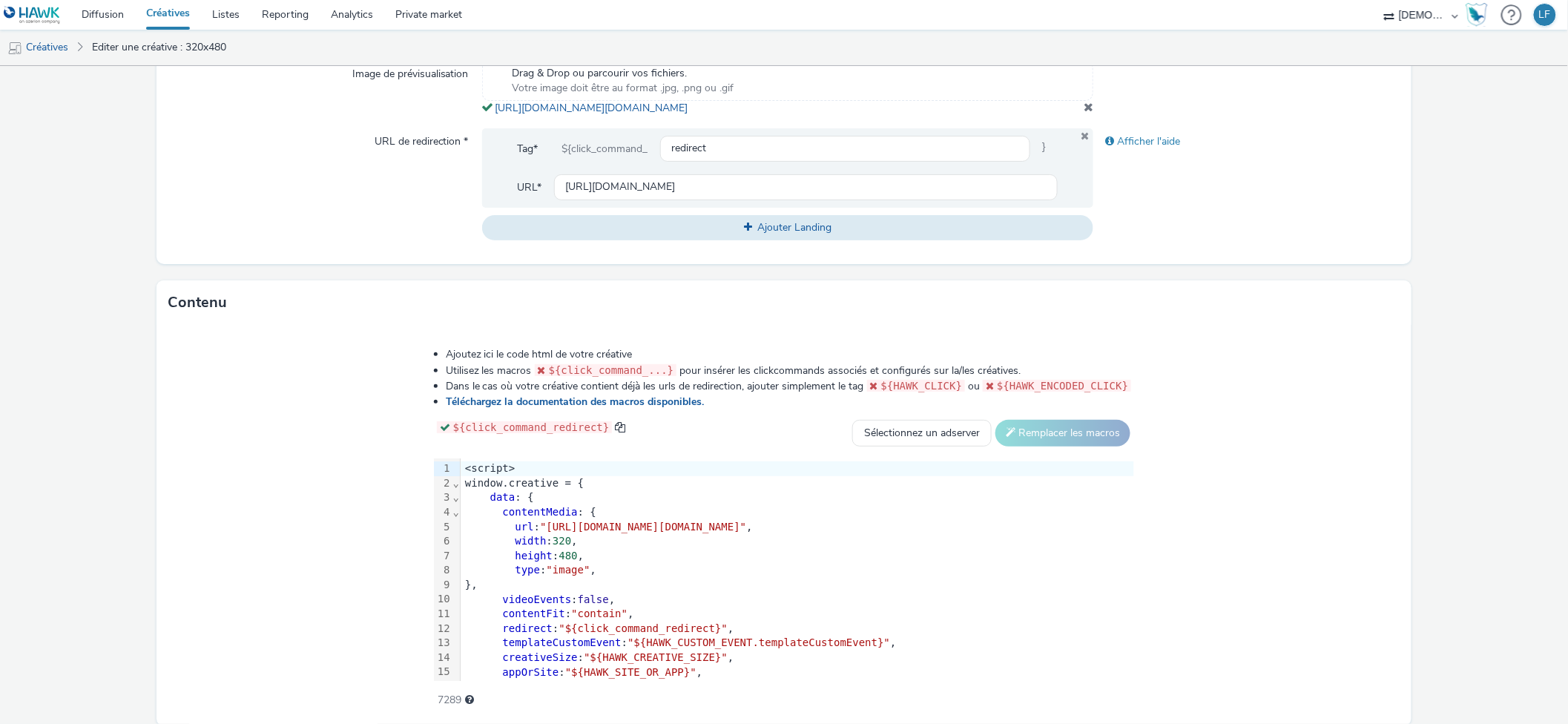
scroll to position [392, 0]
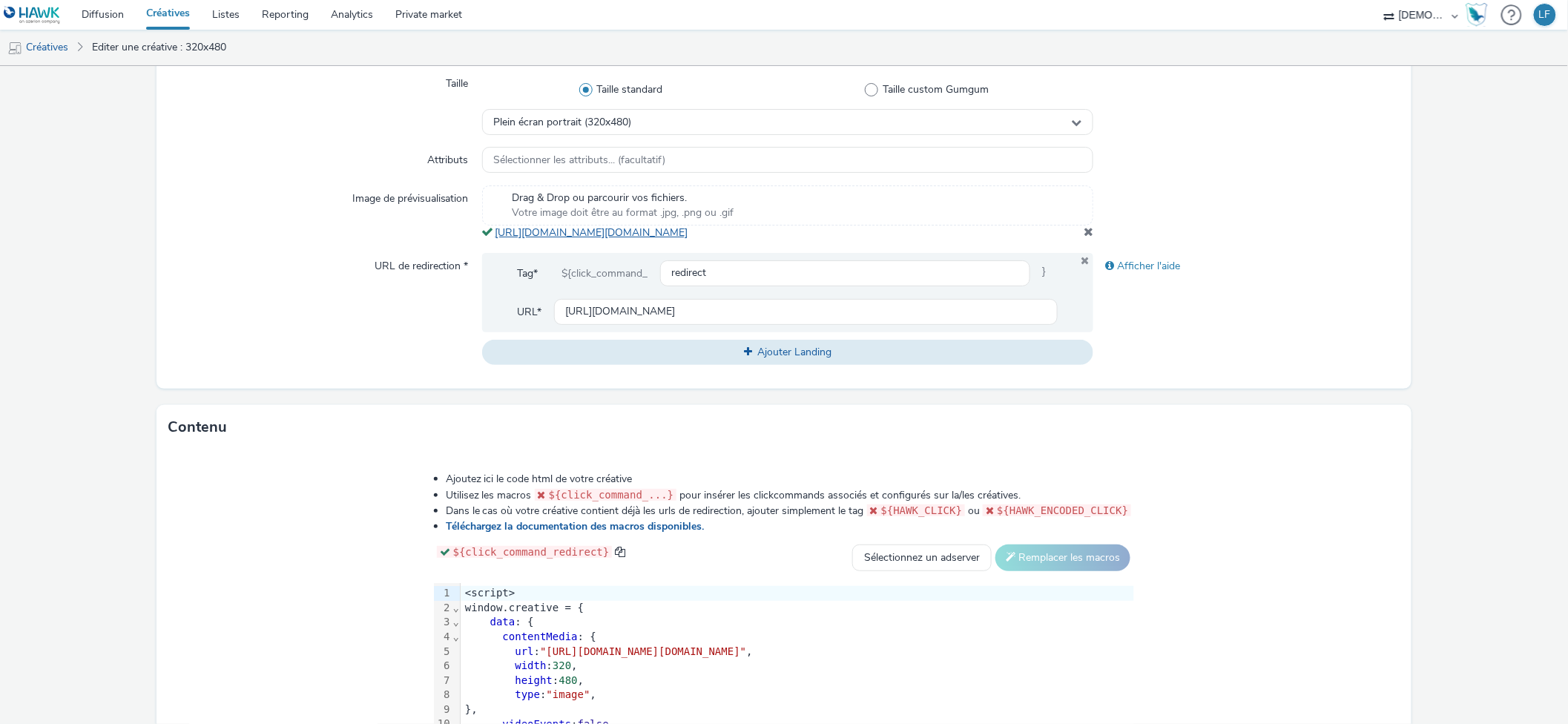
drag, startPoint x: 831, startPoint y: 249, endPoint x: 490, endPoint y: 238, distance: 341.2
click at [490, 238] on div "Drag & Drop ou parcourir vos fichiers. Votre image doit être au format .jpg, .p…" at bounding box center [787, 212] width 612 height 55
copy link "[URL][DOMAIN_NAME][DOMAIN_NAME]"
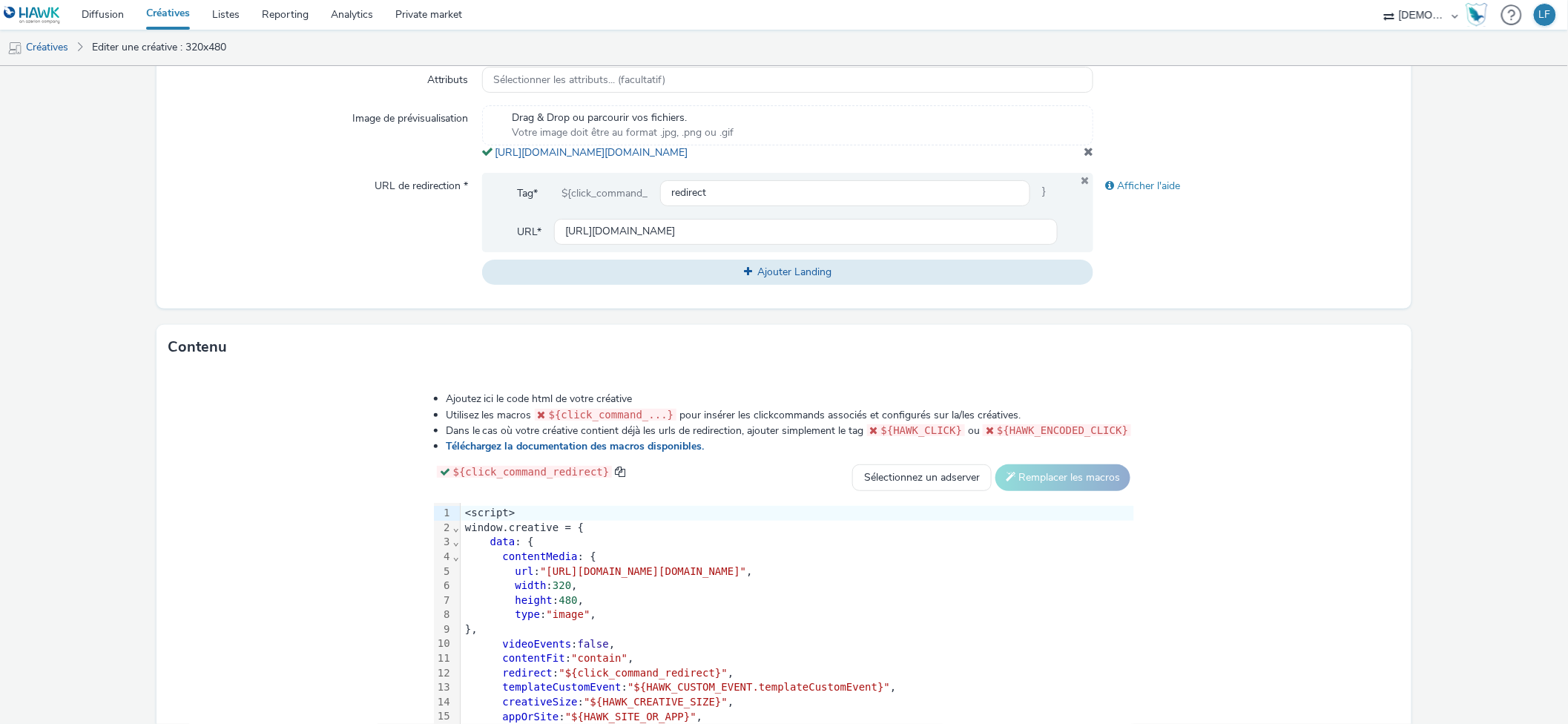
scroll to position [591, 0]
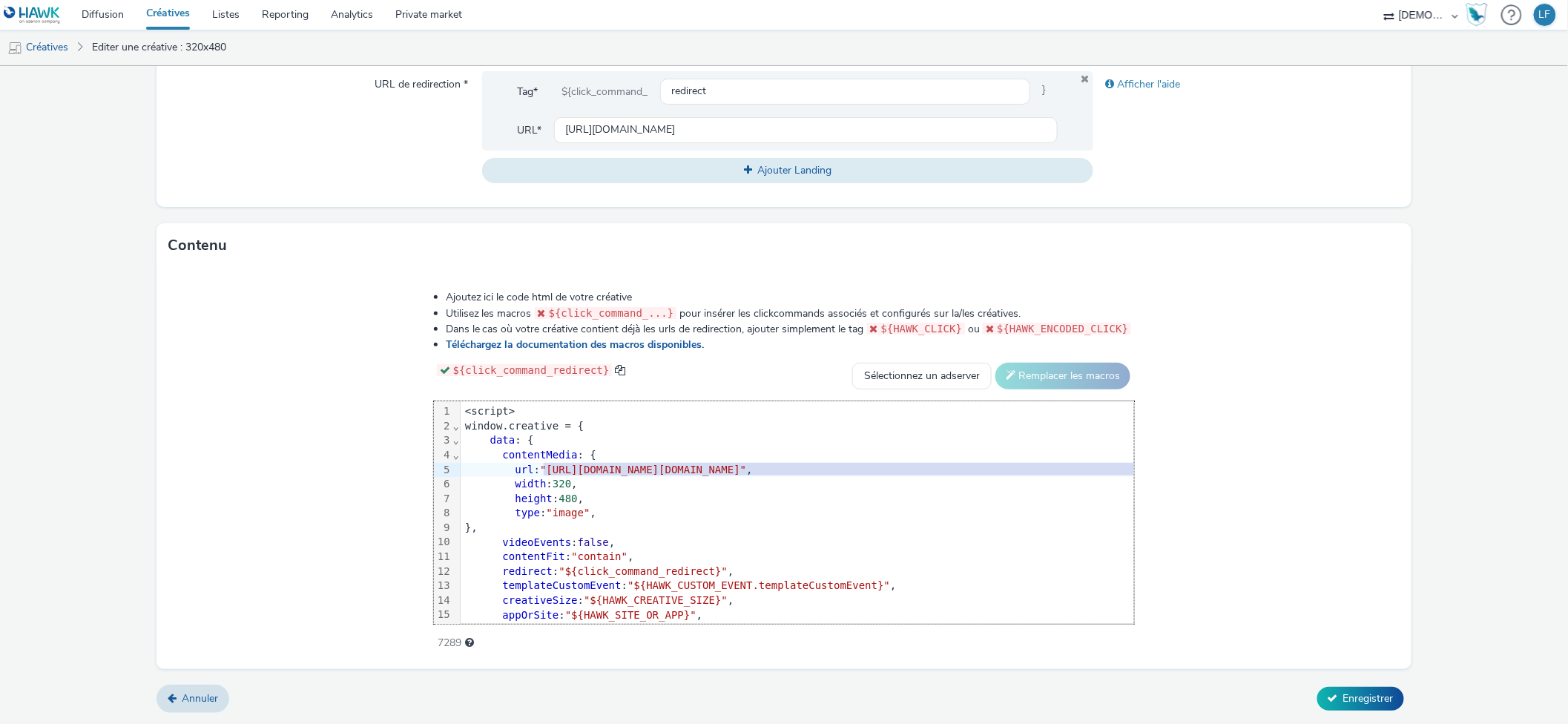
drag, startPoint x: 363, startPoint y: 467, endPoint x: 1271, endPoint y: 470, distance: 908.0
click at [746, 470] on span ""[URL][DOMAIN_NAME][DOMAIN_NAME]"" at bounding box center [642, 470] width 206 height 12
click at [1364, 701] on span "Enregistrer" at bounding box center [1368, 699] width 50 height 14
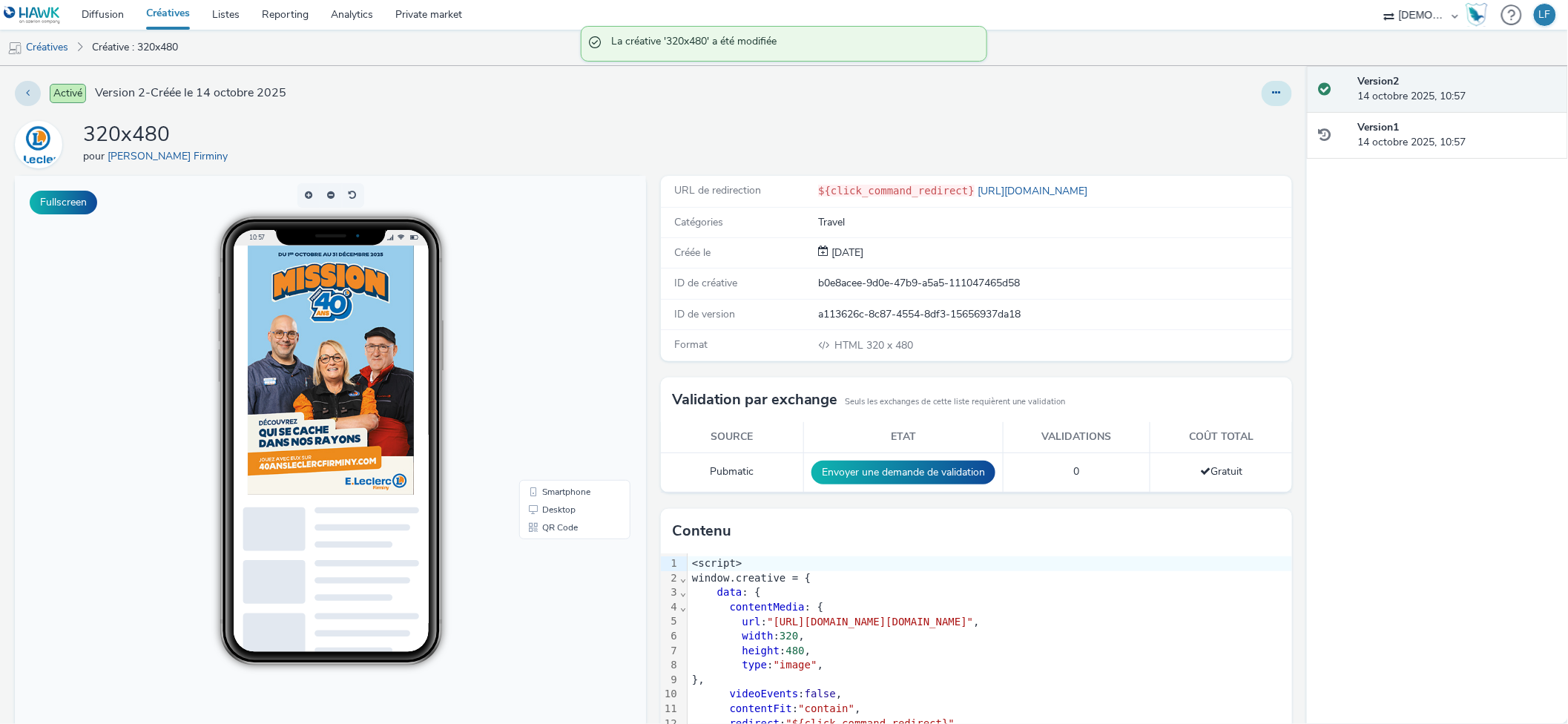
click at [1262, 84] on button at bounding box center [1277, 93] width 31 height 25
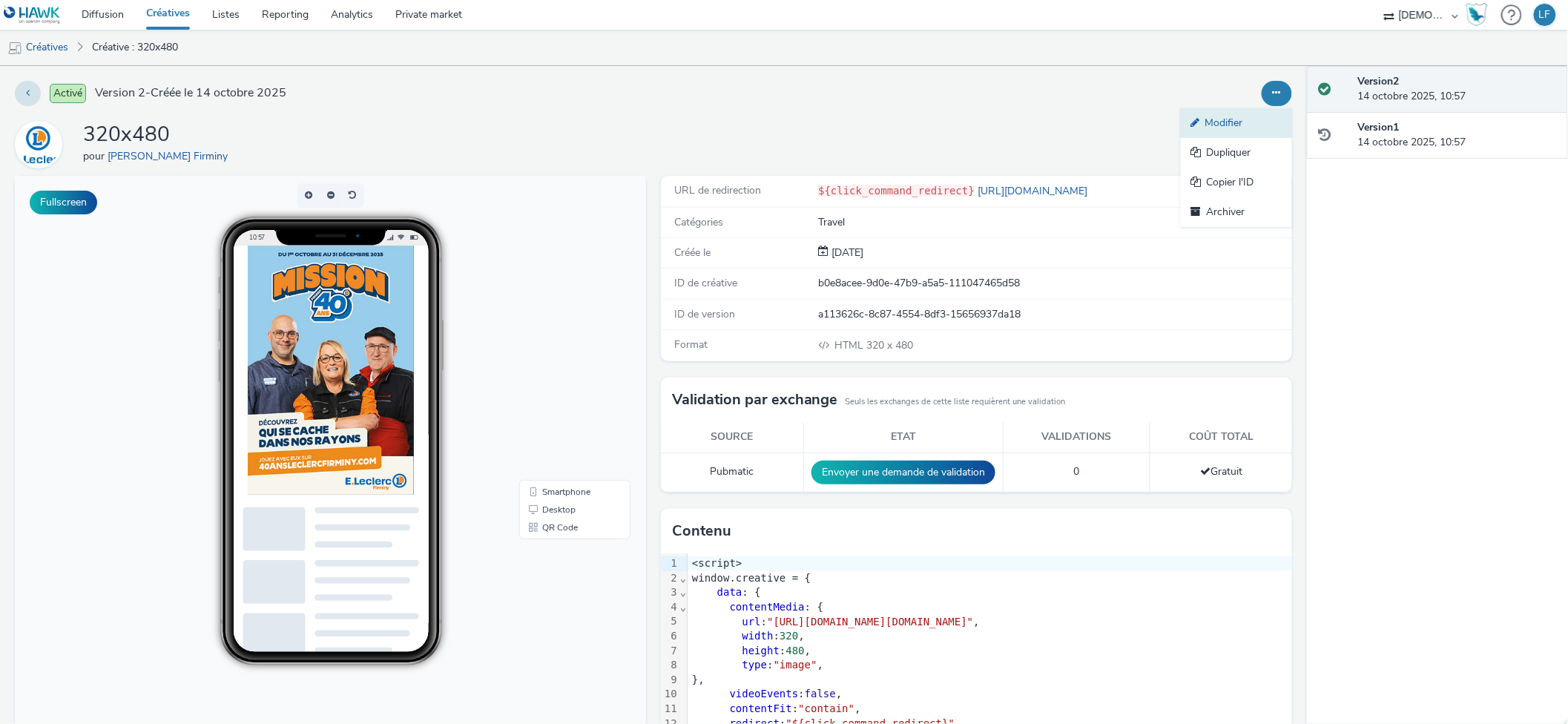
click at [1232, 129] on link "Modifier" at bounding box center [1235, 123] width 111 height 30
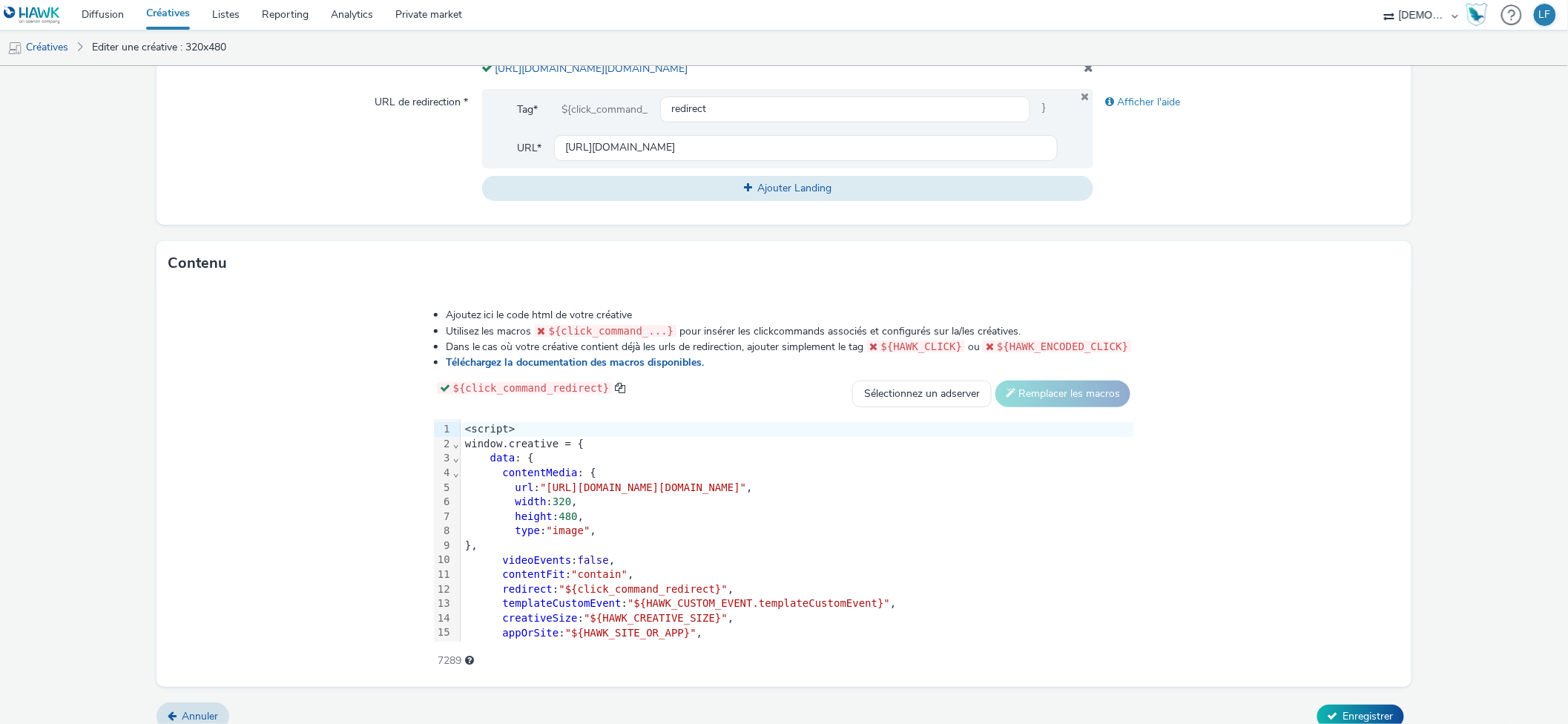
scroll to position [591, 0]
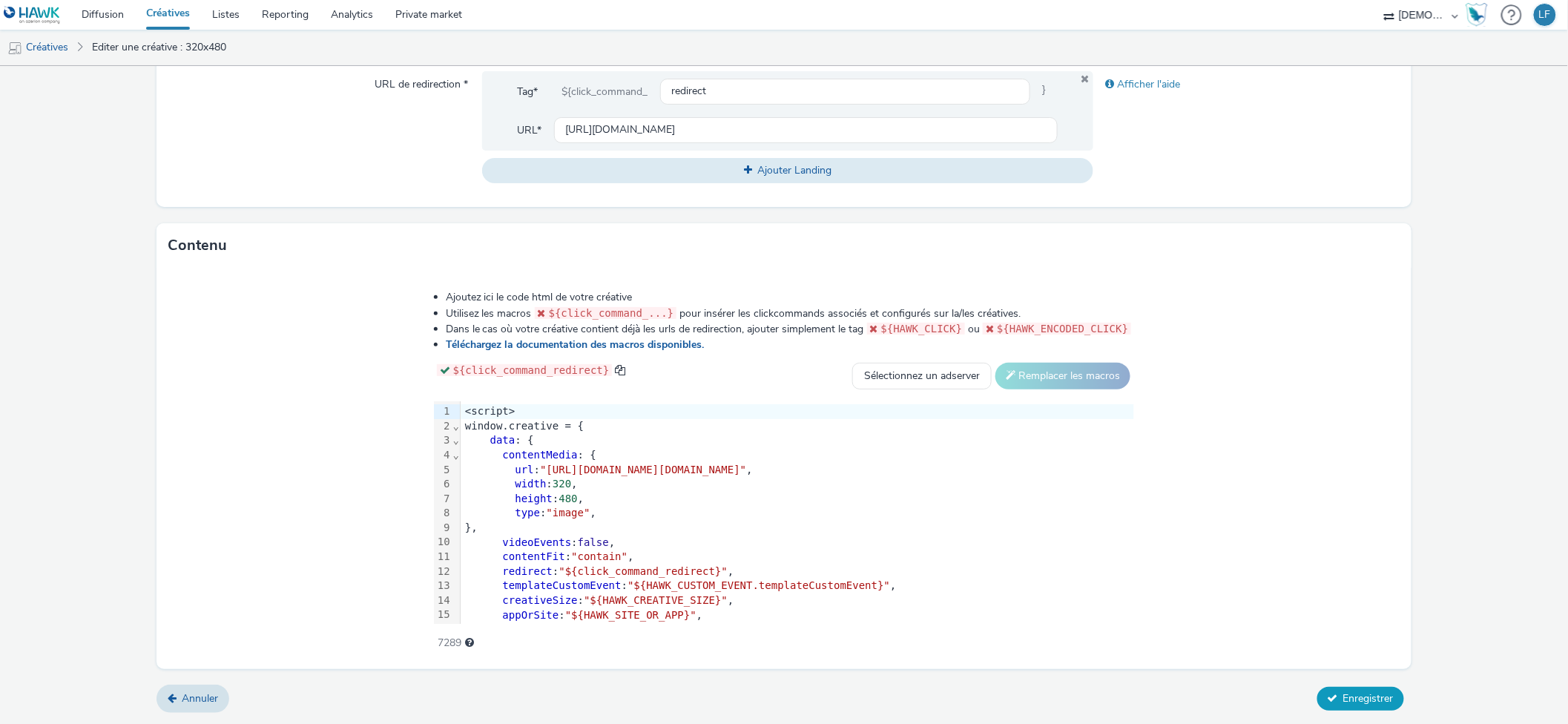
click at [1353, 700] on span "Enregistrer" at bounding box center [1368, 699] width 50 height 14
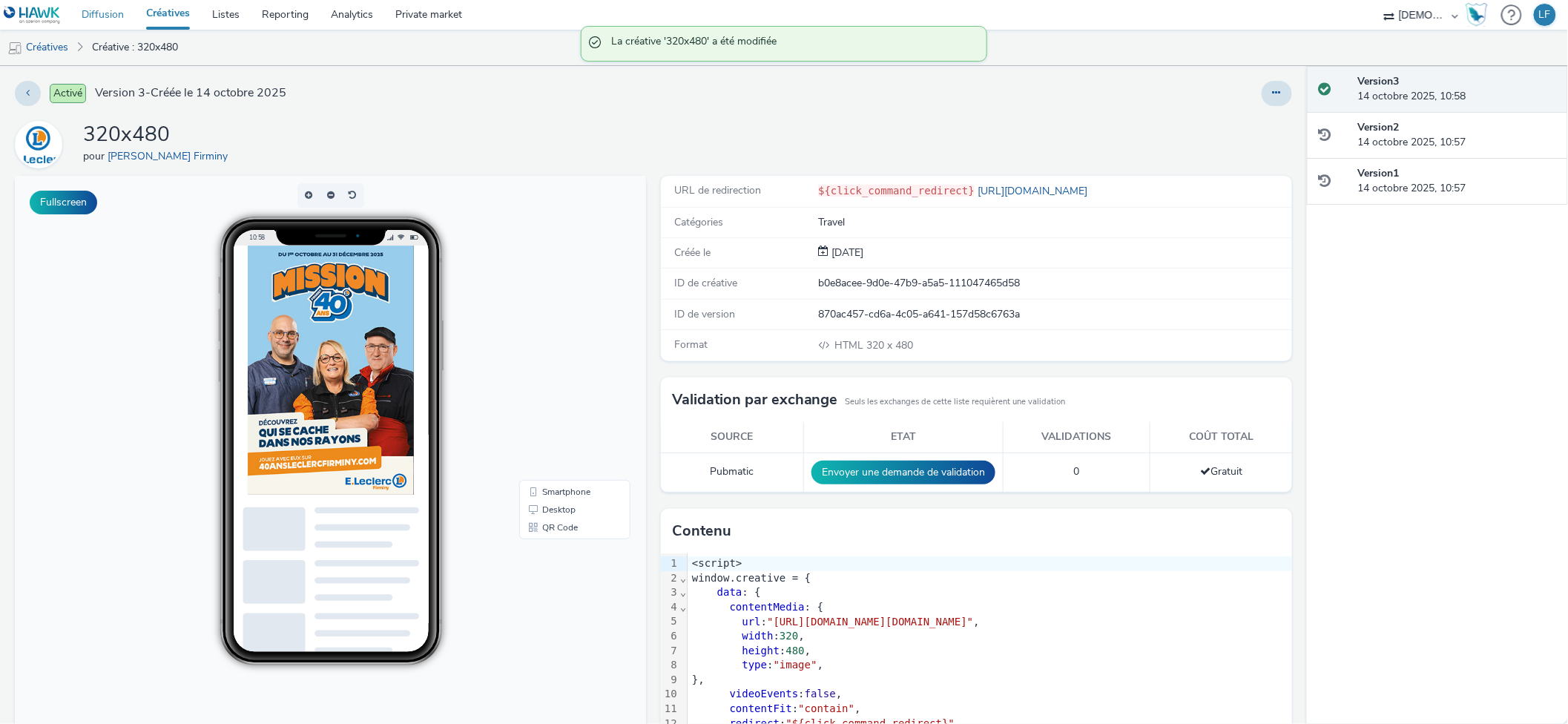
click at [126, 13] on link "Diffusion" at bounding box center [103, 15] width 65 height 30
